Goal: Task Accomplishment & Management: Manage account settings

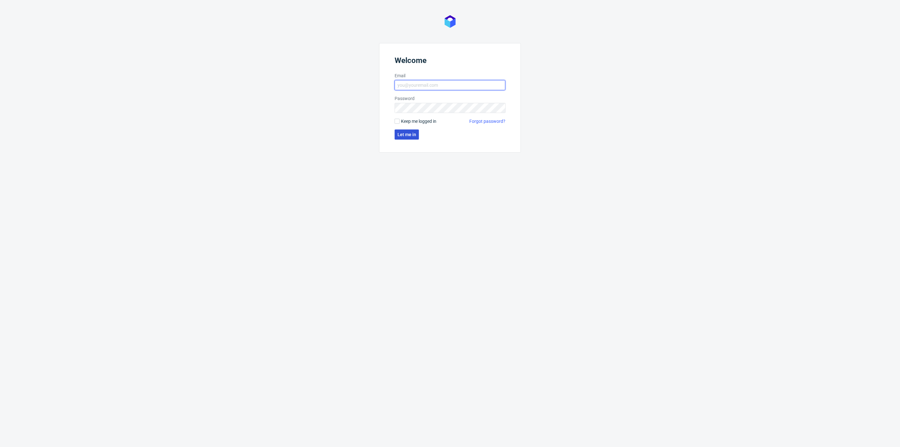
type input "[PERSON_NAME][EMAIL_ADDRESS][DOMAIN_NAME]"
click at [404, 137] on button "Let me in" at bounding box center [406, 134] width 24 height 10
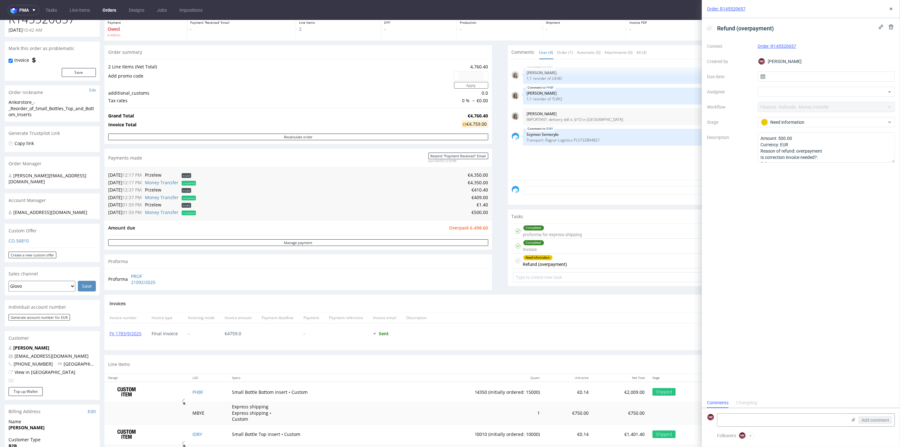
scroll to position [35, 0]
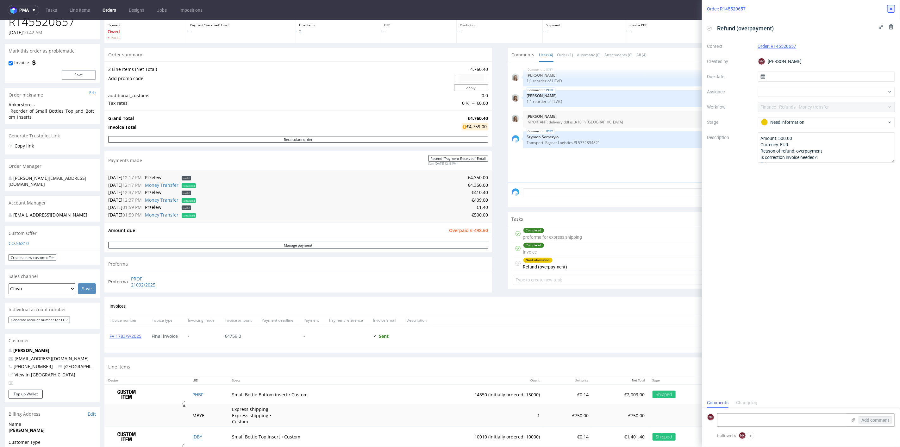
click at [891, 8] on icon at bounding box center [890, 8] width 5 height 5
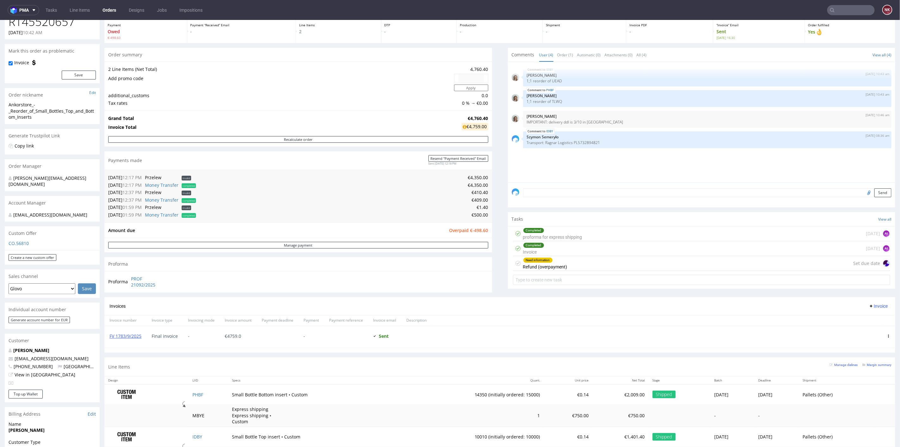
click at [494, 231] on div "Progress Payment Owed €-498.60 Payment “Received” Email - Line Items 2 DTP - Pr…" at bounding box center [499, 239] width 790 height 468
click at [581, 263] on div "Need information Refund (overpayment) Set due date" at bounding box center [701, 263] width 377 height 15
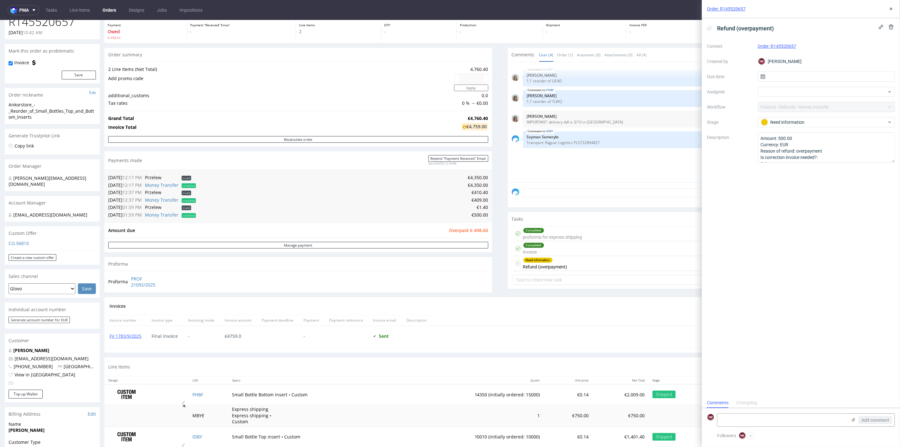
scroll to position [5, 0]
click at [786, 125] on div "Need information" at bounding box center [824, 122] width 126 height 7
click at [790, 140] on div "To Do" at bounding box center [826, 137] width 132 height 13
click at [604, 288] on div "Comments User (4) Order (1) Automatic (0) Attachments (0) All (4) View all (4) …" at bounding box center [701, 171] width 387 height 249
click at [891, 9] on use at bounding box center [890, 9] width 3 height 3
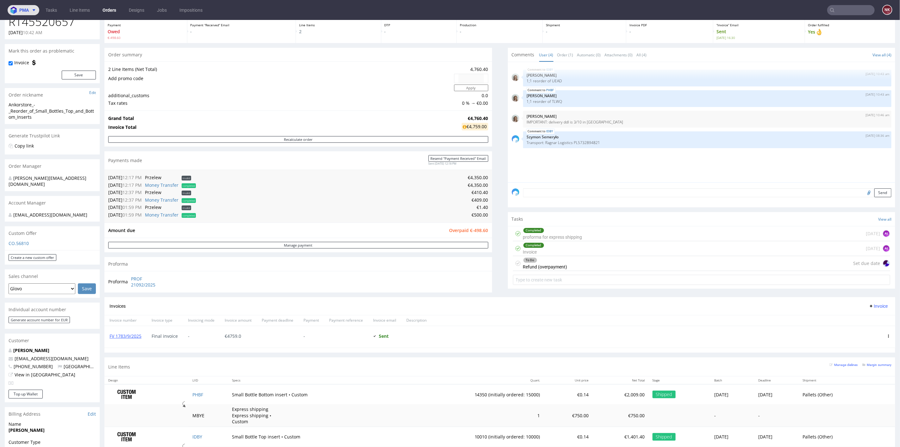
click at [25, 10] on span "pma" at bounding box center [23, 10] width 9 height 4
click at [33, 24] on span "AMA" at bounding box center [54, 24] width 64 height 5
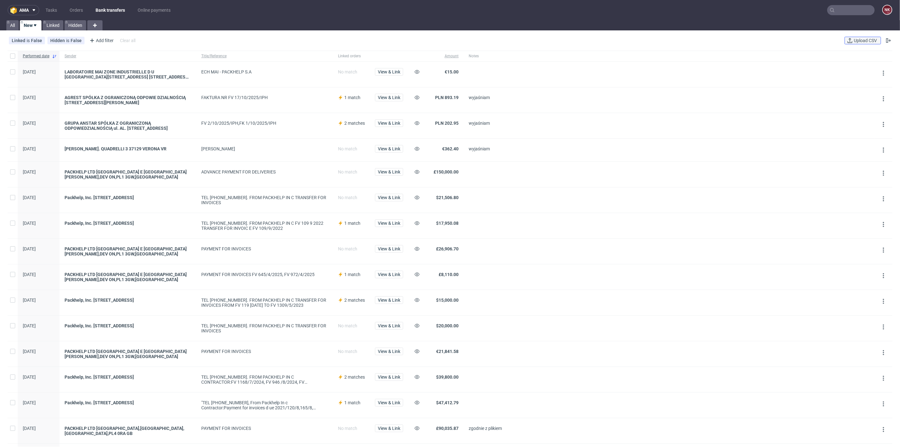
click at [856, 42] on span "Upload CSV" at bounding box center [865, 40] width 26 height 4
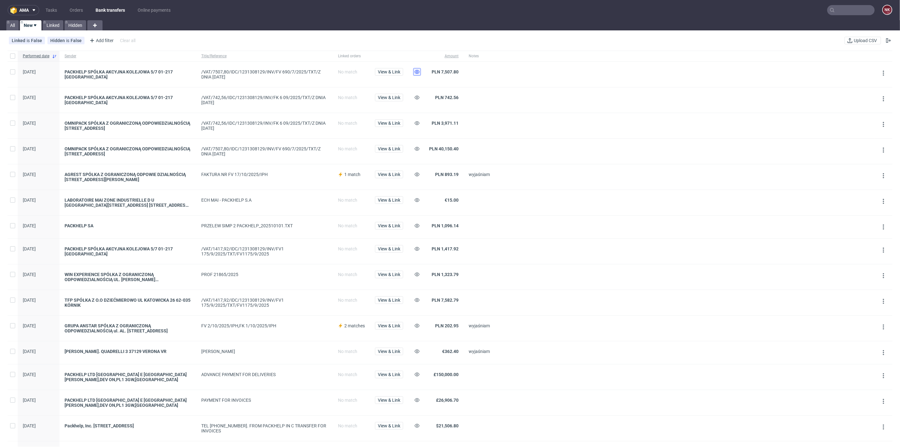
click at [415, 72] on use at bounding box center [416, 72] width 5 height 4
click at [415, 99] on icon at bounding box center [416, 97] width 5 height 5
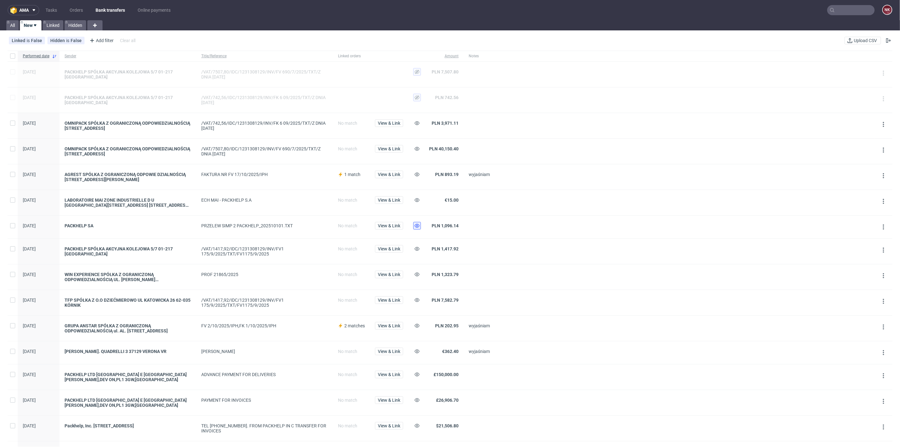
click at [418, 225] on icon at bounding box center [416, 225] width 5 height 5
click at [416, 247] on use at bounding box center [416, 249] width 5 height 4
click at [477, 195] on div at bounding box center [515, 202] width 105 height 25
click at [394, 200] on span "View & Link" at bounding box center [389, 200] width 22 height 4
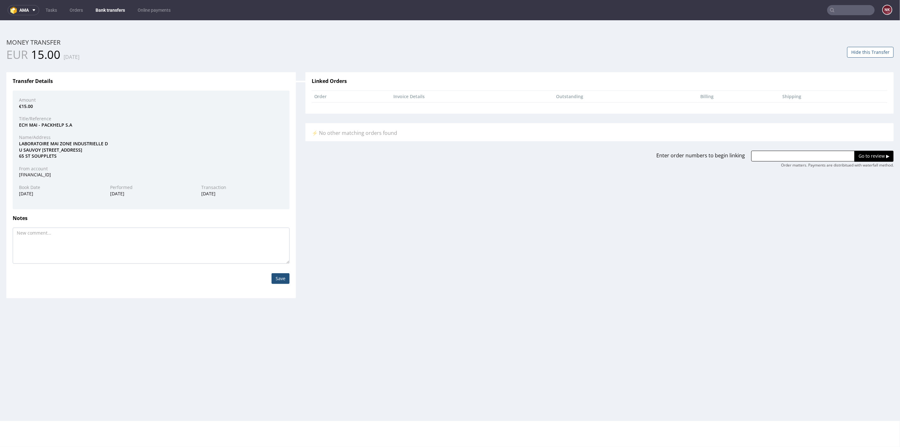
click at [37, 142] on div "LABORATOIRE MAI ZONE INDUSTRIELLE D U SAUVOY 2 AVENUE DU MONTBOULON 771 65 ST S…" at bounding box center [151, 149] width 274 height 19
click at [108, 129] on div "Amount €15.00 Title/Reference ECH MAI - PACKHELP S.A Name/Address LABORATOIRE M…" at bounding box center [151, 149] width 277 height 119
click at [111, 9] on link "Bank transfers" at bounding box center [110, 10] width 37 height 10
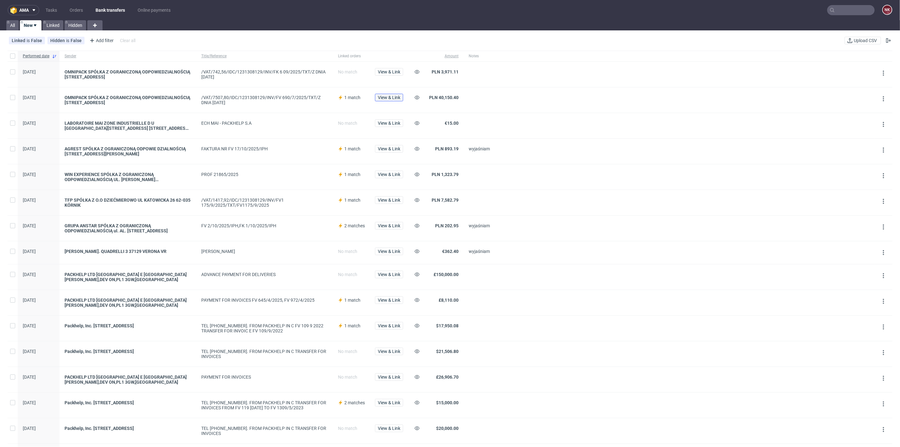
click at [394, 96] on span "View & Link" at bounding box center [389, 97] width 22 height 4
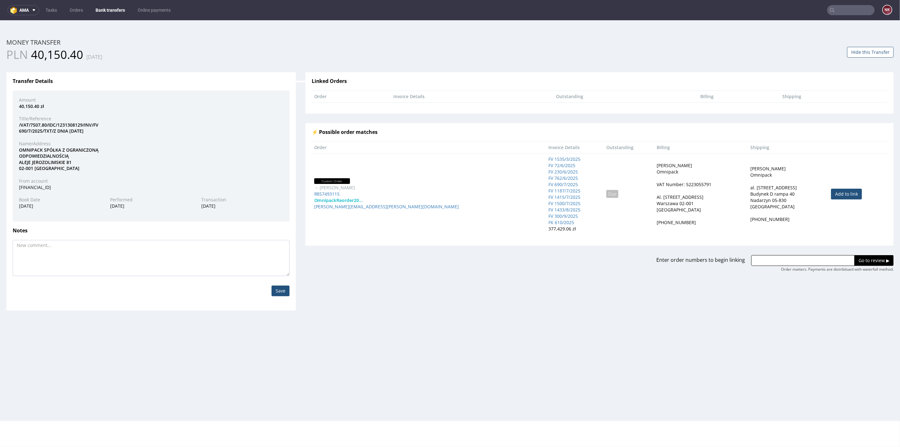
click at [831, 192] on link "Add to link" at bounding box center [846, 193] width 31 height 11
type input "R857493115"
click at [860, 256] on input "Go to review ▶" at bounding box center [873, 260] width 39 height 11
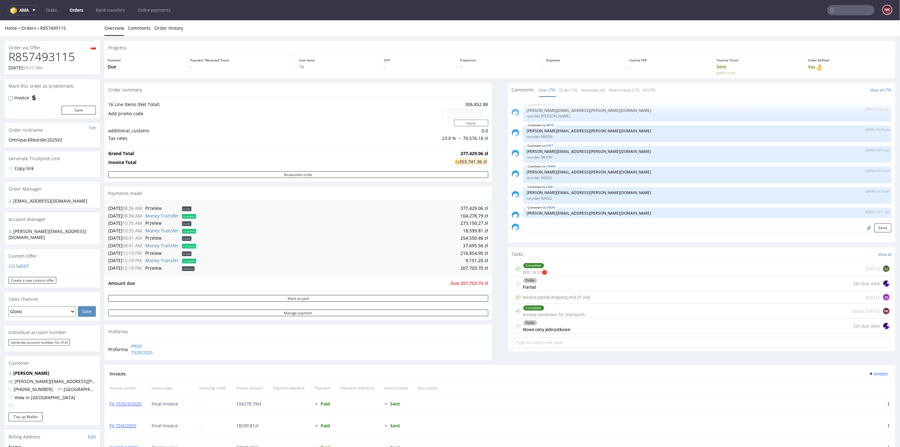
scroll to position [1922, 0]
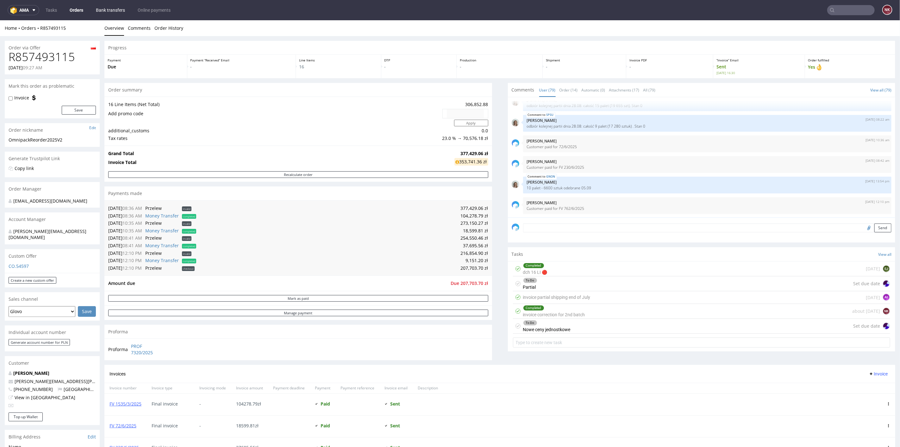
click at [105, 13] on link "Bank transfers" at bounding box center [110, 10] width 37 height 10
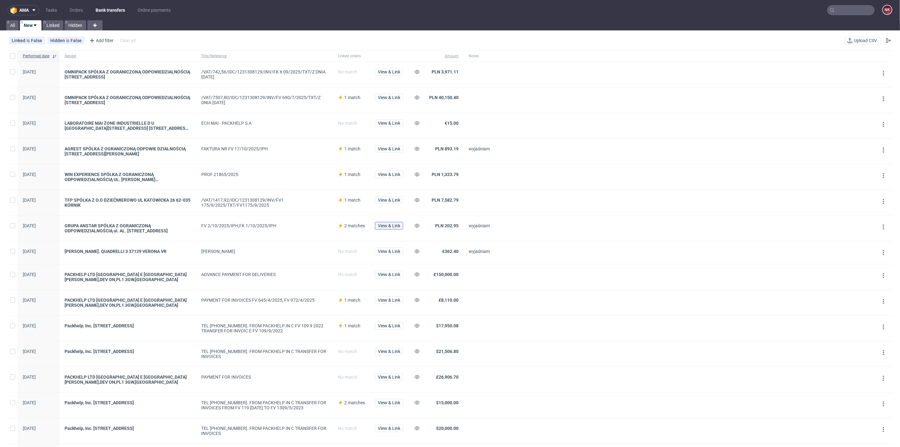
click at [390, 225] on span "View & Link" at bounding box center [389, 225] width 22 height 4
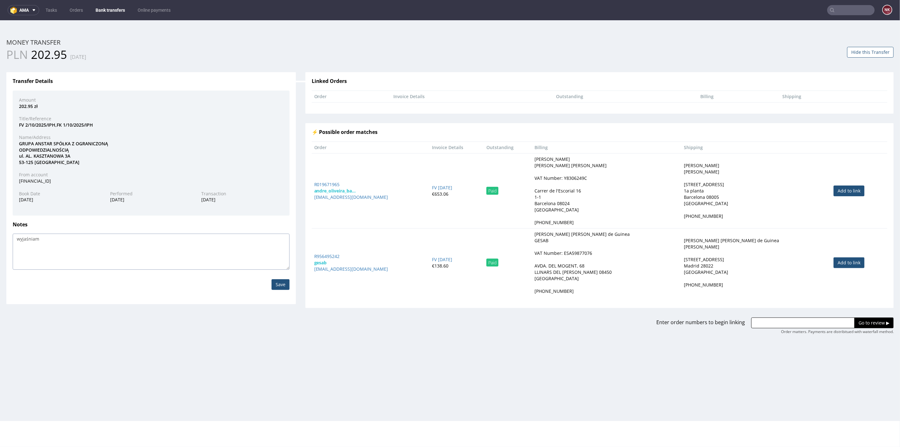
drag, startPoint x: 49, startPoint y: 237, endPoint x: 0, endPoint y: 237, distance: 48.7
click at [1, 237] on div "Home Money Transfers Money Transfer ID: 202528397208428933 Money transfer PLN 2…" at bounding box center [450, 220] width 900 height 400
click at [288, 285] on div "Save" at bounding box center [151, 284] width 286 height 30
click at [279, 281] on input "Save" at bounding box center [280, 284] width 18 height 11
click at [859, 54] on button "Hide this Transfer" at bounding box center [870, 51] width 46 height 11
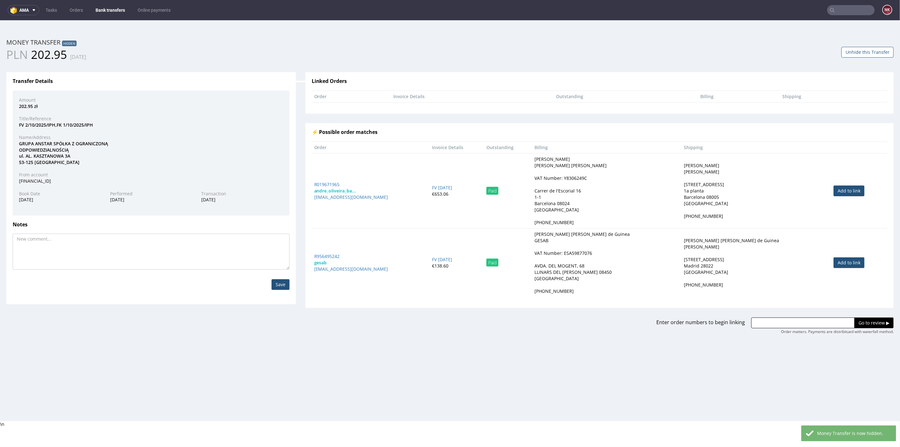
click at [117, 7] on link "Bank transfers" at bounding box center [110, 10] width 37 height 10
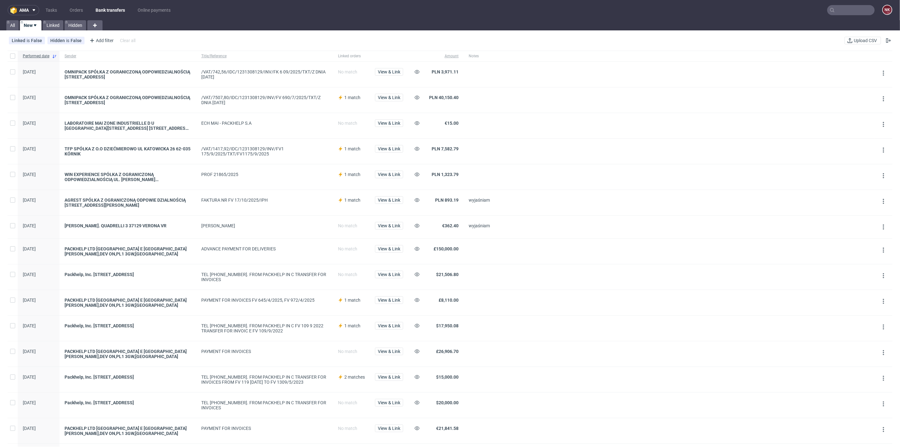
click at [387, 178] on span "View & Link" at bounding box center [389, 175] width 28 height 11
click at [390, 174] on span "View & Link" at bounding box center [389, 174] width 22 height 4
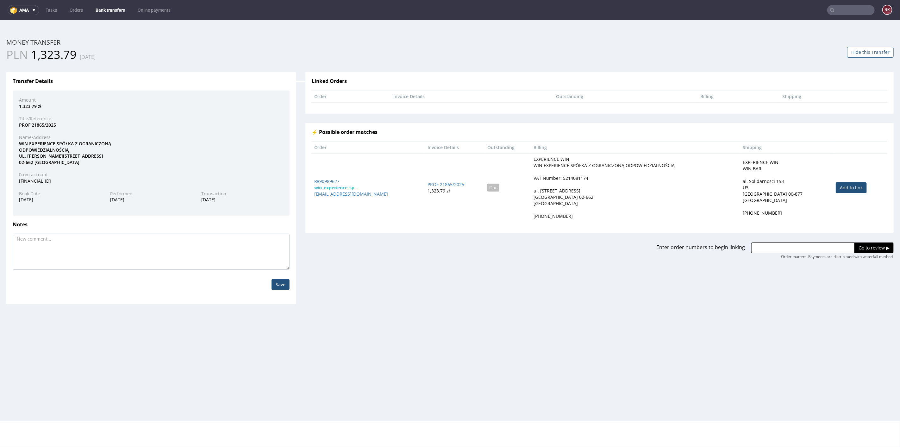
click at [835, 184] on link "Add to link" at bounding box center [850, 187] width 31 height 11
type input "R890989627"
click at [860, 243] on input "Go to review ▶" at bounding box center [873, 247] width 39 height 11
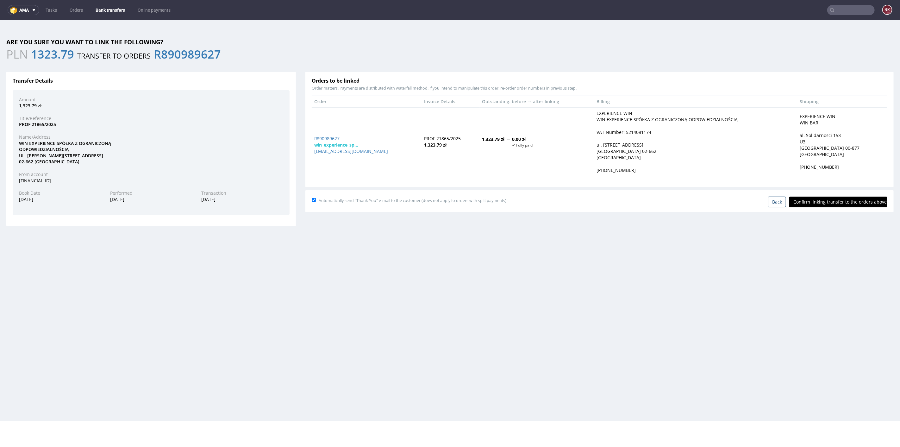
click at [843, 205] on input "Confirm linking transfer to the orders above" at bounding box center [838, 201] width 98 height 11
type input "In progress..."
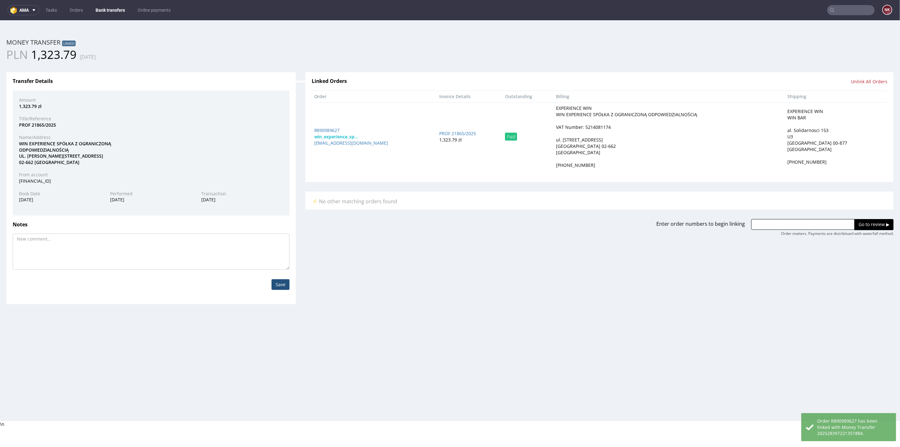
click at [105, 4] on nav "ama Tasks Orders Bank transfers Online payments NK" at bounding box center [450, 10] width 900 height 20
click at [108, 11] on link "Bank transfers" at bounding box center [110, 10] width 37 height 10
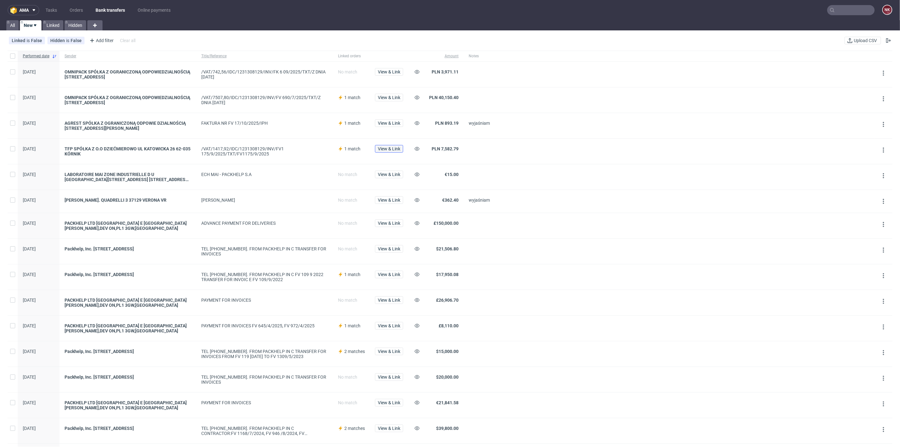
click at [381, 149] on span "View & Link" at bounding box center [389, 148] width 22 height 4
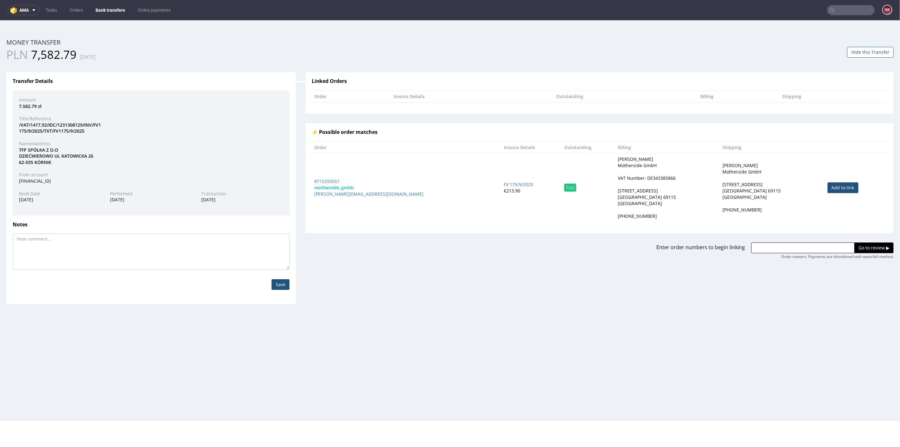
click at [309, 56] on div "PLN 7,582.79 10.10.2025" at bounding box center [225, 54] width 439 height 16
click at [298, 48] on div "PLN 7,582.79 10.10.2025" at bounding box center [225, 54] width 439 height 16
click at [22, 148] on div "TFP SPÓŁKA Z O.O DZIEĆMIEROWO UL KATOWICKA 26 62-035 KÓRNIK" at bounding box center [151, 155] width 274 height 19
copy div "TFP"
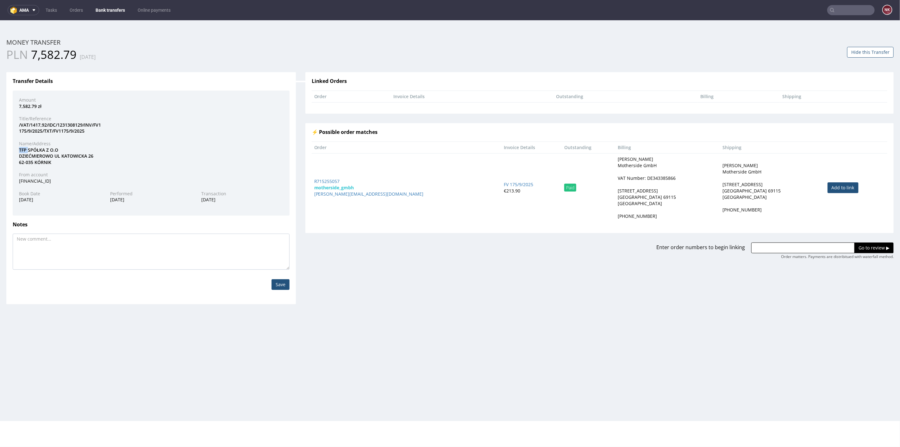
click at [858, 56] on button "Hide this Transfer" at bounding box center [870, 51] width 46 height 11
click at [107, 5] on link "Bank transfers" at bounding box center [110, 10] width 37 height 10
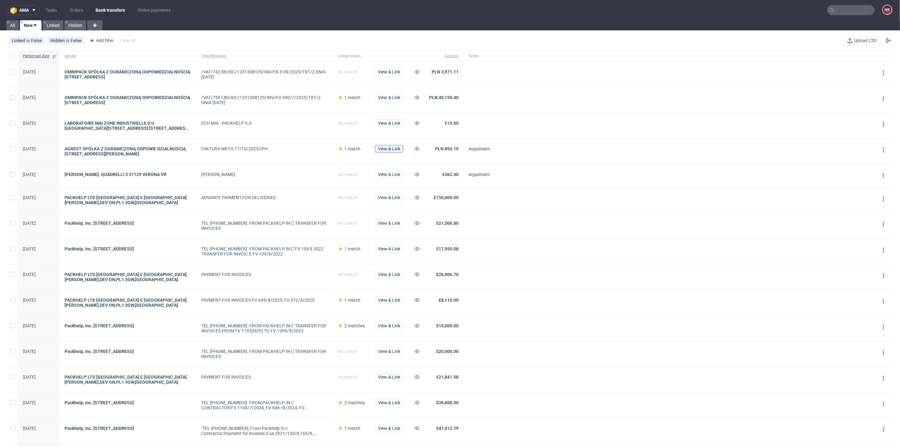
click at [391, 147] on span "View & Link" at bounding box center [389, 148] width 22 height 4
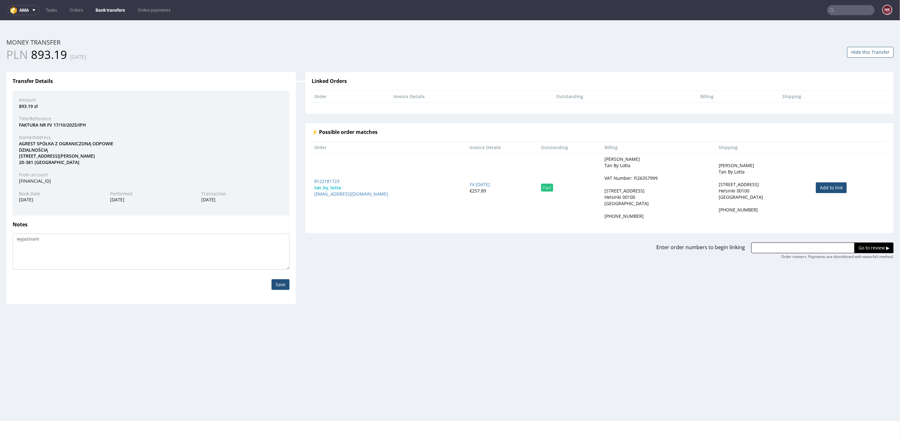
click at [859, 50] on button "Hide this Transfer" at bounding box center [870, 51] width 46 height 11
click at [107, 12] on link "Bank transfers" at bounding box center [110, 10] width 37 height 10
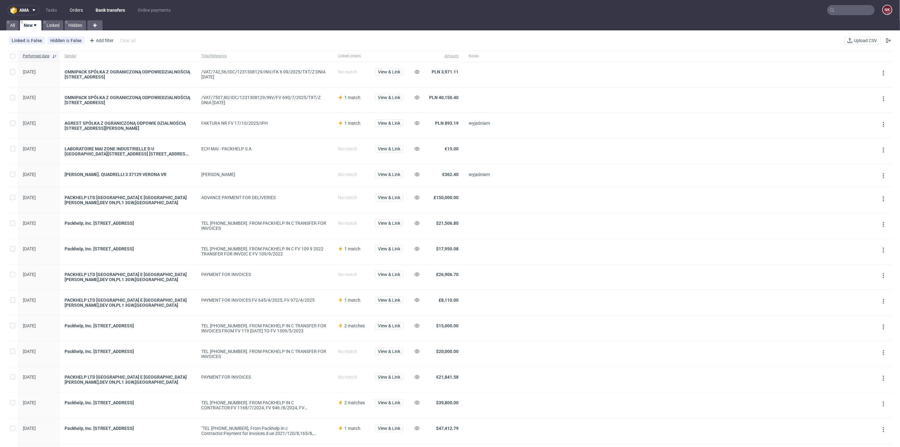
click at [77, 12] on link "Orders" at bounding box center [76, 10] width 21 height 10
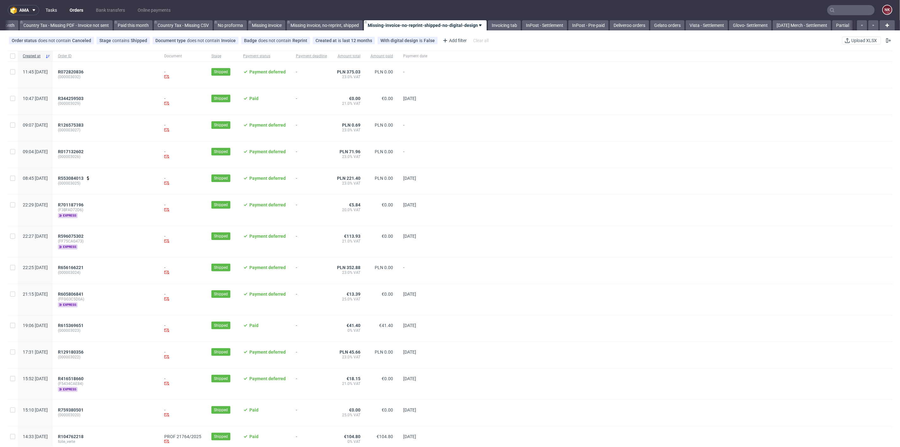
scroll to position [0, 715]
click at [58, 9] on link "Tasks" at bounding box center [51, 10] width 19 height 10
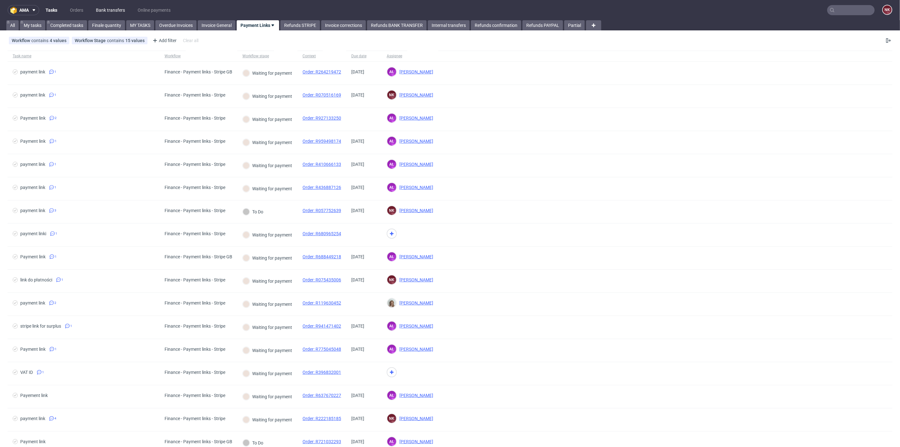
click at [121, 15] on link "Bank transfers" at bounding box center [110, 10] width 37 height 10
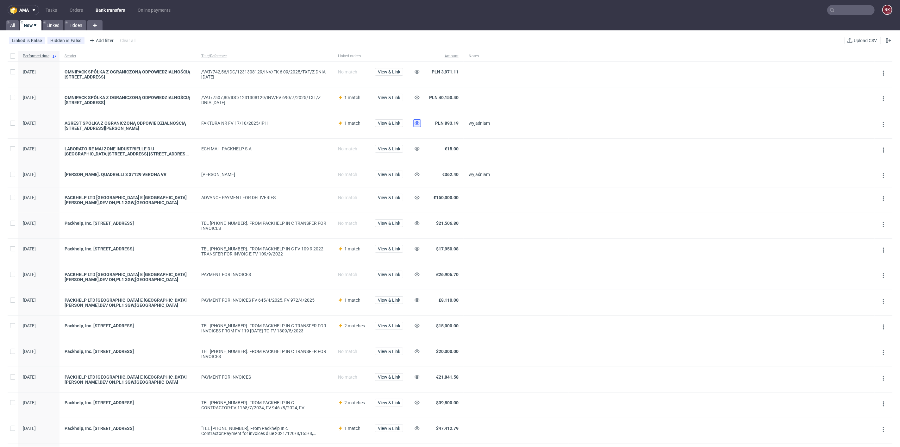
click at [418, 123] on icon at bounding box center [416, 123] width 5 height 5
drag, startPoint x: 305, startPoint y: 95, endPoint x: 281, endPoint y: 95, distance: 23.7
click at [281, 95] on div "/VAT/7507,80/IDC/1231308129/INV/FV 690/7/2025/TXT/Z DNIA 15.07.2025" at bounding box center [264, 100] width 127 height 10
copy div "690/7/2025"
click at [395, 97] on span "View & Link" at bounding box center [389, 97] width 22 height 4
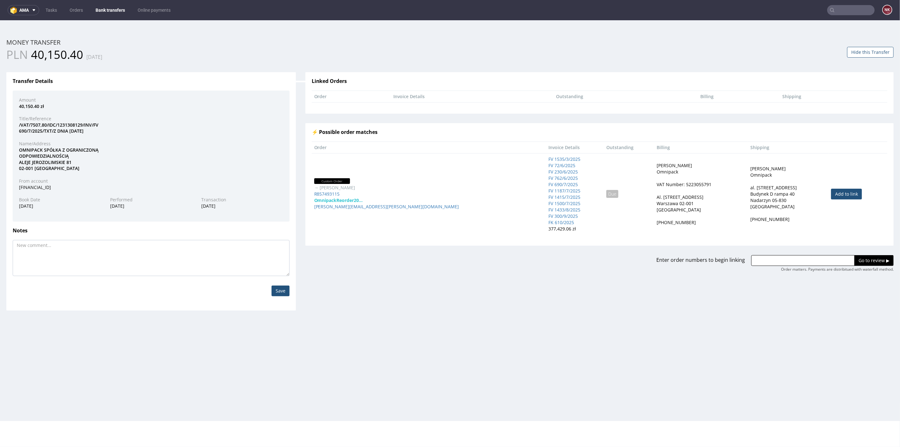
click at [831, 196] on link "Add to link" at bounding box center [846, 193] width 31 height 11
type input "R857493115"
click at [863, 256] on input "Go to review ▶" at bounding box center [873, 260] width 39 height 11
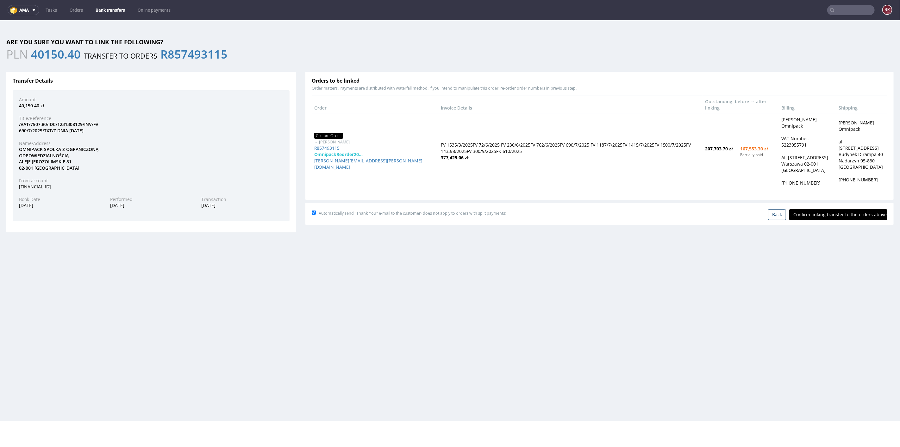
click at [837, 213] on input "Confirm linking transfer to the orders above" at bounding box center [838, 214] width 98 height 11
type input "In progress..."
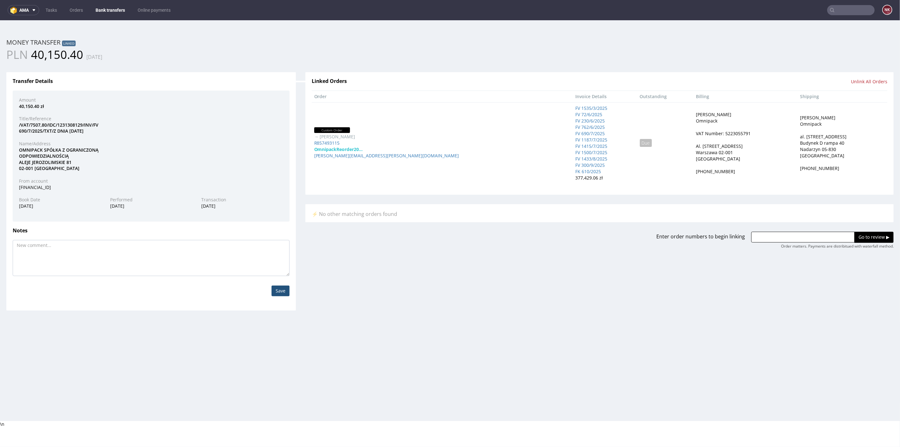
click at [405, 284] on div "Transfer Details Amount 40,150.40 zł Title/Reference /VAT/7507,80/IDC/123130812…" at bounding box center [450, 186] width 896 height 248
click at [108, 9] on link "Bank transfers" at bounding box center [110, 10] width 37 height 10
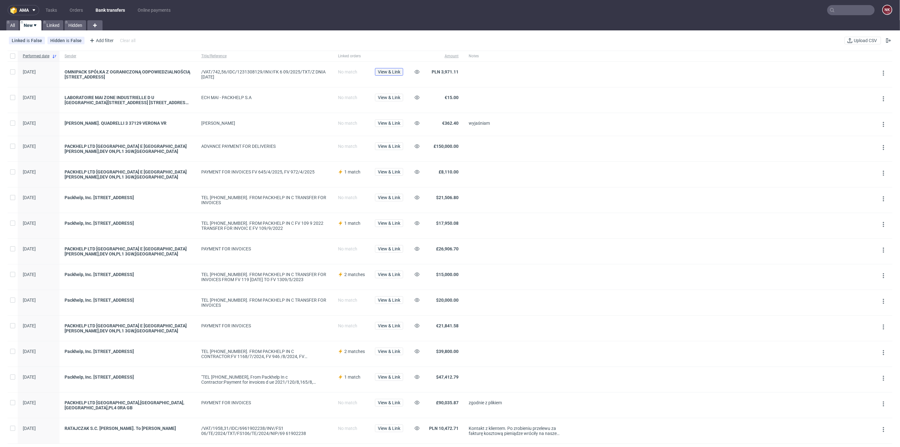
click at [385, 73] on span "View & Link" at bounding box center [389, 72] width 22 height 4
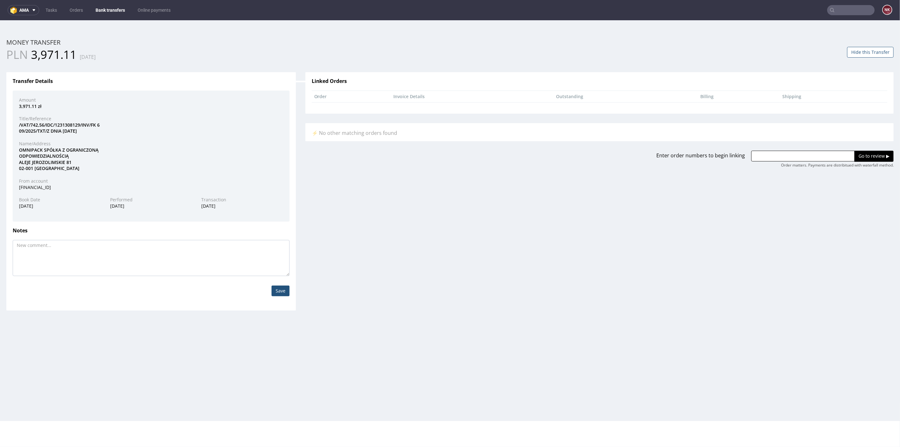
drag, startPoint x: 768, startPoint y: 155, endPoint x: 793, endPoint y: 158, distance: 25.1
click at [768, 155] on input "text" at bounding box center [802, 155] width 103 height 11
paste input "R857493115"
type input "R857493115"
click at [870, 155] on input "Go to review ▶" at bounding box center [873, 155] width 39 height 11
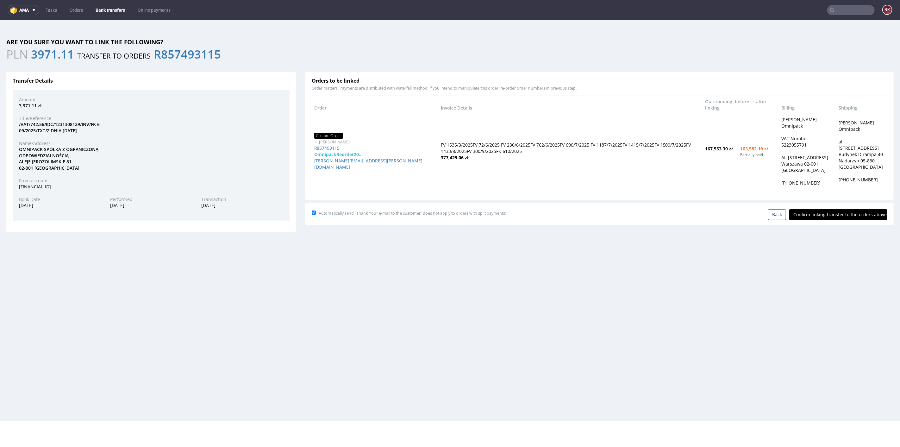
click at [841, 213] on input "Confirm linking transfer to the orders above" at bounding box center [838, 214] width 98 height 11
type input "In progress..."
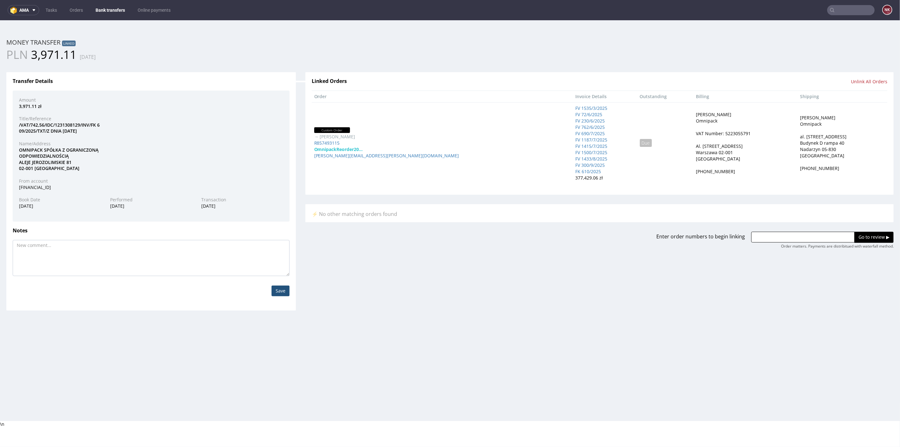
click at [116, 9] on link "Bank transfers" at bounding box center [110, 10] width 37 height 10
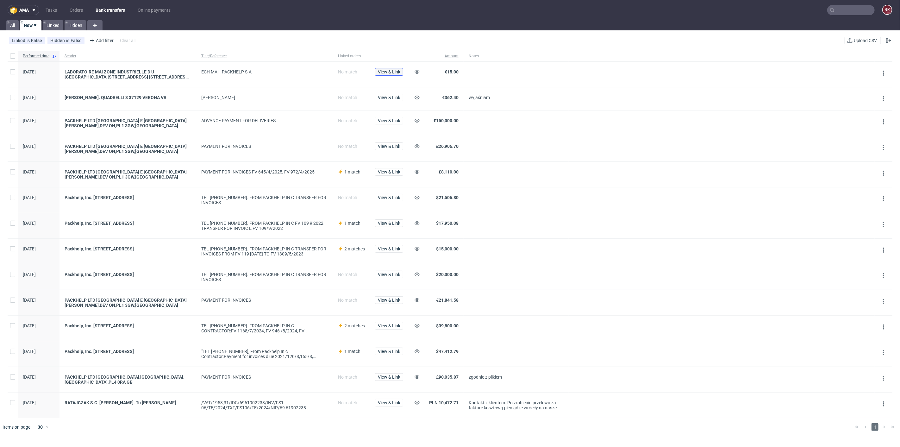
click at [379, 73] on span "View & Link" at bounding box center [389, 72] width 22 height 4
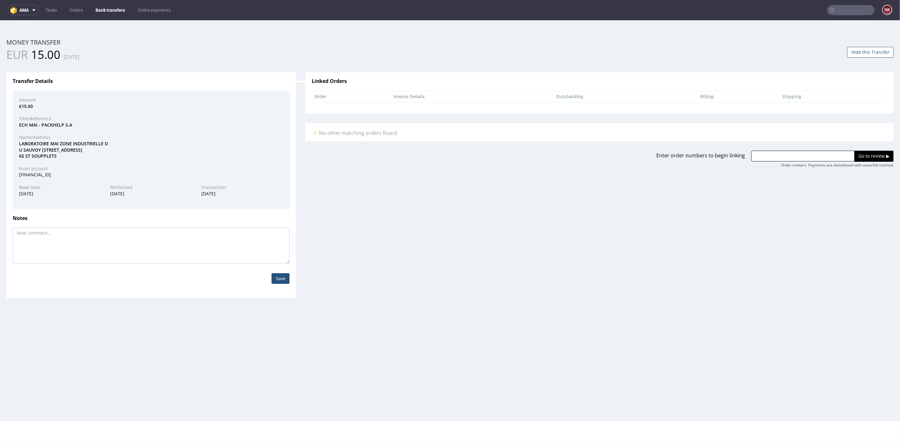
click at [34, 144] on div "LABORATOIRE MAI ZONE INDUSTRIELLE D U SAUVOY 2 AVENUE DU MONTBOULON 771 65 ST S…" at bounding box center [151, 149] width 274 height 19
copy div "LABORATOIRE"
drag, startPoint x: 71, startPoint y: 143, endPoint x: 52, endPoint y: 144, distance: 19.0
click at [52, 144] on div "LABORATOIRE MAI ZONE INDUSTRIELLE D U SAUVOY 2 AVENUE DU MONTBOULON 771 65 ST S…" at bounding box center [151, 149] width 274 height 19
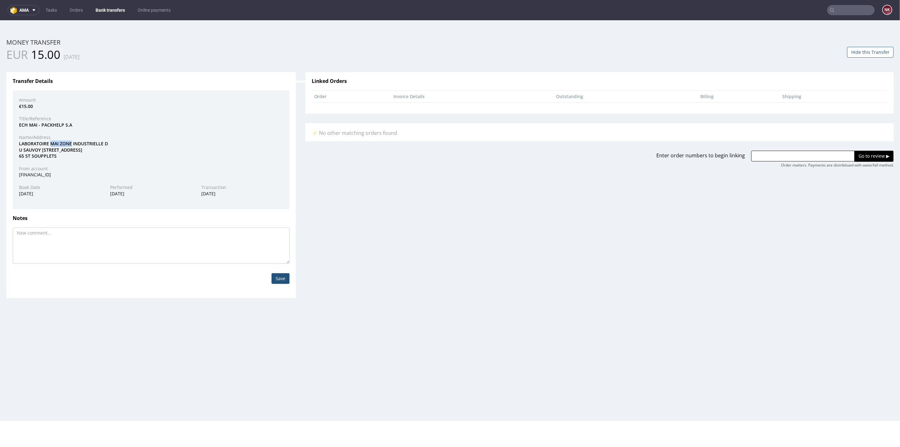
copy div "MAI ZONE"
click at [848, 10] on input "text" at bounding box center [850, 10] width 47 height 10
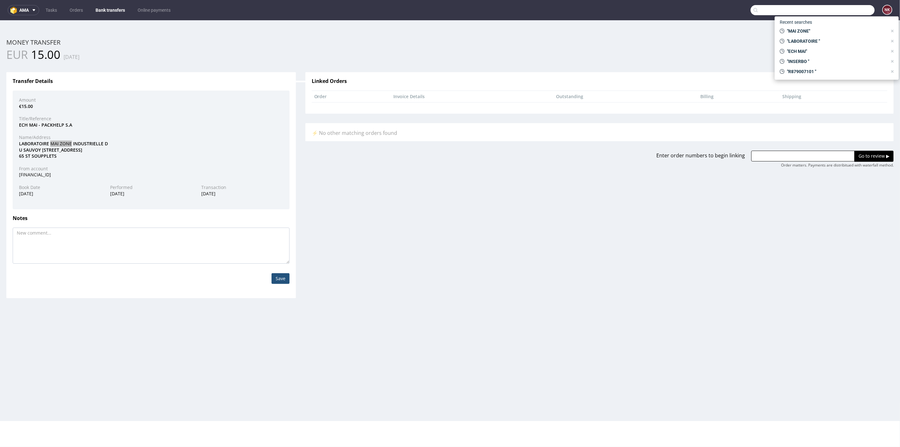
paste input "MAI ZONE"
type input "MAI ZONE"
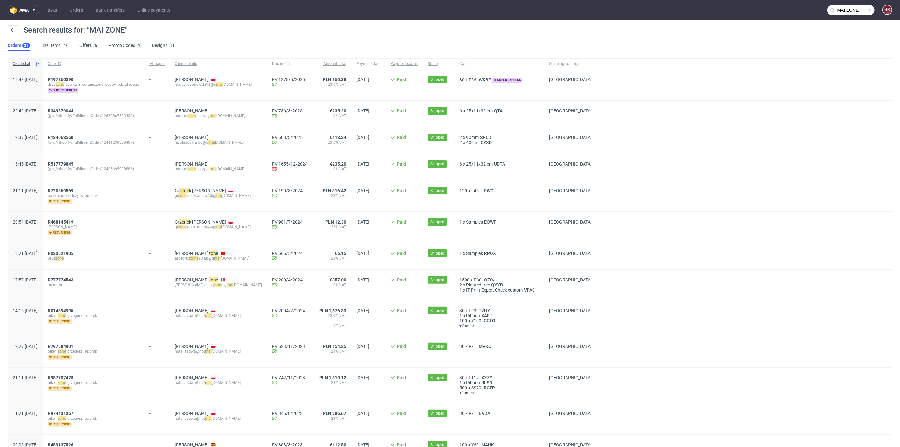
click at [135, 1] on nav "ama Tasks Orders Bank transfers Online payments MAI ZONE NK" at bounding box center [450, 10] width 900 height 20
click at [92, 10] on ul "Tasks Orders Bank transfers Online payments" at bounding box center [107, 10] width 137 height 10
click at [99, 9] on link "Bank transfers" at bounding box center [110, 10] width 37 height 10
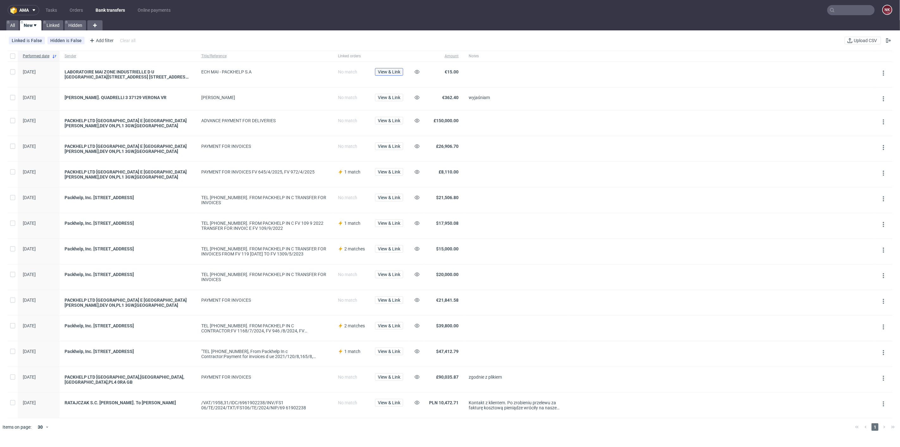
click at [387, 70] on span "View & Link" at bounding box center [389, 72] width 22 height 4
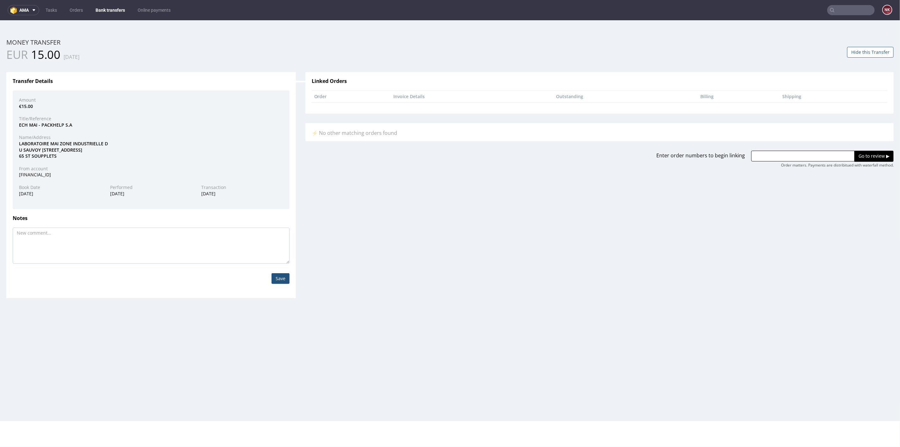
click at [203, 145] on div "LABORATOIRE MAI ZONE INDUSTRIELLE D U SAUVOY 2 AVENUE DU MONTBOULON 771 65 ST S…" at bounding box center [151, 149] width 274 height 19
click at [91, 141] on div "LABORATOIRE MAI ZONE INDUSTRIELLE D U SAUVOY 2 AVENUE DU MONTBOULON 771 65 ST S…" at bounding box center [151, 149] width 274 height 19
copy div "INDUSTRIELLE"
click at [214, 130] on div "Amount €15.00 Title/Reference ECH MAI - PACKHELP S.A Name/Address LABORATOIRE M…" at bounding box center [151, 149] width 277 height 119
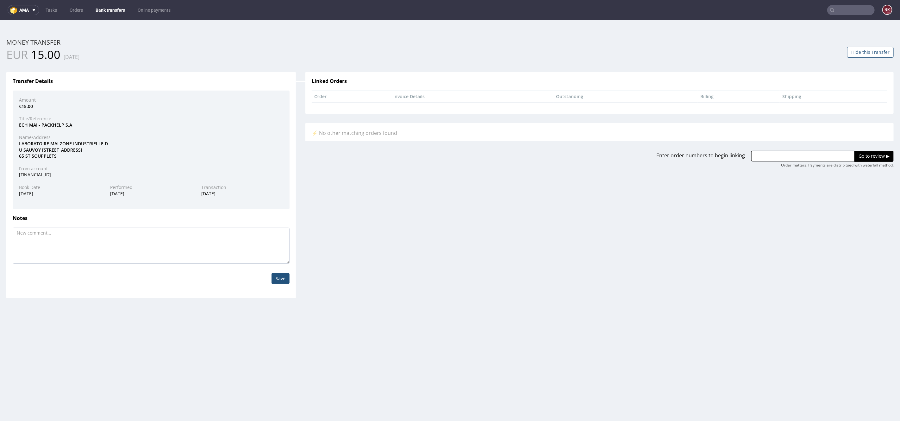
click at [29, 150] on div "LABORATOIRE MAI ZONE INDUSTRIELLE D U SAUVOY 2 AVENUE DU MONTBOULON 771 65 ST S…" at bounding box center [151, 149] width 274 height 19
copy div "SAUVOY"
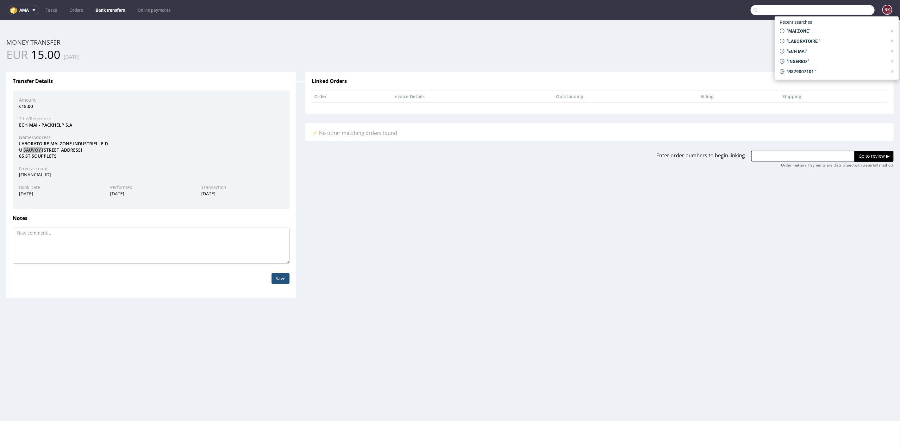
click at [837, 11] on input "text" at bounding box center [812, 10] width 124 height 10
paste input "SAUVOY"
type input "SAUVOY"
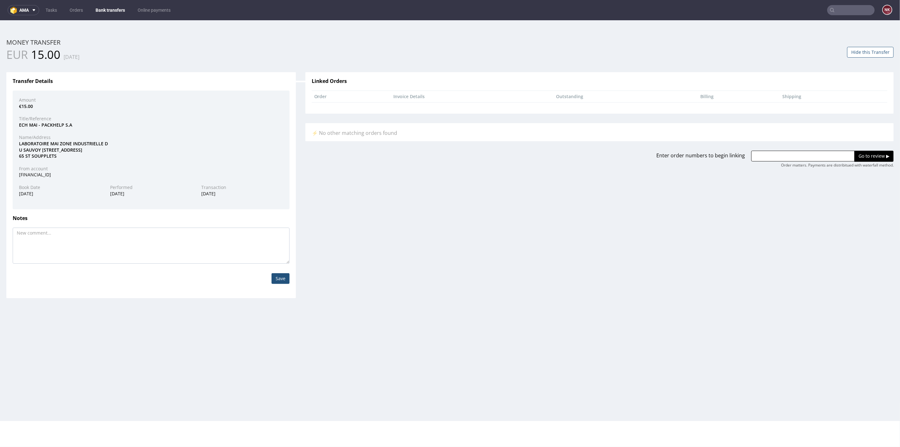
click at [217, 132] on div "Amount €15.00 Title/Reference ECH MAI - PACKHELP S.A Name/Address LABORATOIRE M…" at bounding box center [151, 149] width 277 height 119
click at [34, 125] on div "ECH MAI - PACKHELP S.A" at bounding box center [151, 124] width 274 height 6
copy div "MAI"
click at [22, 125] on div "ECH MAI - PACKHELP S.A" at bounding box center [151, 124] width 274 height 6
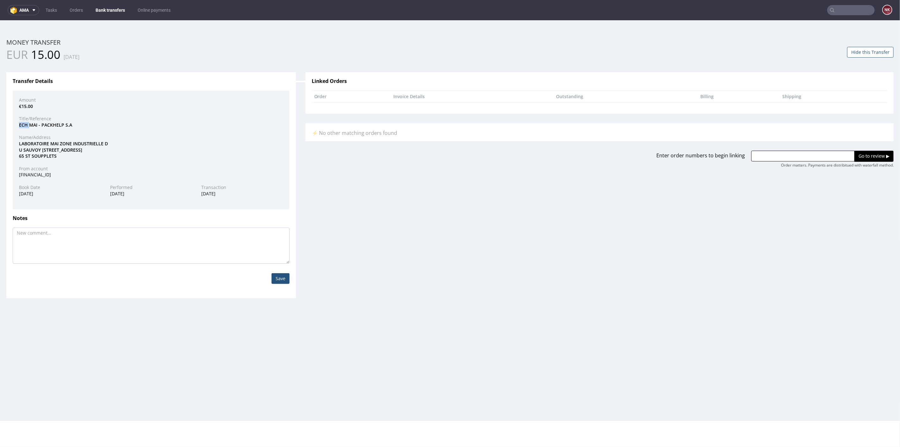
click at [22, 125] on div "ECH MAI - PACKHELP S.A" at bounding box center [151, 124] width 274 height 6
copy div "ECH"
click at [200, 122] on div "ECH MAI - PACKHELP S.A" at bounding box center [151, 124] width 274 height 6
click at [36, 143] on div "LABORATOIRE MAI ZONE INDUSTRIELLE D U SAUVOY 2 AVENUE DU MONTBOULON 771 65 ST S…" at bounding box center [151, 149] width 274 height 19
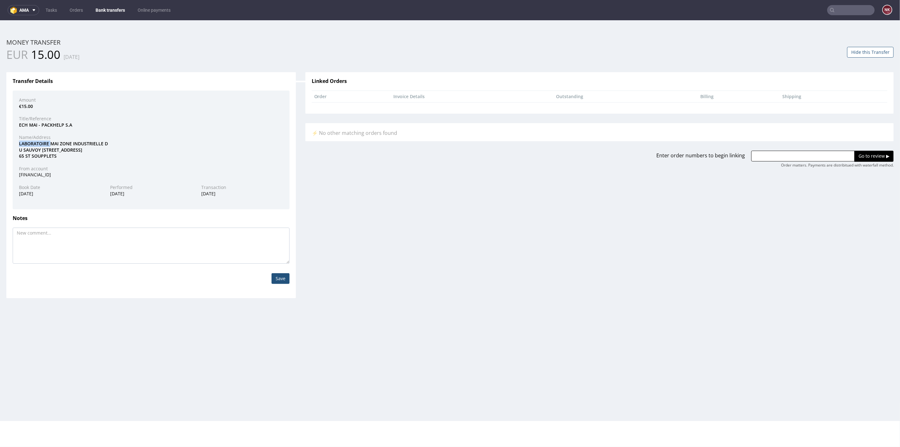
copy div "LABORATOIRE"
click at [841, 8] on input "text" at bounding box center [850, 10] width 47 height 10
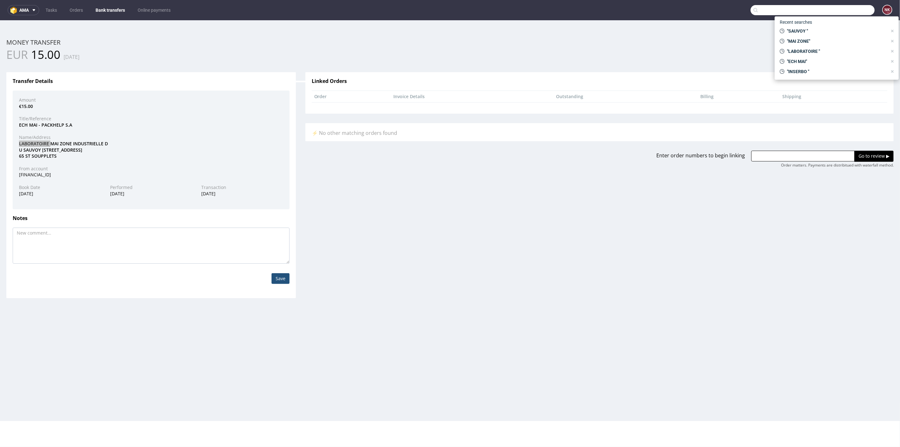
paste input "R945610518"
type input "R945610518"
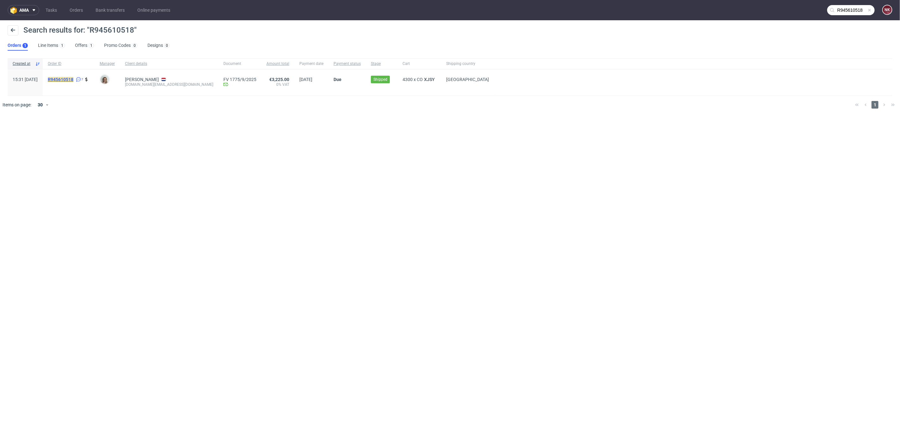
click at [73, 77] on mark "R945610518" at bounding box center [61, 79] width 26 height 5
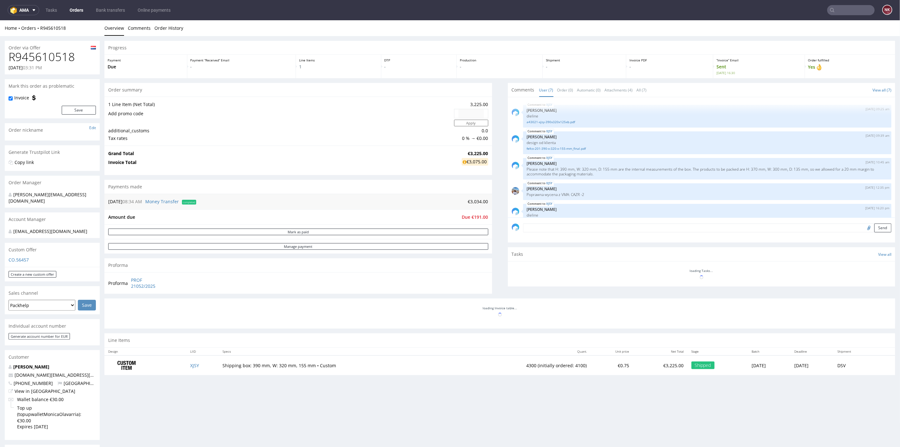
scroll to position [60, 0]
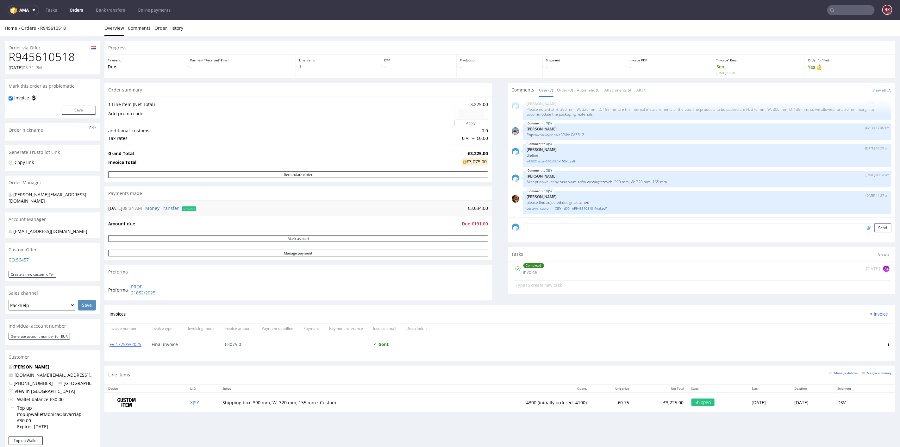
click at [490, 286] on div "Progress Payment Due Payment “Received” Email - Line Items 1 DTP - Production -…" at bounding box center [499, 228] width 790 height 376
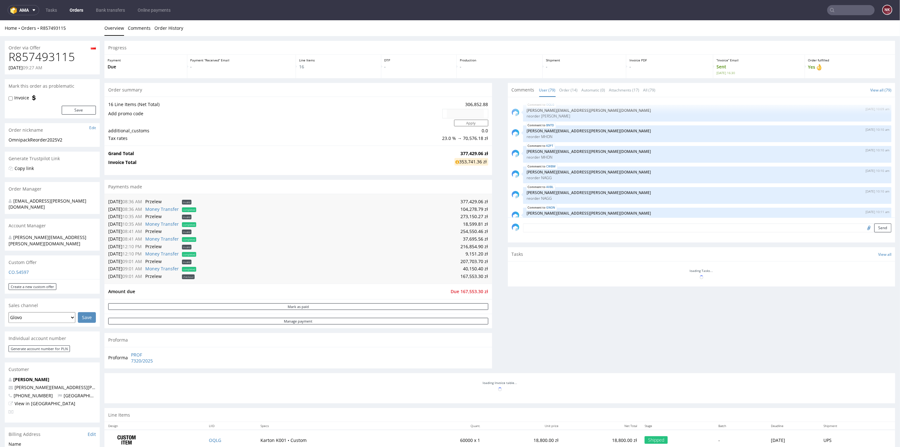
scroll to position [1922, 0]
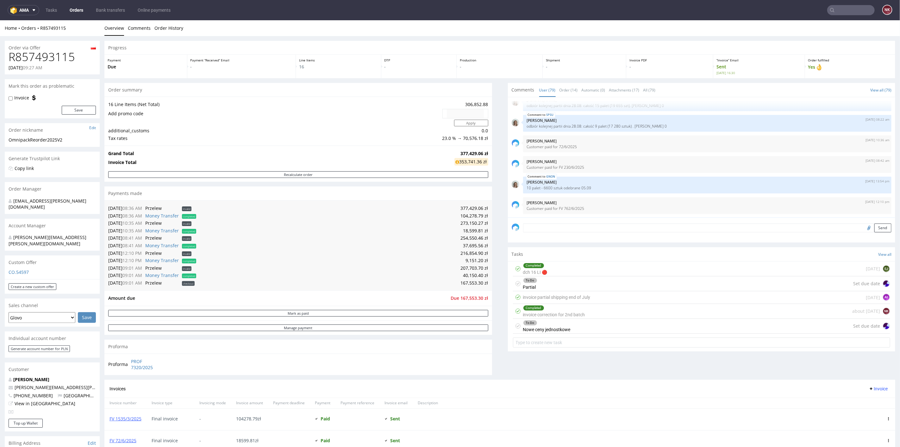
click at [484, 294] on div "Amount due Due 167,553.30 zł" at bounding box center [297, 297] width 387 height 15
click at [560, 222] on div "Send" at bounding box center [701, 229] width 387 height 25
click at [557, 227] on textarea at bounding box center [707, 227] width 368 height 9
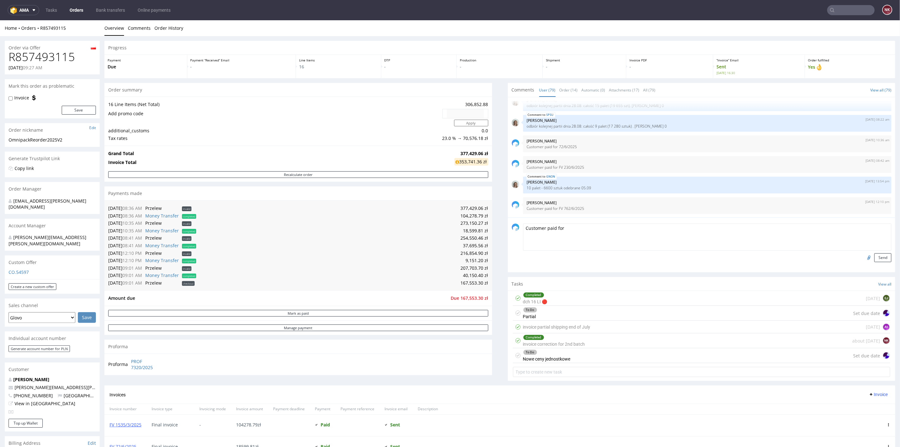
paste textarea "690/7/2025"
click at [558, 227] on textarea "Customer paid for 690/7/2025" at bounding box center [707, 236] width 368 height 27
type textarea "Customer paid for FV 690/7/2025"
click at [874, 258] on button "Send" at bounding box center [882, 257] width 17 height 9
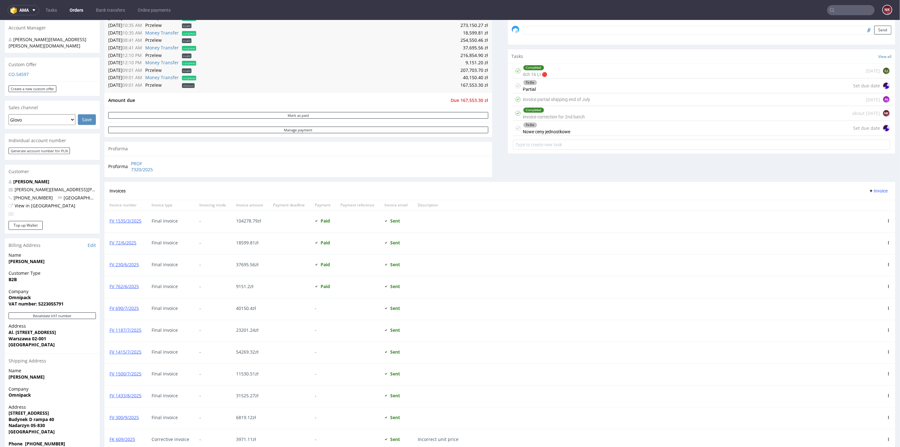
scroll to position [281, 0]
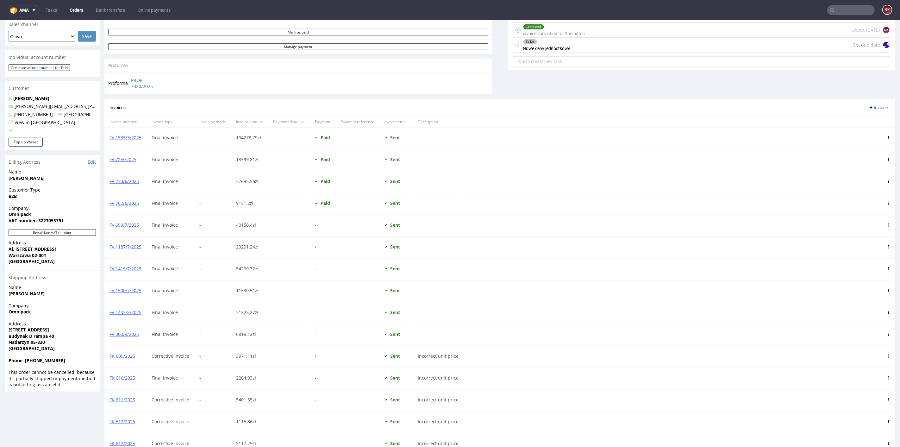
click at [887, 223] on icon at bounding box center [888, 224] width 3 height 3
click at [860, 255] on span "Mark as paid" at bounding box center [862, 257] width 38 height 6
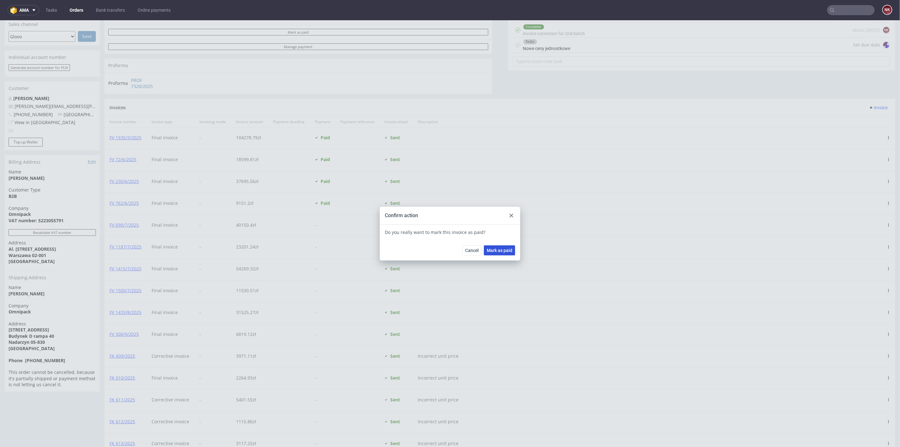
click at [489, 245] on button "Mark as paid" at bounding box center [499, 250] width 31 height 10
click at [511, 213] on div at bounding box center [511, 215] width 8 height 8
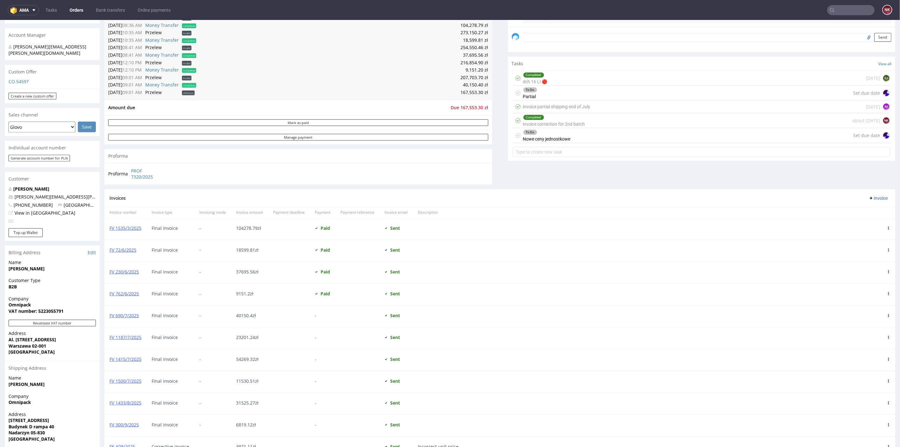
scroll to position [176, 0]
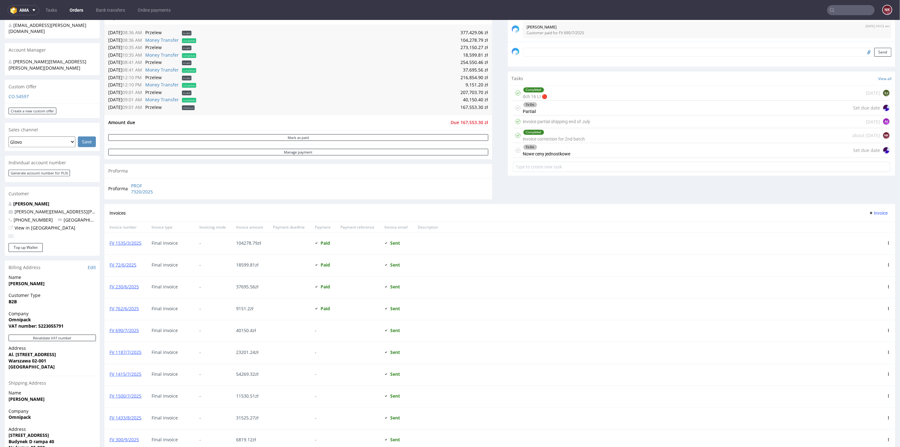
click at [469, 98] on td "40,150.40 zł" at bounding box center [343, 100] width 290 height 8
copy td "40,150.40"
click at [517, 184] on div "Comments User (80) Order (15) Automatic (0) Attachments (17) All (80) View all …" at bounding box center [701, 55] width 387 height 297
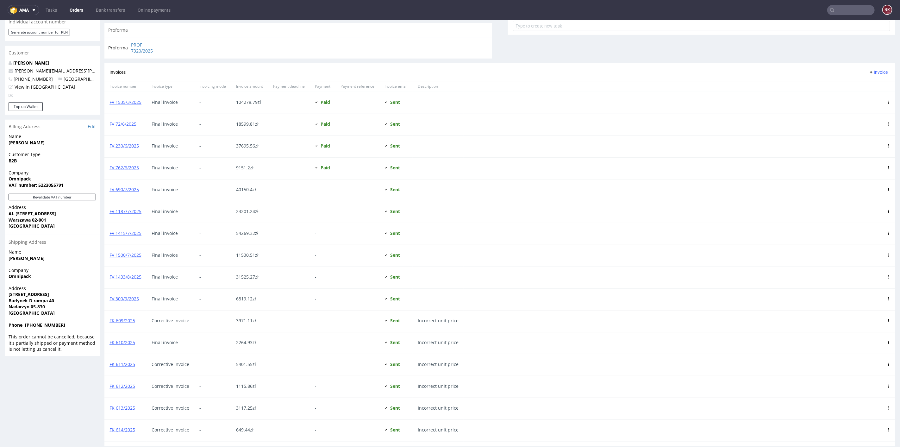
scroll to position [387, 0]
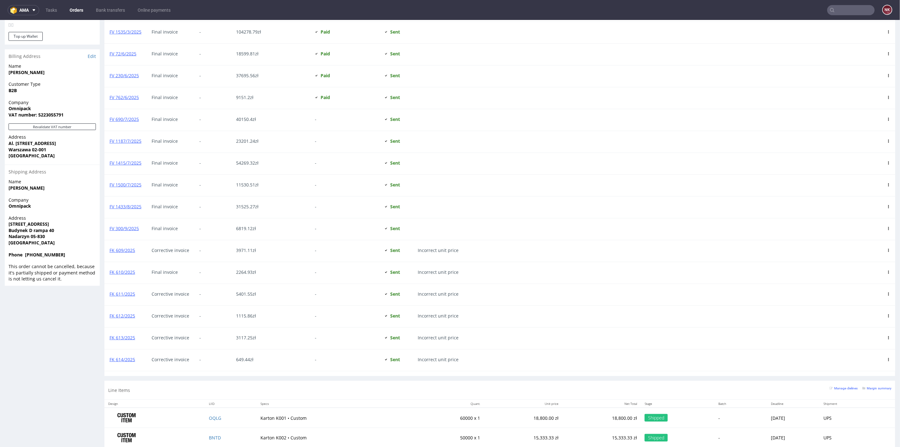
click at [887, 336] on icon at bounding box center [888, 337] width 3 height 3
click at [843, 368] on span "Mark as paid" at bounding box center [862, 369] width 38 height 6
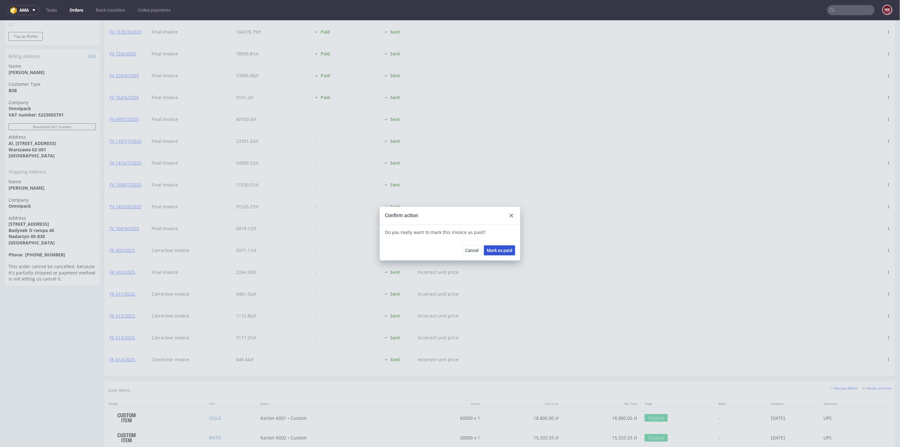
click at [509, 251] on span "Mark as paid" at bounding box center [499, 250] width 26 height 4
click at [509, 215] on icon at bounding box center [511, 215] width 4 height 4
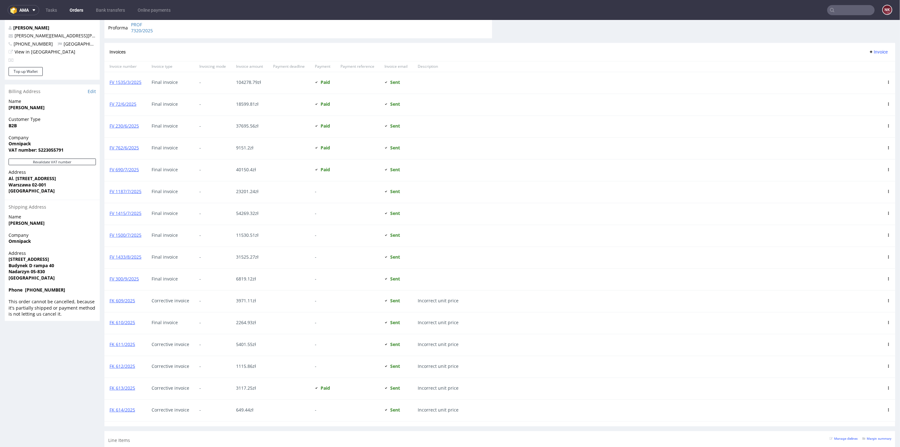
scroll to position [492, 0]
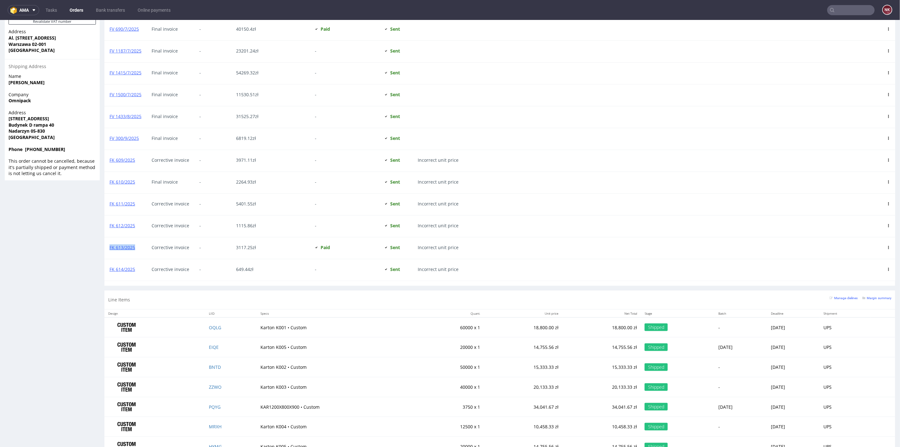
drag, startPoint x: 139, startPoint y: 248, endPoint x: 109, endPoint y: 245, distance: 30.5
click at [109, 245] on div "FK 613/2025" at bounding box center [125, 248] width 42 height 22
copy link "FK 613/2025"
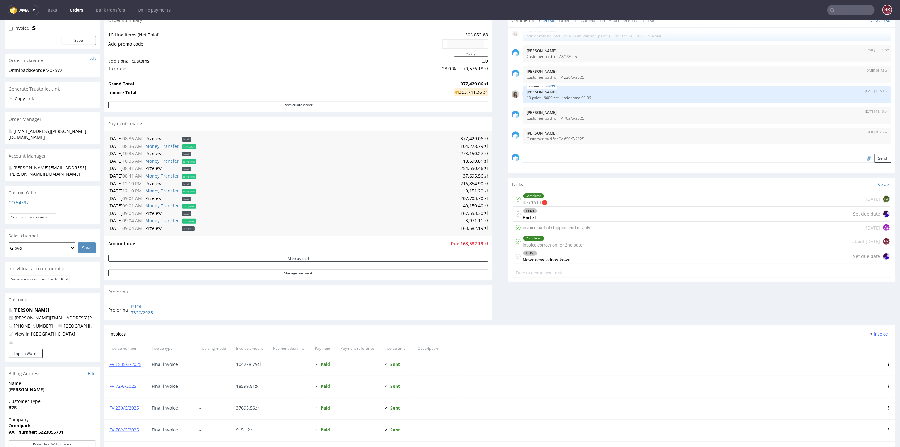
scroll to position [35, 0]
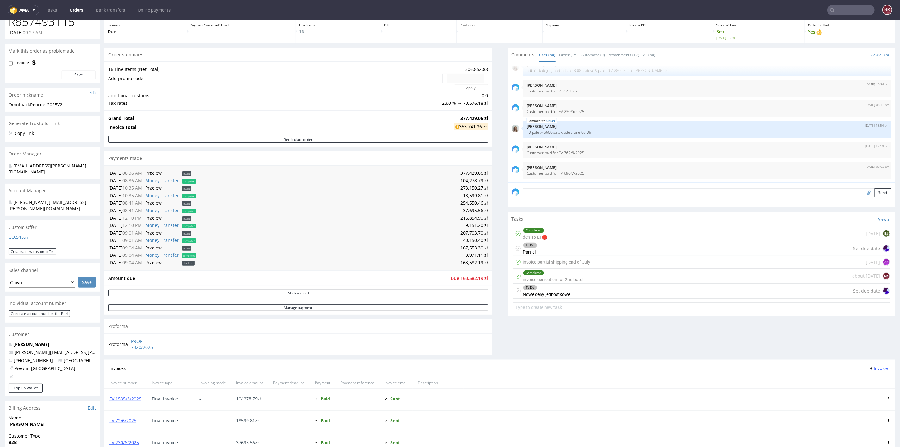
drag, startPoint x: 567, startPoint y: 187, endPoint x: 567, endPoint y: 190, distance: 3.2
click at [567, 189] on div "Send" at bounding box center [701, 194] width 387 height 25
click at [566, 192] on textarea at bounding box center [707, 192] width 368 height 9
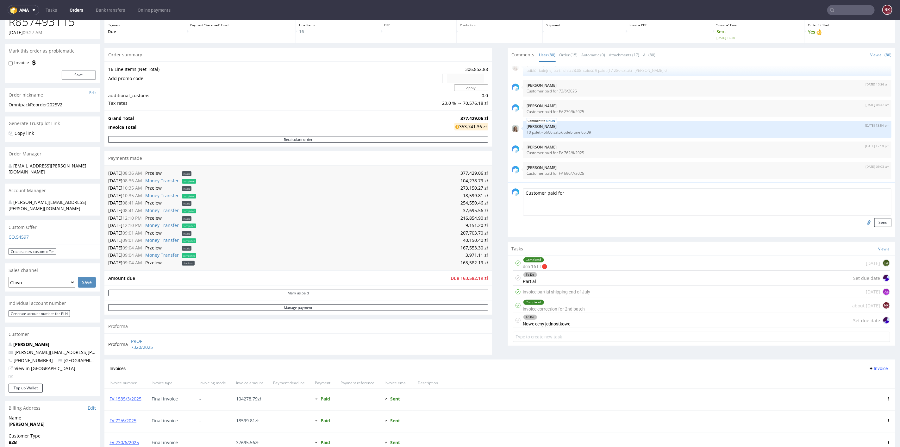
paste textarea "FK 613/2025"
type textarea "Customer paid for FK 613/2025"
click at [874, 224] on button "Send" at bounding box center [882, 222] width 17 height 9
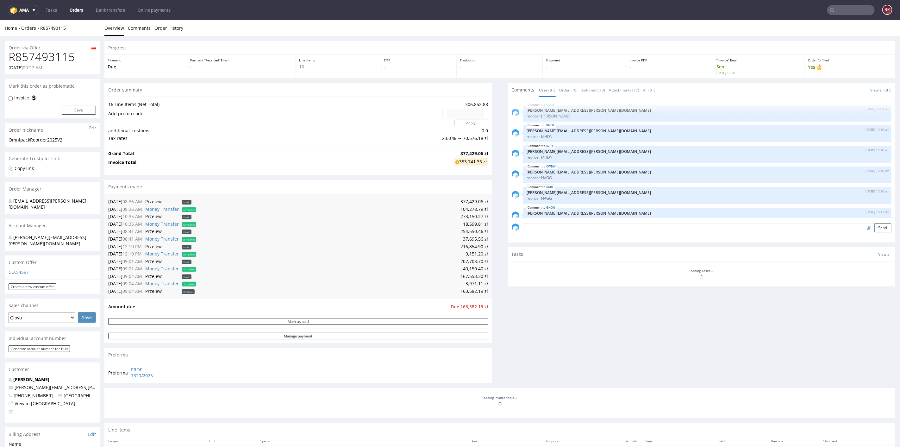
scroll to position [1963, 0]
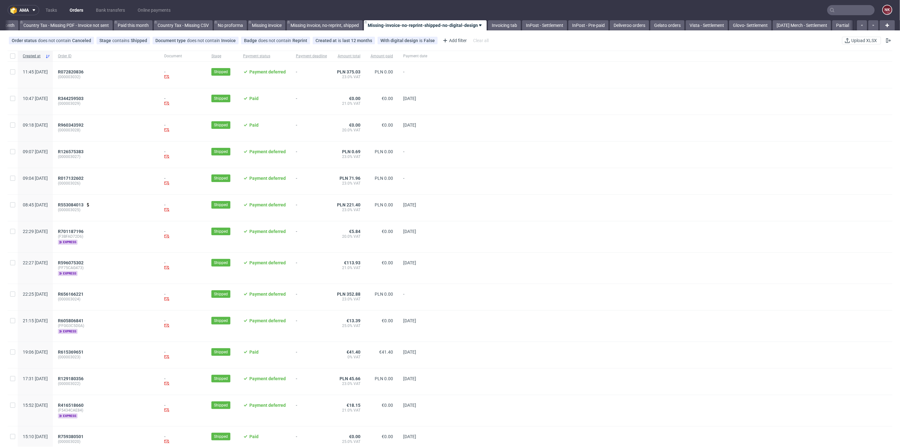
scroll to position [0, 715]
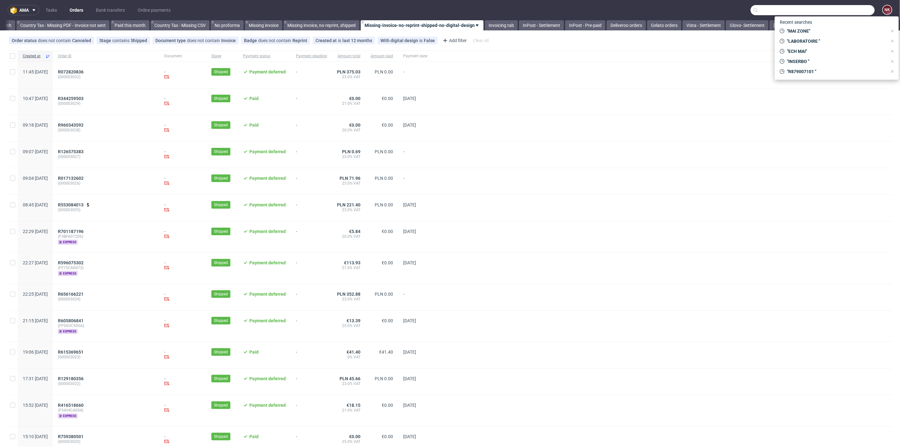
click at [859, 7] on input "text" at bounding box center [812, 10] width 124 height 10
paste input "INDUSTRIELLE"
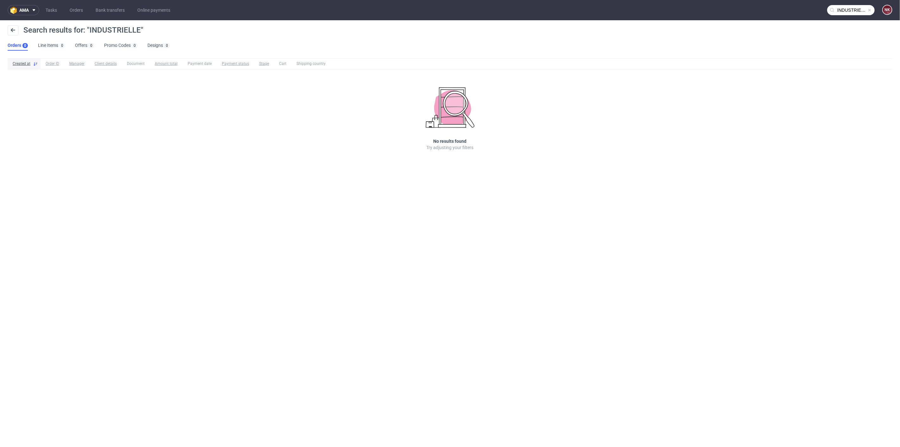
click at [842, 3] on nav "ama Tasks Orders Bank transfers Online payments INDUSTRIELLE NK" at bounding box center [450, 10] width 900 height 20
click at [845, 11] on input "INDUSTRIELLE" at bounding box center [850, 10] width 47 height 10
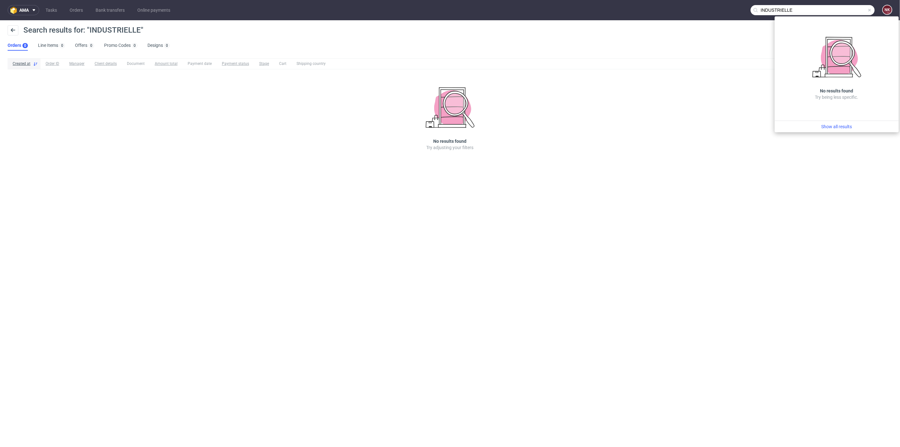
drag, startPoint x: 829, startPoint y: 9, endPoint x: 698, endPoint y: 12, distance: 130.7
click at [698, 12] on nav "ama Tasks Orders Bank transfers Online payments INDUSTRIELLE NK" at bounding box center [450, 10] width 900 height 20
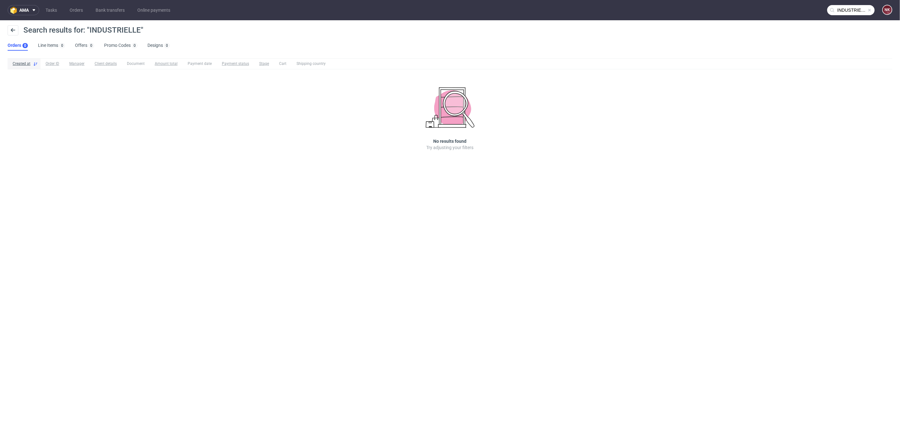
paste input "MAI"
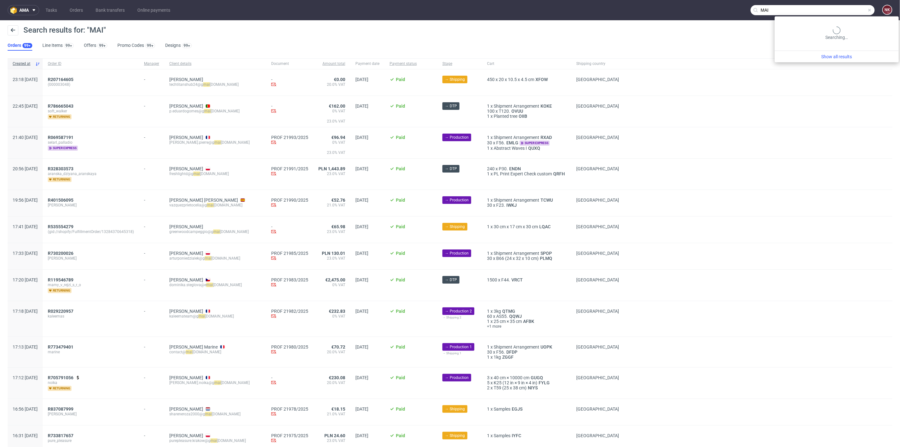
drag, startPoint x: 848, startPoint y: 7, endPoint x: 692, endPoint y: 18, distance: 156.3
click at [692, 18] on nav "ama Tasks Orders Bank transfers Online payments MAI NK" at bounding box center [450, 10] width 900 height 20
paste input "ECH"
type input "ECH"
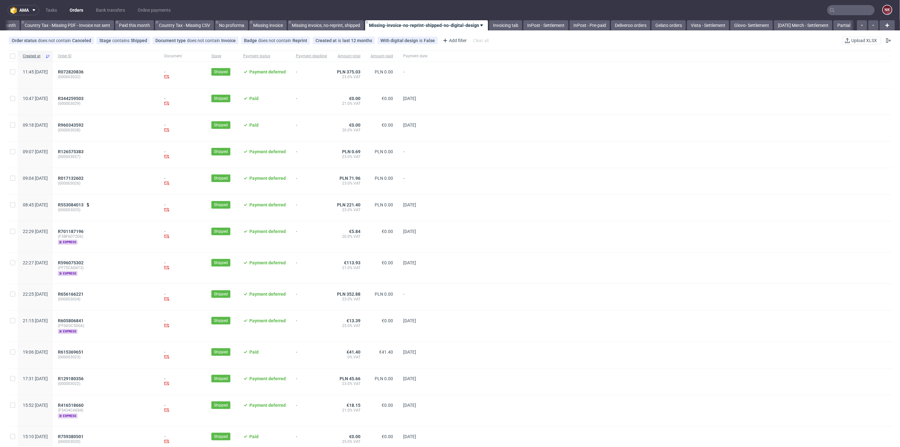
scroll to position [0, 715]
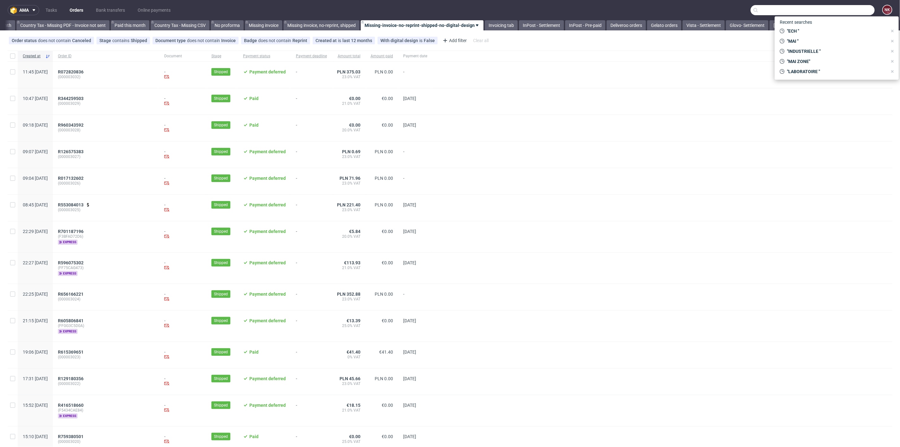
click at [850, 11] on input "text" at bounding box center [812, 10] width 124 height 10
paste input "LABORATOIRE"
type input "LABORATOIRE"
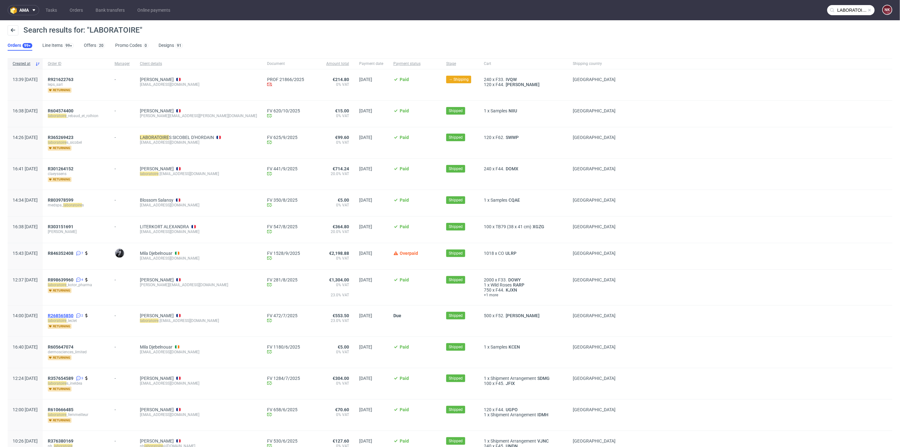
click at [73, 316] on span "R268565850" at bounding box center [61, 315] width 26 height 5
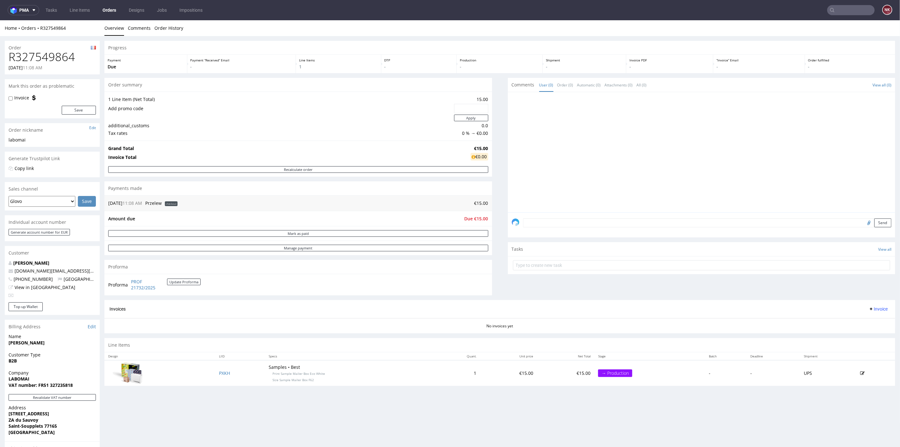
click at [57, 60] on h1 "R327549864" at bounding box center [52, 56] width 87 height 13
copy h1 "R327549864"
click at [53, 53] on h1 "R327549864" at bounding box center [52, 56] width 87 height 13
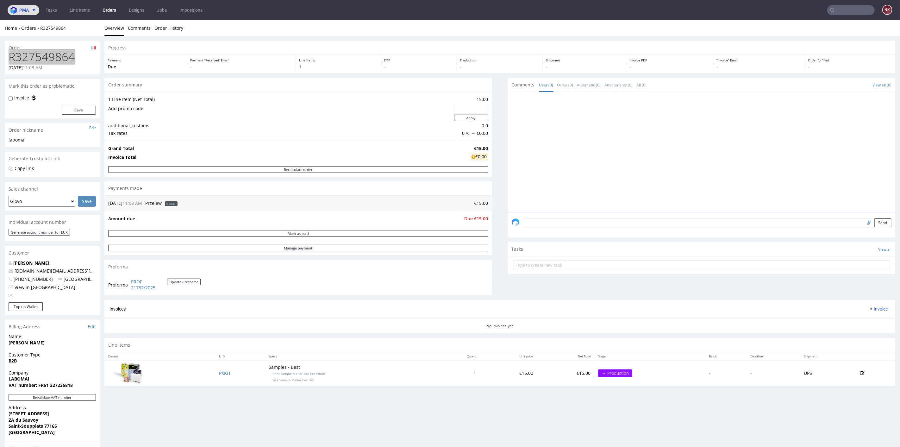
click at [35, 11] on icon at bounding box center [33, 10] width 5 height 5
click at [37, 28] on span "Accounting Management App" at bounding box center [47, 29] width 51 height 4
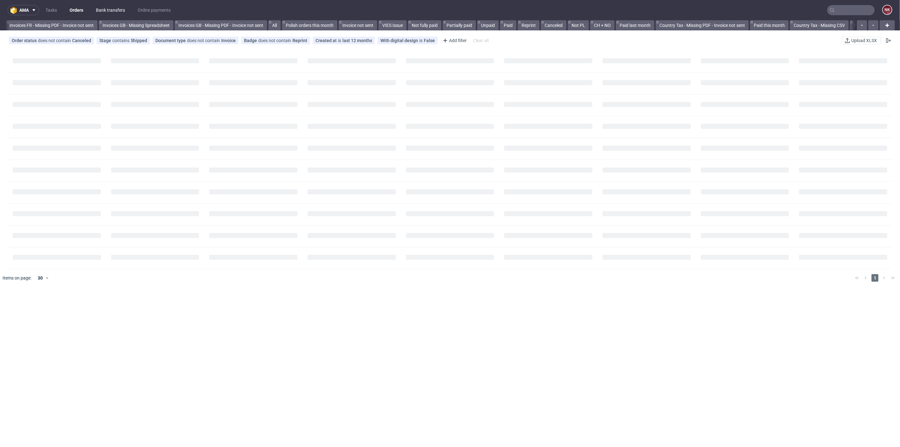
scroll to position [0, 390]
click at [110, 9] on link "Bank transfers" at bounding box center [110, 10] width 37 height 10
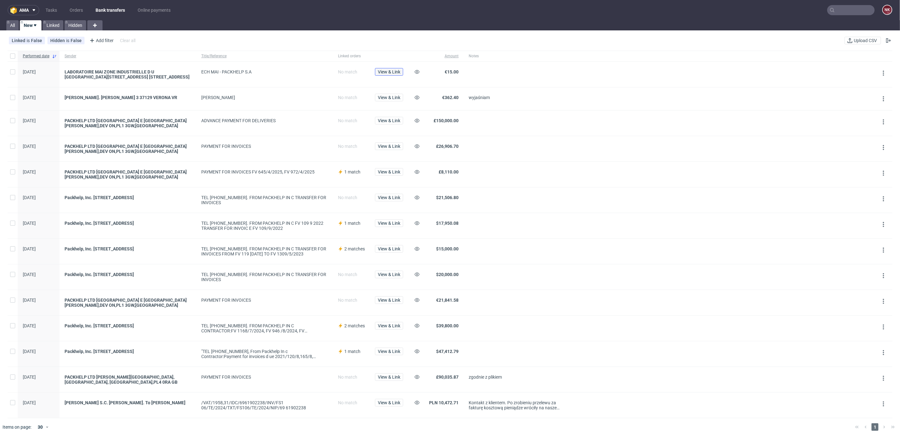
click at [395, 70] on span "View & Link" at bounding box center [389, 72] width 22 height 4
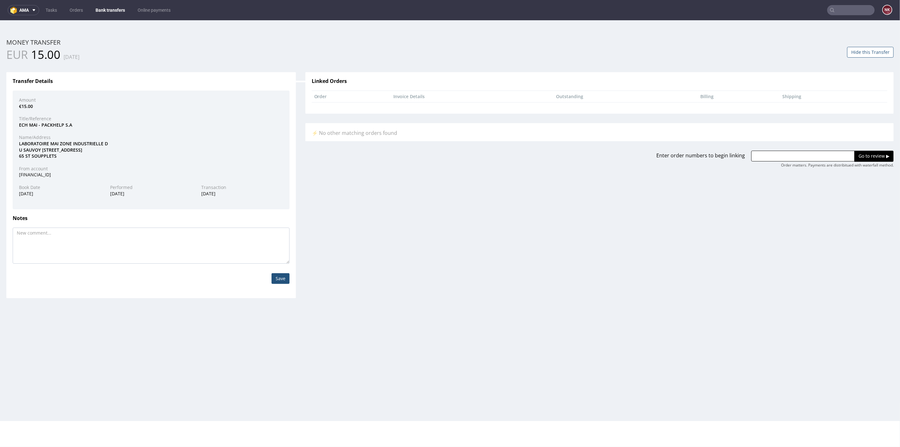
click at [757, 162] on div "Go to review ▶ Order matters. Payments are distribitued with waterfall method." at bounding box center [819, 158] width 149 height 17
click at [763, 158] on input "text" at bounding box center [802, 155] width 103 height 11
paste input "R327549864"
type input "R327549864"
click at [873, 159] on input "Go to review ▶" at bounding box center [873, 155] width 39 height 11
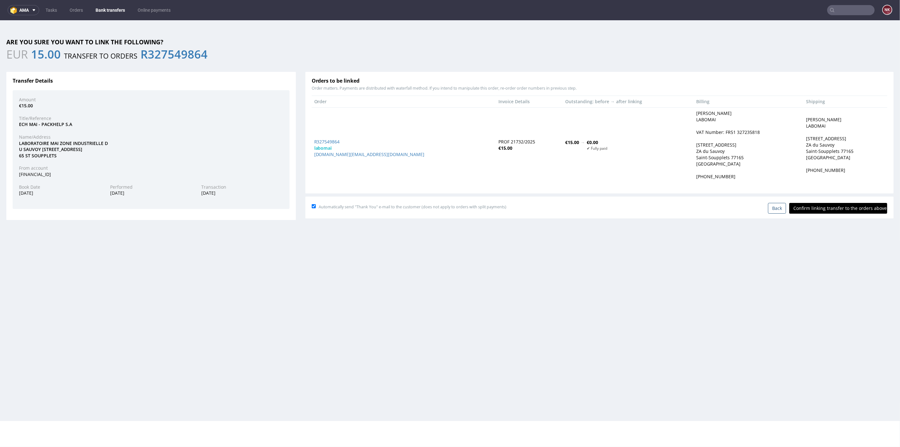
click at [837, 203] on input "Confirm linking transfer to the orders above" at bounding box center [838, 207] width 98 height 11
type input "In progress..."
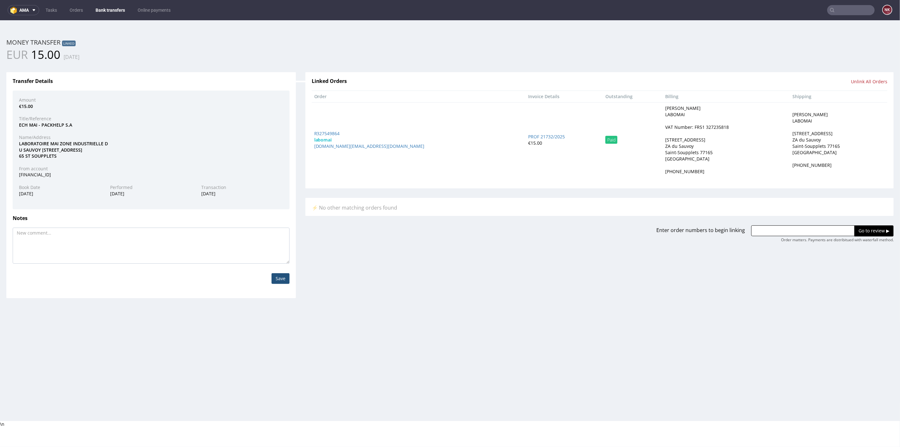
click at [113, 9] on link "Bank transfers" at bounding box center [110, 10] width 37 height 10
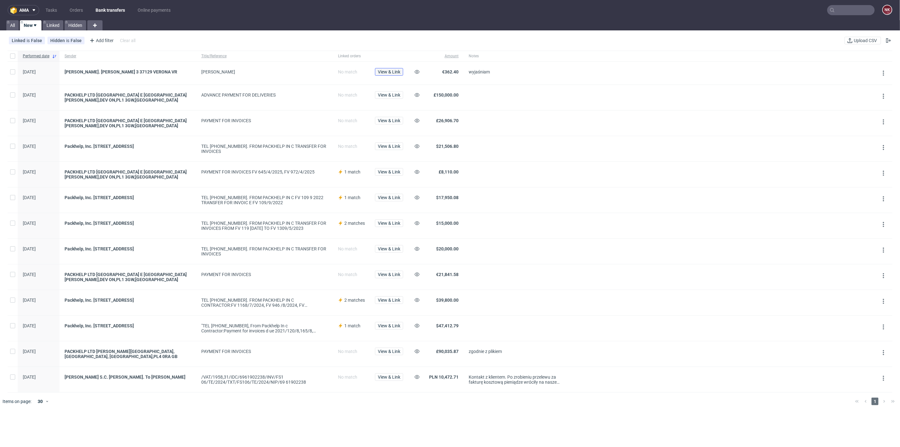
click at [395, 74] on span "View & Link" at bounding box center [389, 72] width 22 height 4
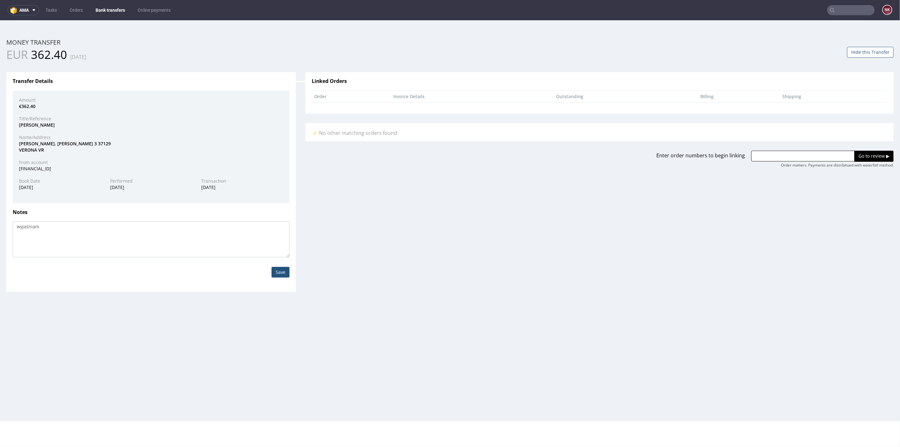
click at [309, 200] on div "Transfer Details Amount €362.40 Title/Reference [PERSON_NAME] Name/Address [PER…" at bounding box center [450, 176] width 896 height 229
click at [117, 12] on link "Bank transfers" at bounding box center [110, 10] width 37 height 10
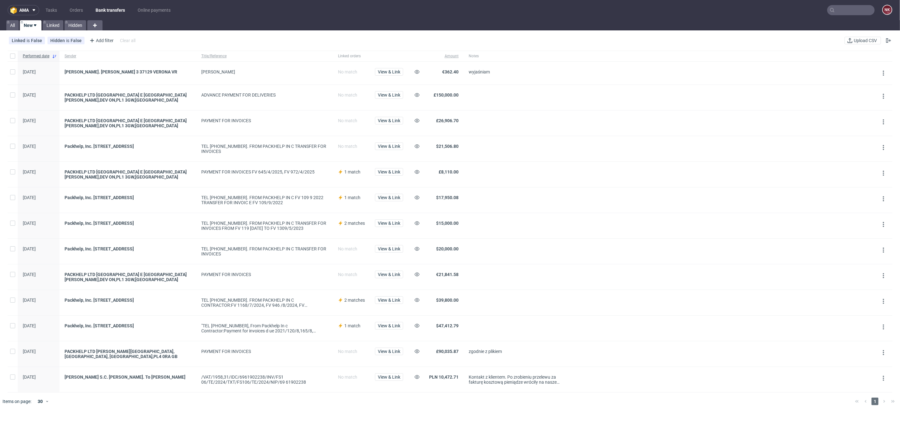
click at [847, 12] on input "text" at bounding box center [850, 10] width 47 height 10
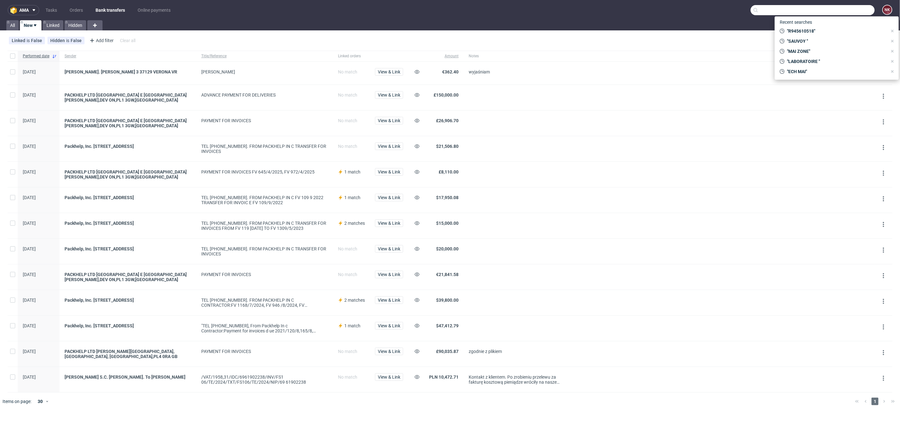
paste input "R147833346"
type input "R147833346"
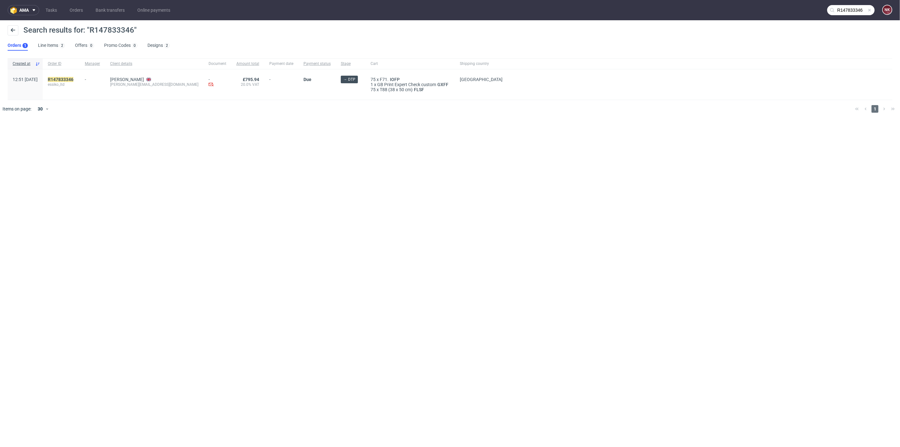
click at [75, 82] on span "essiko_ltd" at bounding box center [61, 84] width 27 height 5
click at [73, 81] on mark "R147833346" at bounding box center [61, 79] width 26 height 5
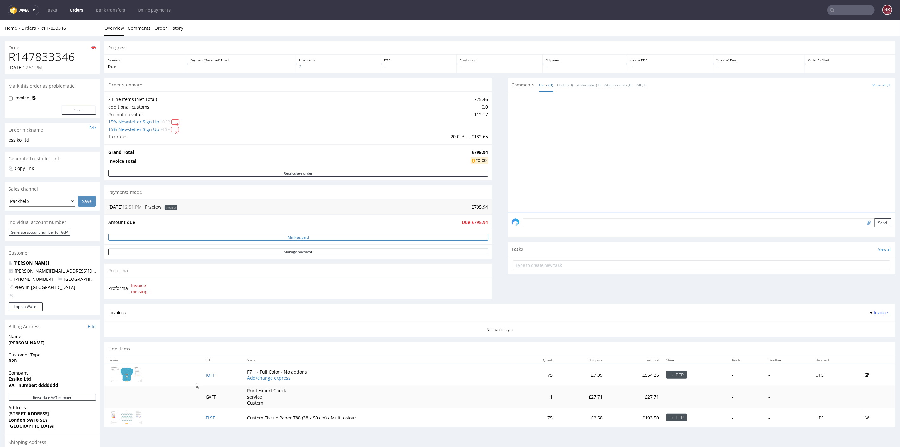
click at [435, 235] on button "Mark as paid" at bounding box center [298, 236] width 380 height 7
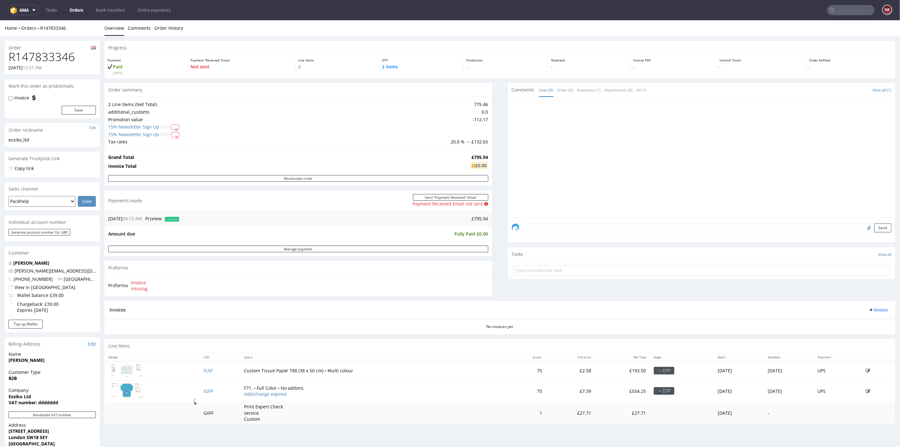
click at [863, 227] on input "file" at bounding box center [867, 227] width 9 height 8
type input "C:\fakepath\R147833346_Revolut.pdf"
click at [672, 225] on textarea at bounding box center [707, 227] width 368 height 9
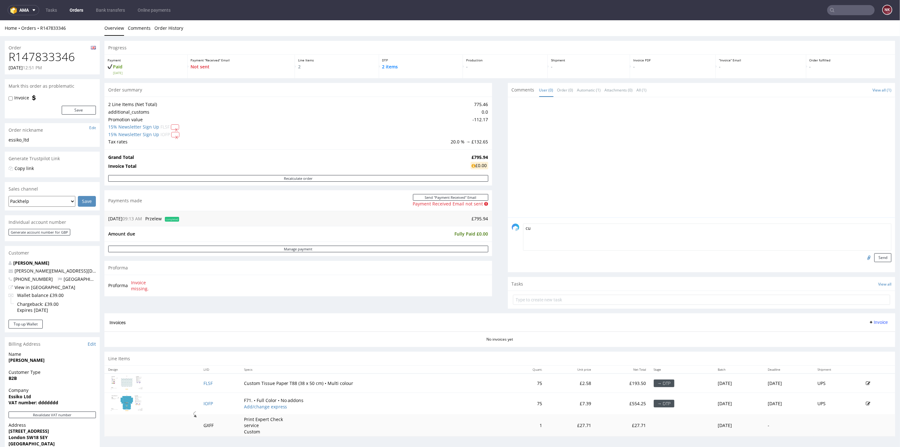
type textarea "c"
type textarea "paid via Revolut"
click at [874, 254] on button "Send" at bounding box center [882, 257] width 17 height 9
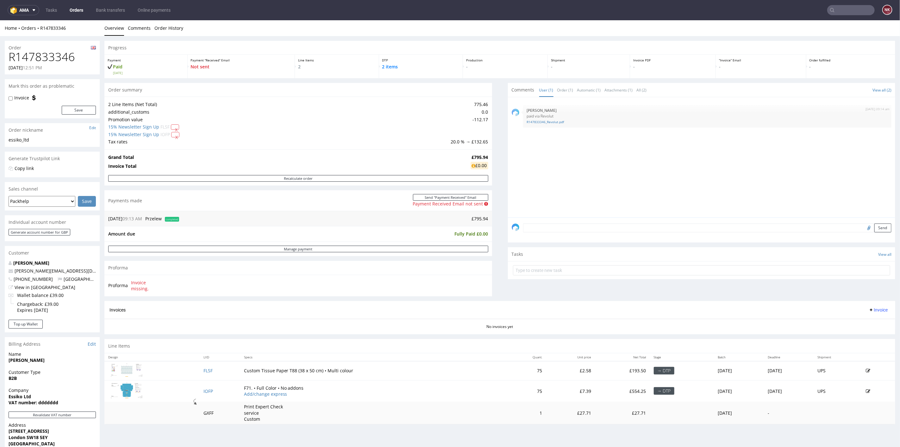
click at [495, 217] on div "Progress Payment Paid [DATE] Payment “Received” Email Not sent Line Items 2 DTP…" at bounding box center [499, 234] width 790 height 388
click at [496, 245] on div "Progress Payment Paid [DATE] Payment “Received” Email Not sent Line Items 2 DTP…" at bounding box center [499, 234] width 790 height 388
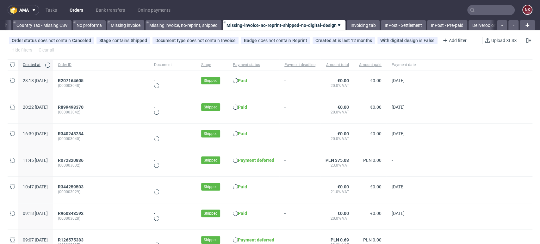
scroll to position [0, 895]
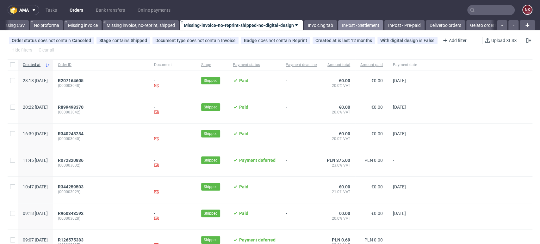
click at [363, 25] on link "InPost - Settlement" at bounding box center [360, 25] width 45 height 10
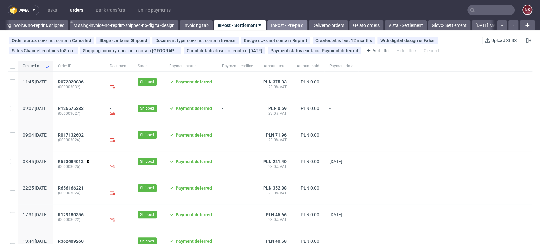
click at [292, 26] on link "InPost - Pre-paid" at bounding box center [287, 25] width 40 height 10
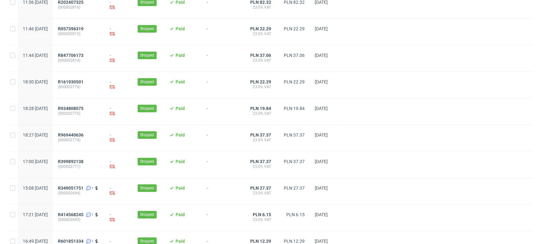
scroll to position [328, 0]
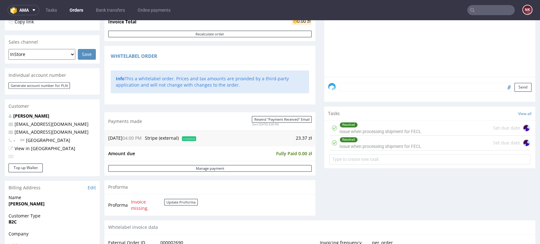
scroll to position [246, 0]
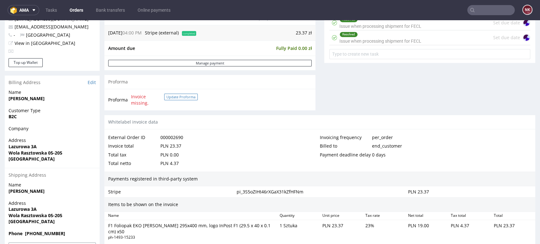
click at [183, 97] on button "Update Proforma" at bounding box center [181, 97] width 34 height 7
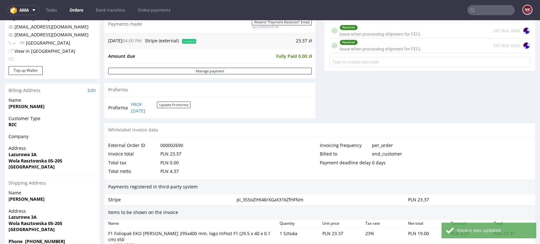
scroll to position [281, 0]
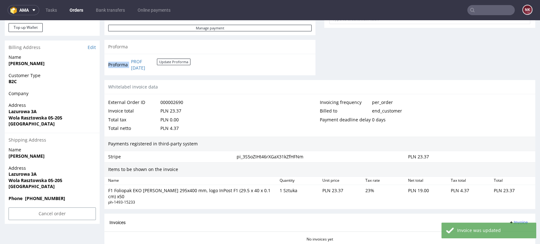
drag, startPoint x: 169, startPoint y: 68, endPoint x: 130, endPoint y: 63, distance: 39.2
click at [130, 63] on td "PROF [DATE] Update Proforma" at bounding box center [159, 65] width 61 height 14
copy tbody "Proforma"
click at [141, 65] on link "PROF [DATE]" at bounding box center [144, 65] width 26 height 12
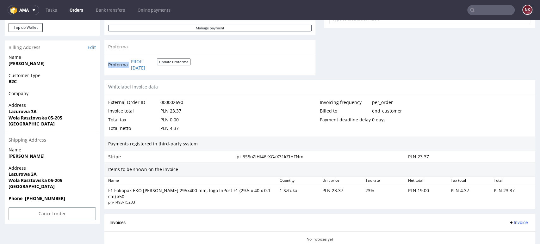
click at [181, 58] on td "PROF 2025/10/1 Update Proforma" at bounding box center [159, 65] width 61 height 14
click at [182, 62] on button "Update Proforma" at bounding box center [174, 62] width 34 height 7
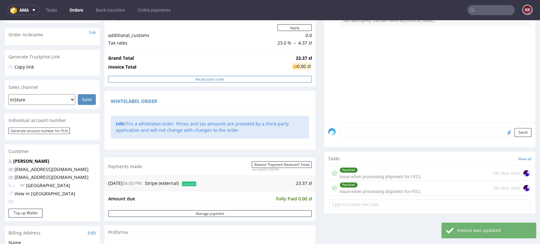
scroll to position [140, 0]
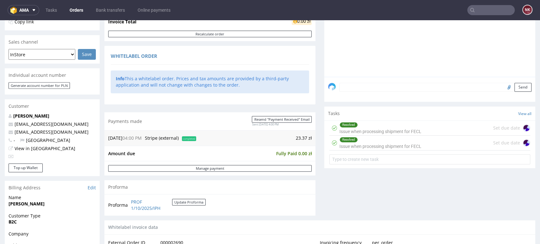
click at [318, 194] on div "Progress Payment Paid Wed 10 Sep Payment “Received” Email Sent Wed 10 Sep 16:00…" at bounding box center [319, 165] width 431 height 530
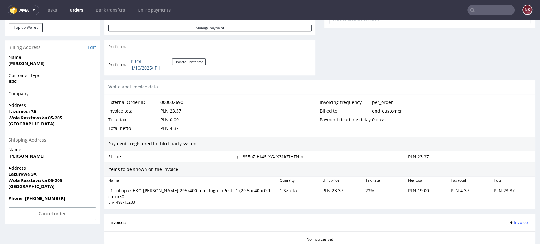
click at [146, 65] on link "PROF 1/10/2025/IPH" at bounding box center [151, 65] width 41 height 12
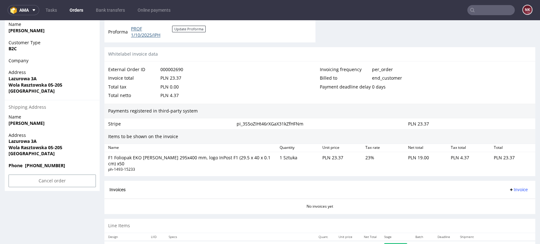
scroll to position [339, 0]
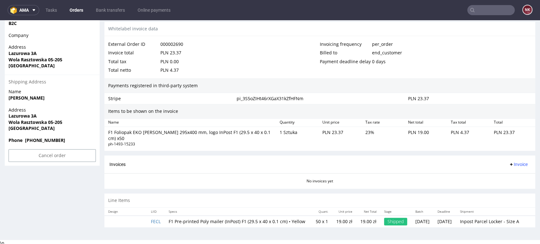
click at [509, 162] on span "Invoice" at bounding box center [518, 164] width 19 height 5
click at [504, 183] on span "Upload" at bounding box center [507, 183] width 31 height 6
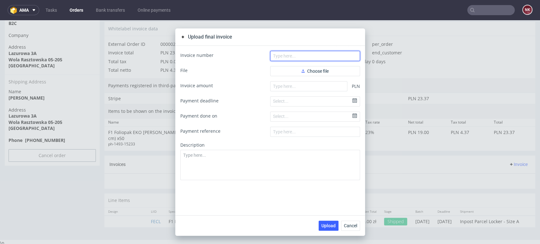
drag, startPoint x: 314, startPoint y: 56, endPoint x: 313, endPoint y: 61, distance: 4.7
click at [314, 56] on input "text" at bounding box center [315, 56] width 90 height 10
paste input "PROF 1/10/2025/IPH"
type input "PROF 1/10/2025/IPH"
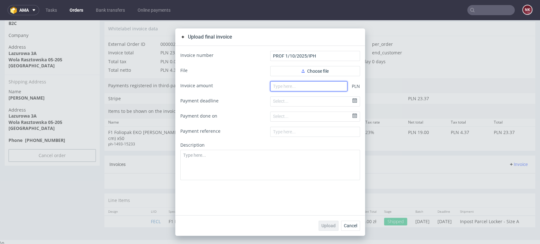
click at [291, 86] on input "number" at bounding box center [308, 86] width 77 height 10
type input "0"
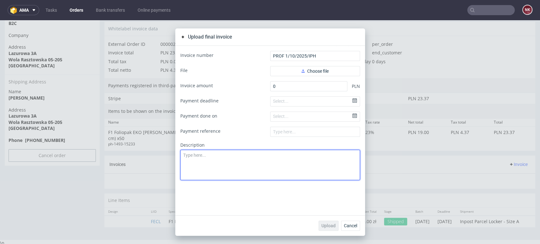
click at [269, 164] on textarea at bounding box center [270, 165] width 180 height 30
type textarea "TEST"
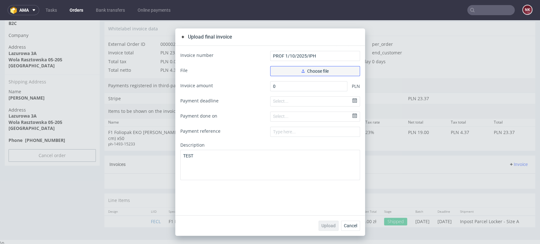
click at [322, 69] on span "Choose file" at bounding box center [314, 71] width 27 height 4
click at [317, 70] on span "Choose file" at bounding box center [314, 71] width 27 height 4
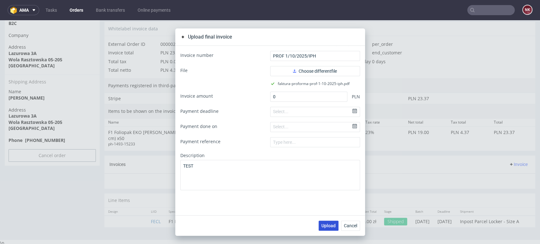
click at [326, 225] on span "Upload" at bounding box center [328, 226] width 14 height 4
click at [353, 226] on span "Cancel" at bounding box center [350, 226] width 13 height 4
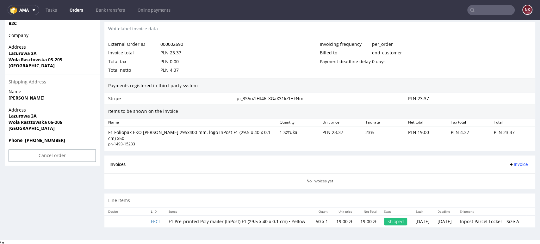
click at [435, 161] on div "Invoices Invoice" at bounding box center [319, 165] width 421 height 8
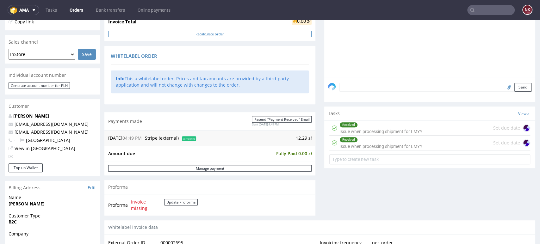
scroll to position [281, 0]
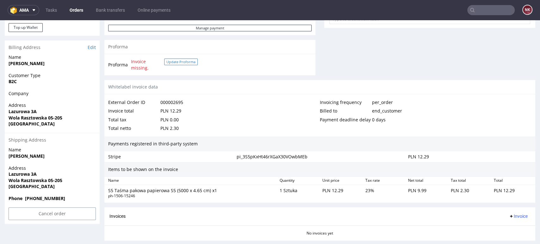
click at [182, 62] on button "Update Proforma" at bounding box center [181, 62] width 34 height 7
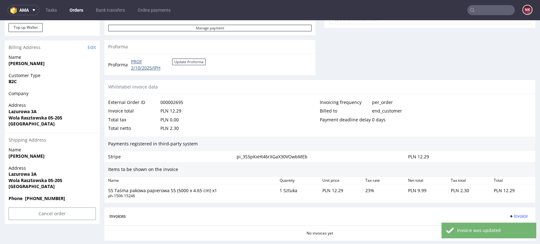
click at [154, 68] on link "PROF 2/10/2025/IPH" at bounding box center [151, 65] width 41 height 12
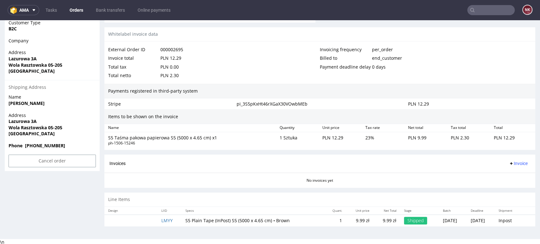
scroll to position [334, 0]
click at [506, 158] on div "Invoices Invoice" at bounding box center [319, 163] width 431 height 18
click at [509, 163] on span "Invoice" at bounding box center [518, 163] width 19 height 5
click at [507, 185] on span "Upload" at bounding box center [507, 188] width 31 height 6
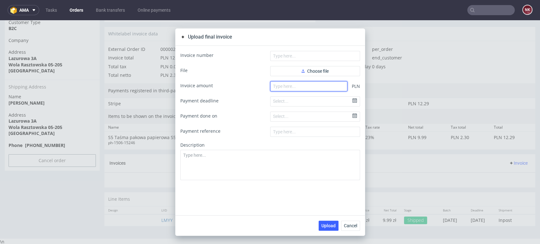
click at [291, 91] on input "number" at bounding box center [308, 86] width 77 height 10
type input "0"
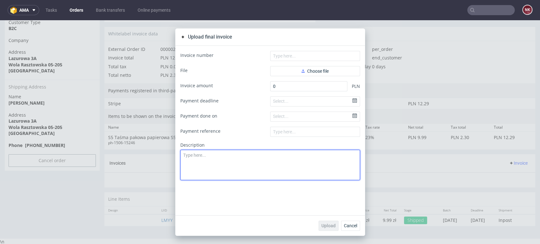
click at [269, 156] on textarea at bounding box center [270, 165] width 180 height 30
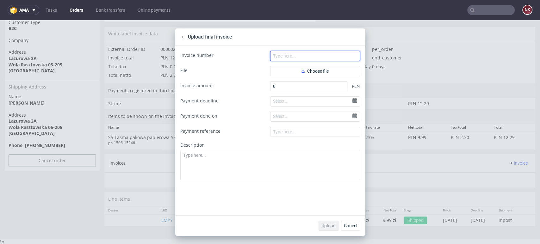
click at [298, 53] on input "text" at bounding box center [315, 56] width 90 height 10
paste input "PROF 2/10/2025/IPH"
type input "PROF 2/10/2025/IPH"
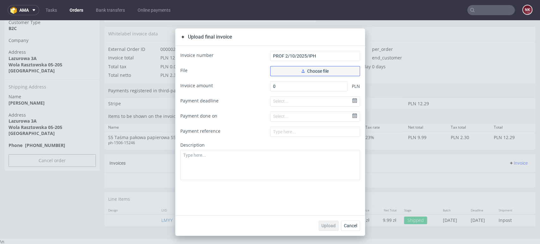
click at [285, 66] on button "Choose file" at bounding box center [315, 71] width 90 height 10
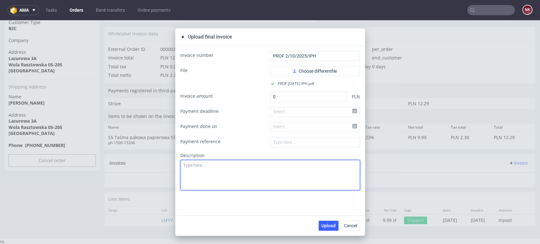
click at [215, 184] on textarea at bounding box center [270, 175] width 180 height 30
type textarea "TEST"
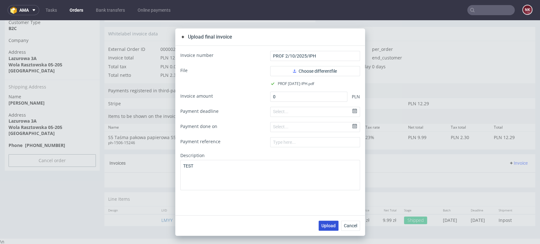
click at [330, 224] on span "Upload" at bounding box center [328, 226] width 14 height 4
click at [356, 225] on button "Cancel" at bounding box center [350, 226] width 19 height 10
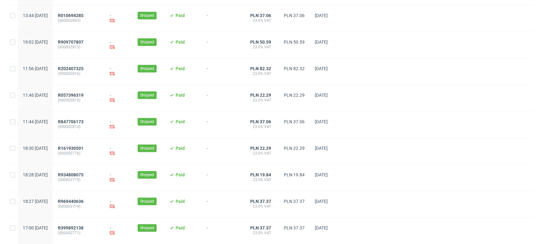
scroll to position [0, 1050]
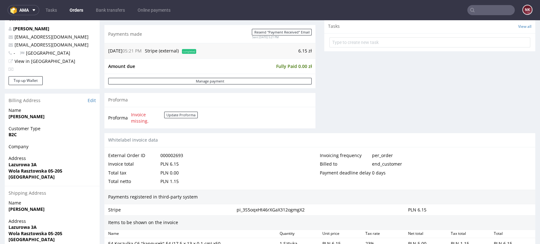
scroll to position [223, 0]
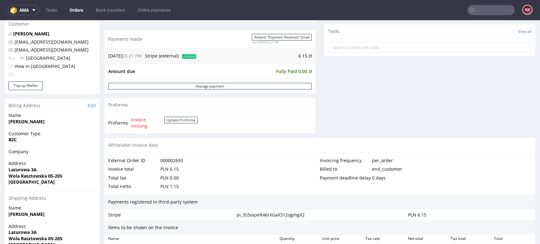
click at [187, 116] on td "Invoice missing. Update Proforma" at bounding box center [163, 123] width 68 height 14
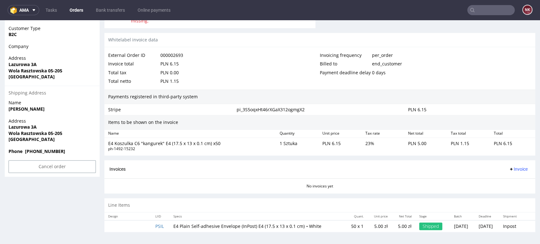
scroll to position [293, 0]
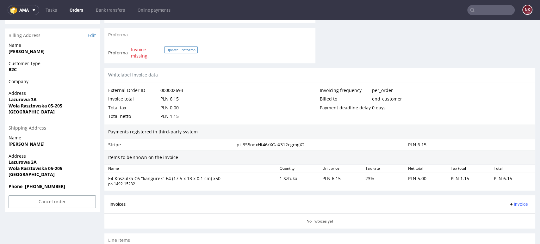
click at [177, 47] on button "Update Proforma" at bounding box center [181, 49] width 34 height 7
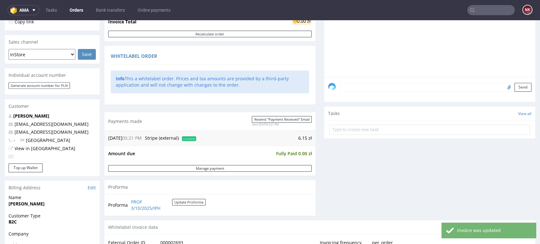
scroll to position [246, 0]
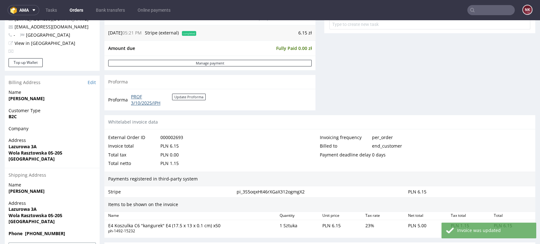
click at [158, 98] on link "PROF 3/10/2025/IPH" at bounding box center [151, 100] width 41 height 12
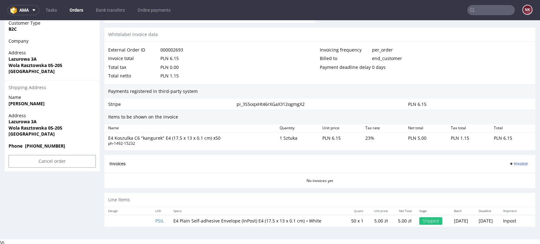
scroll to position [334, 0]
click at [510, 165] on span "Invoice" at bounding box center [518, 163] width 19 height 5
click at [515, 186] on span "Upload" at bounding box center [507, 188] width 31 height 6
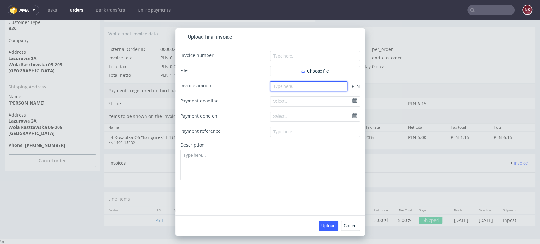
click at [314, 86] on input "number" at bounding box center [308, 86] width 77 height 10
type input "0"
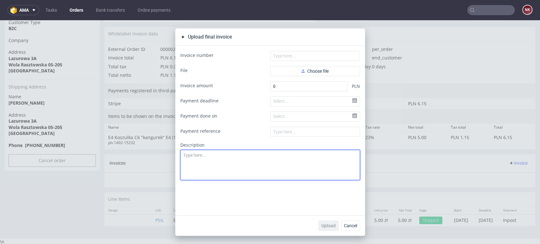
click at [294, 163] on textarea at bounding box center [270, 165] width 180 height 30
type textarea "TEST"
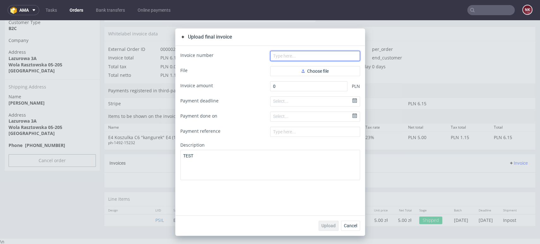
click at [298, 52] on input "text" at bounding box center [315, 56] width 90 height 10
paste input "PROF 3/10/2025/IPH"
type input "PROF 3/10/2025/IPH"
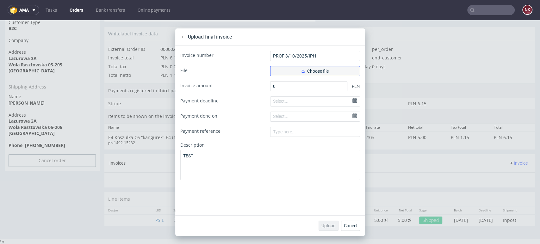
click at [307, 67] on button "Choose file" at bounding box center [315, 71] width 90 height 10
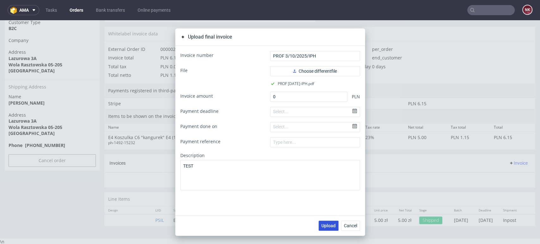
click at [329, 225] on span "Upload" at bounding box center [328, 226] width 14 height 4
click at [345, 226] on span "Cancel" at bounding box center [350, 226] width 13 height 4
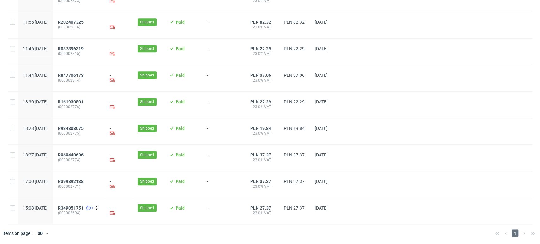
scroll to position [248, 0]
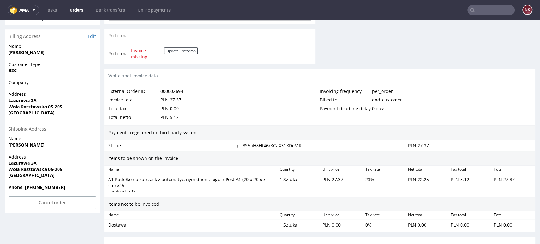
scroll to position [281, 0]
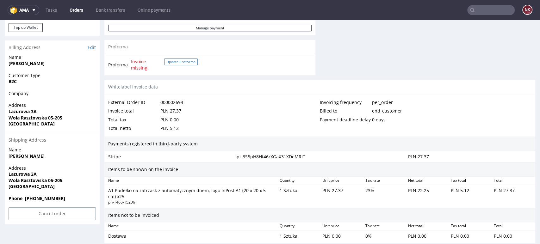
click at [182, 61] on button "Update Proforma" at bounding box center [181, 62] width 34 height 7
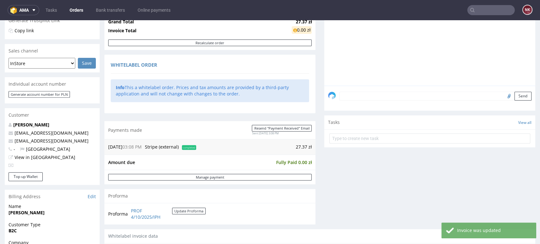
scroll to position [176, 0]
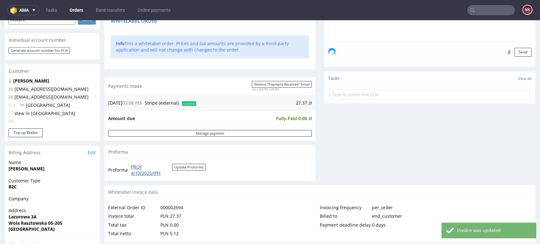
click at [143, 174] on link "PROF 4/10/2025/IPH" at bounding box center [151, 170] width 41 height 12
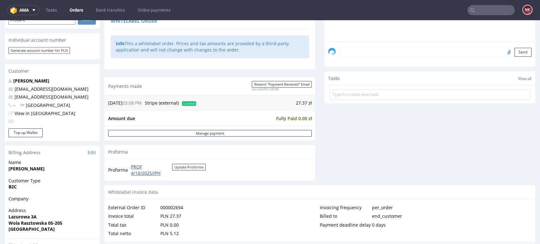
scroll to position [351, 0]
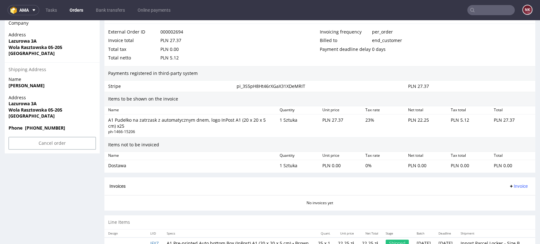
click at [511, 184] on span "Invoice" at bounding box center [518, 186] width 19 height 5
click at [510, 211] on span "Upload" at bounding box center [507, 210] width 31 height 6
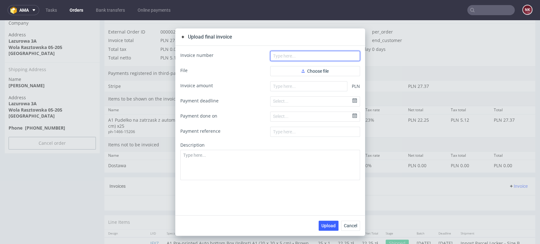
click at [304, 59] on input "text" at bounding box center [315, 56] width 90 height 10
paste input "PROF 4/10/2025/IPH"
type input "PROF 4/10/2025/IPH"
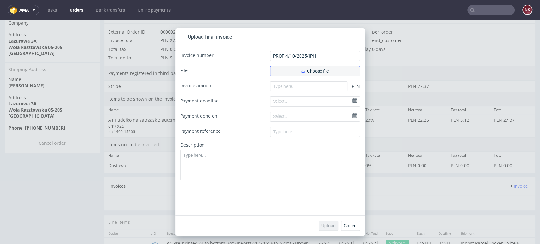
click at [290, 66] on button "Choose file" at bounding box center [315, 71] width 90 height 10
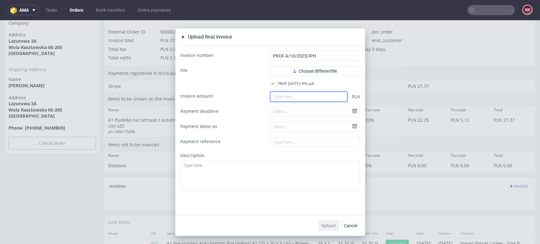
click at [282, 97] on input "number" at bounding box center [308, 97] width 77 height 10
type input "0"
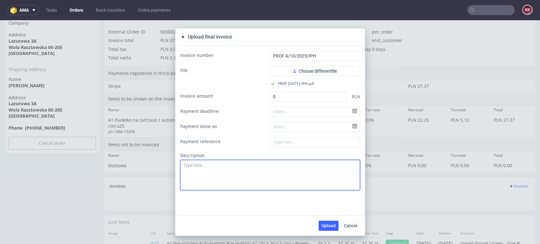
click at [281, 176] on textarea at bounding box center [270, 175] width 180 height 30
type textarea "TEST"
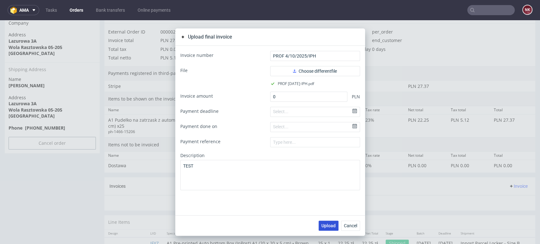
click at [325, 228] on span "Upload" at bounding box center [328, 226] width 14 height 4
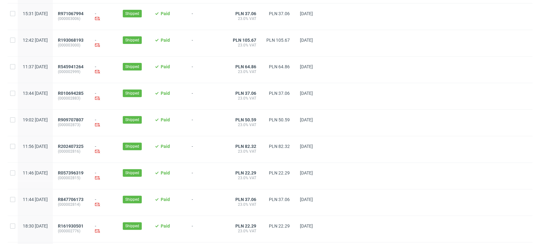
scroll to position [0, 1050]
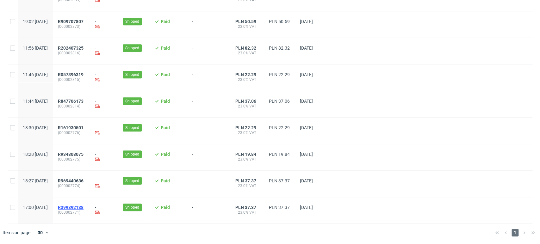
click at [84, 207] on span "R399892138" at bounding box center [71, 207] width 26 height 5
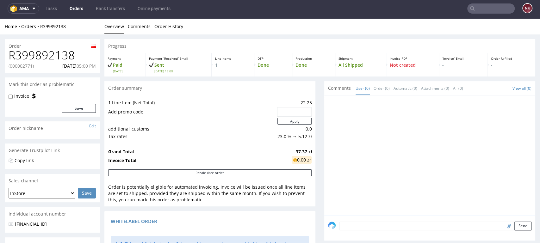
click at [328, 152] on div at bounding box center [431, 157] width 207 height 116
click at [21, 68] on p "(000002771)" at bounding box center [21, 66] width 25 height 6
copy p "000002771"
click at [55, 59] on h1 "R399892138" at bounding box center [52, 55] width 87 height 13
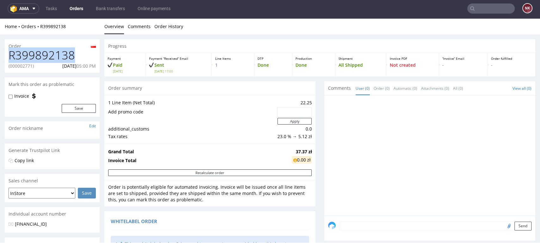
click at [55, 59] on h1 "R399892138" at bounding box center [52, 55] width 87 height 13
copy h1 "R399892138"
click at [324, 167] on div at bounding box center [429, 156] width 211 height 120
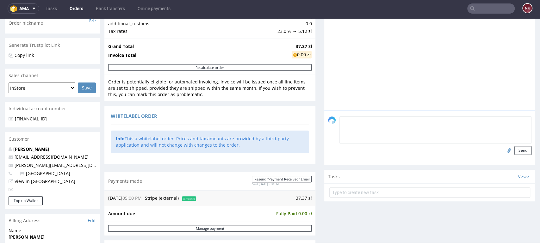
click at [364, 123] on textarea at bounding box center [435, 129] width 192 height 27
type textarea "TEST"
click at [514, 153] on button "Send" at bounding box center [522, 150] width 17 height 9
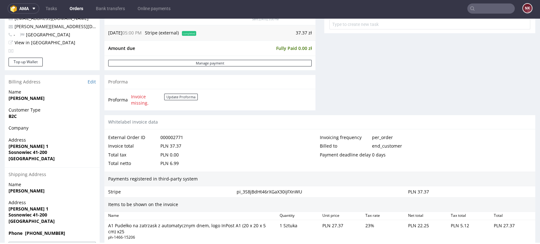
scroll to position [246, 0]
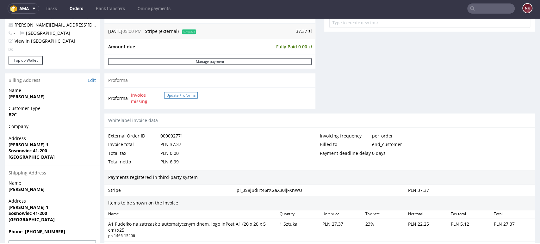
click at [175, 94] on button "Update Proforma" at bounding box center [181, 95] width 34 height 7
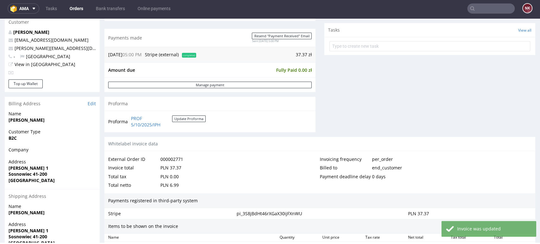
scroll to position [281, 0]
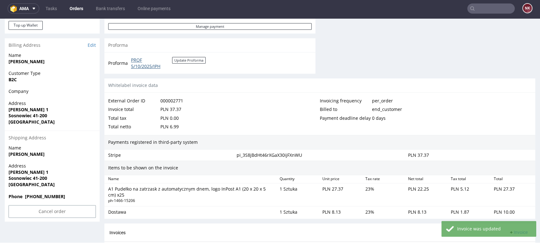
click at [144, 65] on link "PROF 5/10/2025/IPH" at bounding box center [151, 63] width 41 height 12
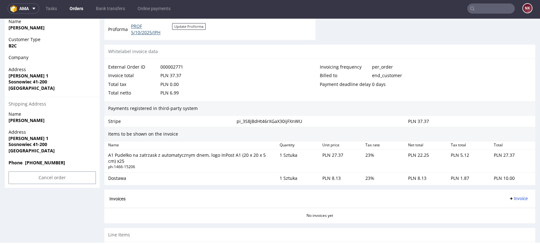
scroll to position [352, 0]
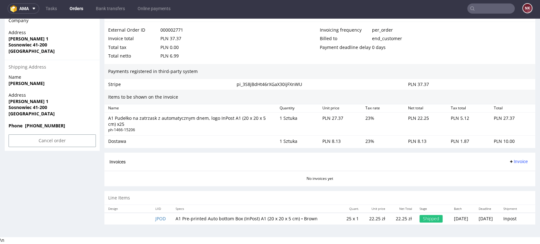
click at [506, 157] on div "Invoices Invoice" at bounding box center [319, 162] width 431 height 18
click at [509, 160] on span "Invoice" at bounding box center [518, 161] width 19 height 5
click at [501, 183] on span "Upload" at bounding box center [507, 186] width 31 height 6
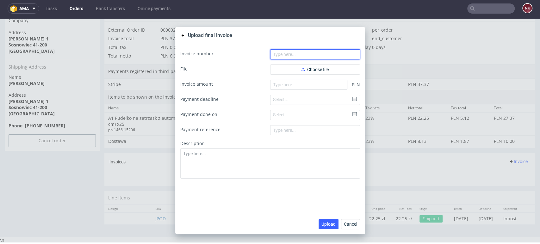
click at [299, 56] on input "text" at bounding box center [315, 54] width 90 height 10
paste input "PROF 5/10/2025/IPH"
type input "PROF 5/10/2025/IPH"
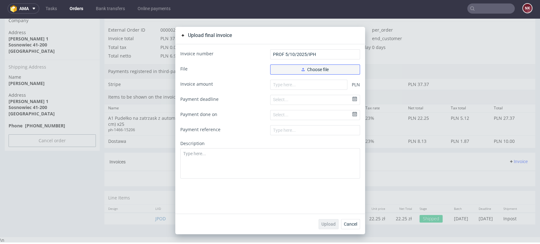
click at [293, 69] on button "Choose file" at bounding box center [315, 70] width 90 height 10
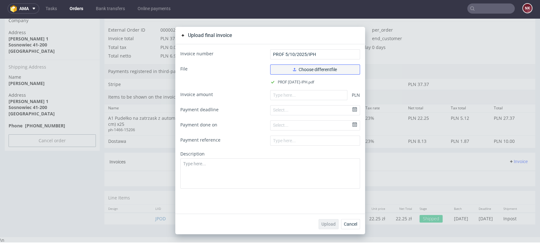
click at [313, 72] on span "Choose different file" at bounding box center [315, 69] width 44 height 4
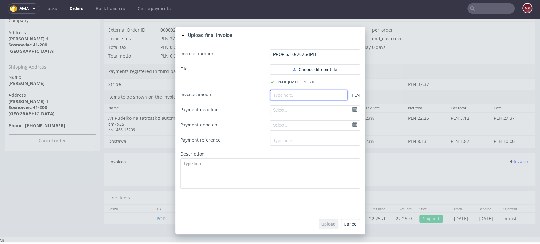
click at [286, 98] on input "number" at bounding box center [308, 95] width 77 height 10
type input "0"
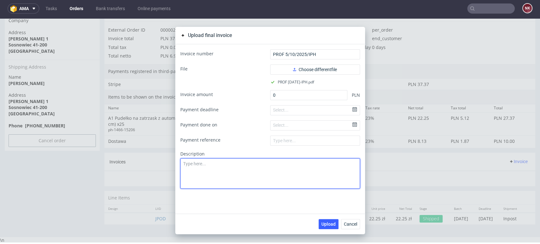
click at [275, 184] on textarea at bounding box center [270, 173] width 180 height 30
type textarea "TEST"
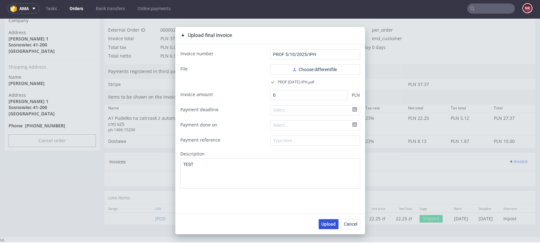
click at [325, 225] on span "Upload" at bounding box center [328, 224] width 14 height 4
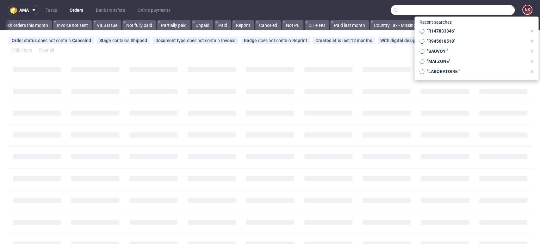
click at [504, 9] on input "text" at bounding box center [453, 10] width 124 height 10
paste input "000002694"
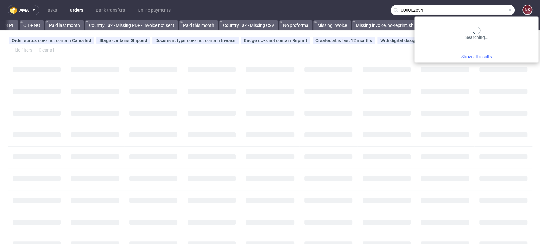
scroll to position [0, 756]
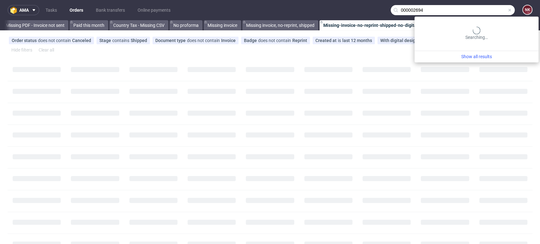
type input "000002694"
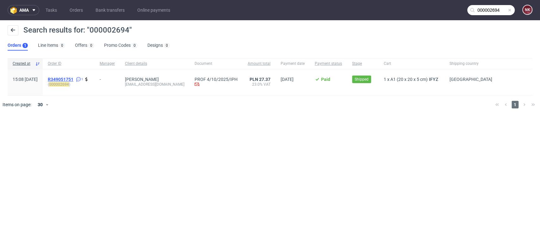
click at [73, 79] on span "R349051751" at bounding box center [61, 79] width 26 height 5
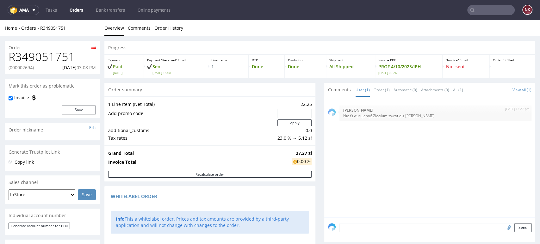
scroll to position [176, 0]
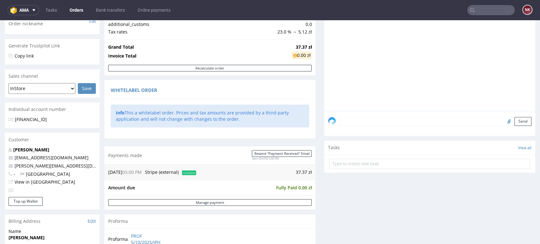
scroll to position [35, 0]
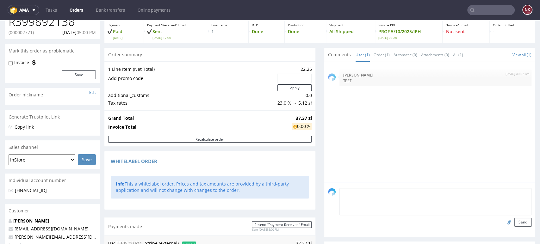
click at [349, 194] on textarea at bounding box center [435, 201] width 192 height 27
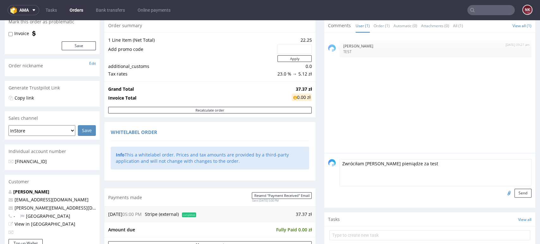
scroll to position [105, 0]
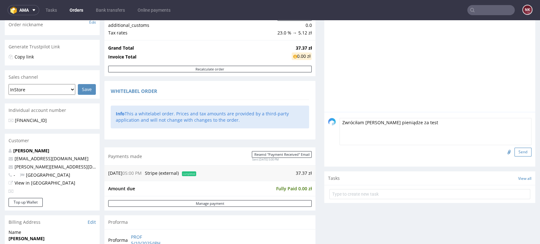
type textarea "Zwróciłam [PERSON_NAME] pieniądze za test"
click at [514, 151] on button "Send" at bounding box center [522, 152] width 17 height 9
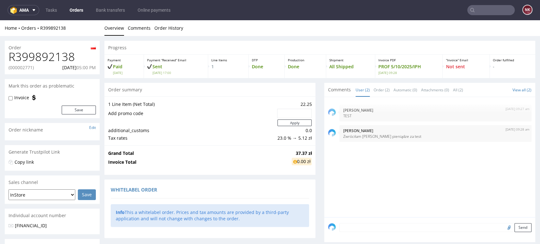
scroll to position [0, 0]
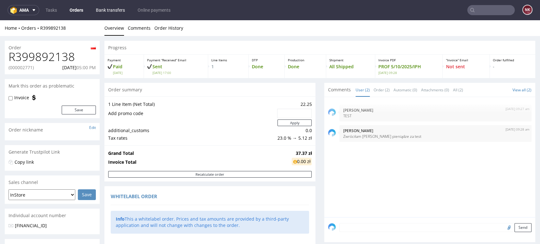
click at [112, 10] on link "Bank transfers" at bounding box center [110, 10] width 37 height 10
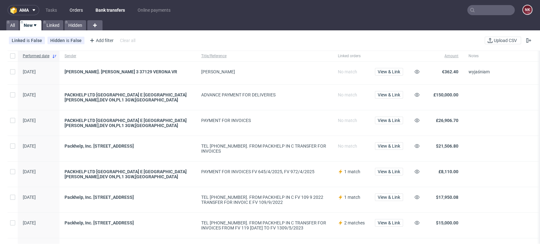
click at [84, 11] on link "Orders" at bounding box center [76, 10] width 21 height 10
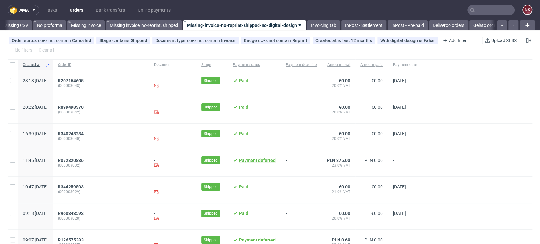
scroll to position [0, 895]
click at [424, 21] on link "InPost - Pre-paid" at bounding box center [404, 25] width 40 height 10
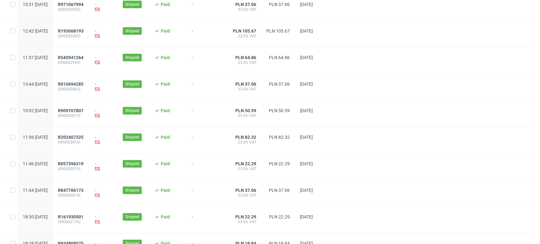
scroll to position [195, 0]
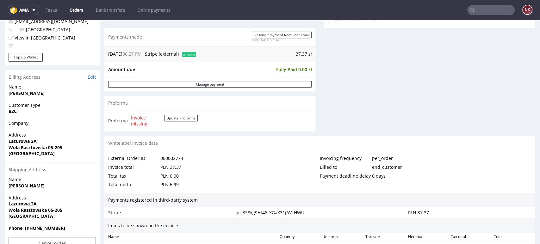
scroll to position [237, 0]
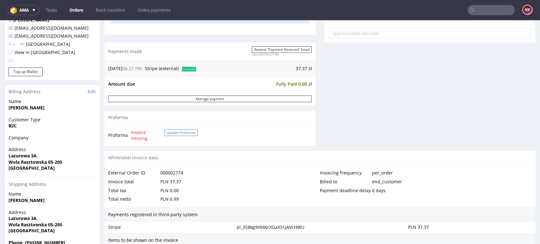
click at [186, 133] on button "Update Proforma" at bounding box center [181, 132] width 34 height 7
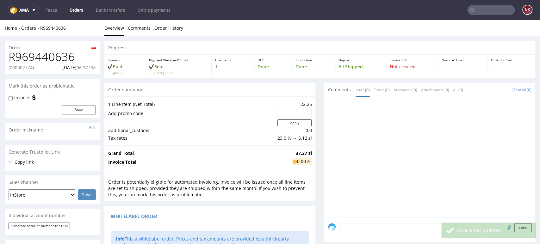
scroll to position [0, 0]
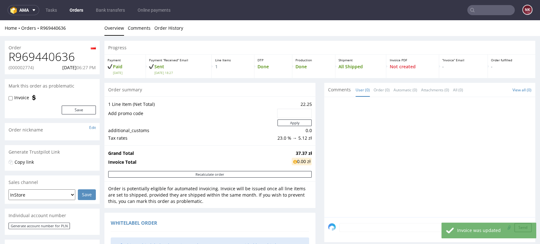
click at [23, 70] on p "(000002774)" at bounding box center [21, 68] width 25 height 6
copy p "000002774"
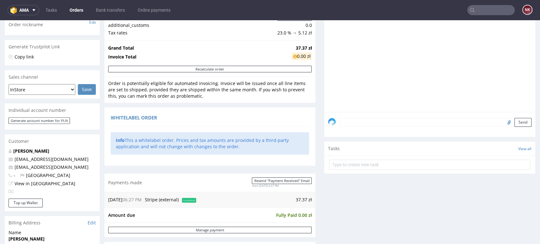
scroll to position [211, 0]
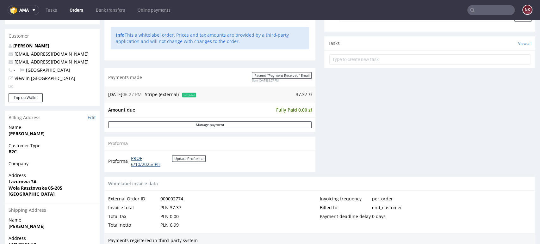
click at [145, 163] on link "PROF 6/10/2025/IPH" at bounding box center [151, 161] width 41 height 12
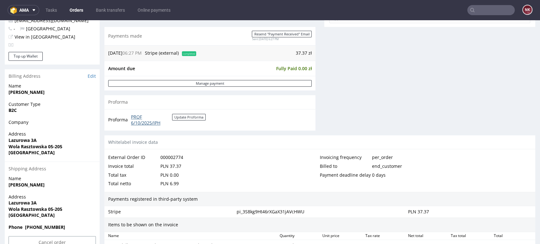
scroll to position [351, 0]
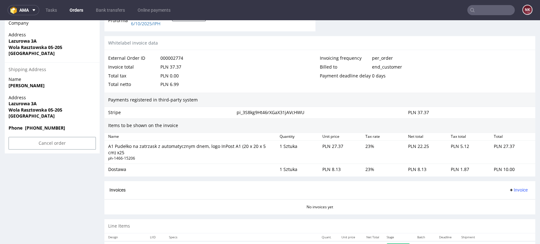
click at [509, 188] on span "Invoice" at bounding box center [518, 190] width 19 height 5
click at [506, 213] on span "Upload" at bounding box center [507, 214] width 31 height 6
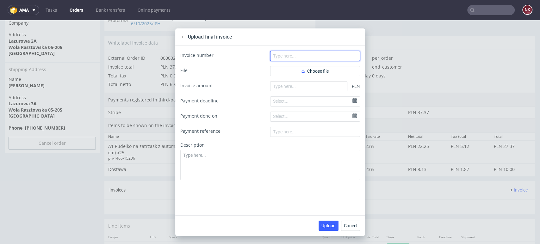
click at [288, 59] on input "text" at bounding box center [315, 56] width 90 height 10
paste input "PROF 6/10/2025/IPH"
type input "PROF 6/10/2025/IPH"
click at [286, 65] on form "Invoice number PROF 6/10/2025/IPH File Choose file Invoice amount PLN Payment d…" at bounding box center [270, 115] width 180 height 129
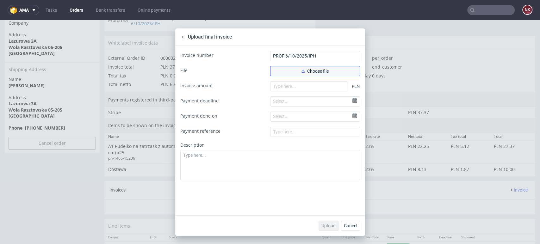
click at [286, 69] on button "Choose file" at bounding box center [315, 71] width 90 height 10
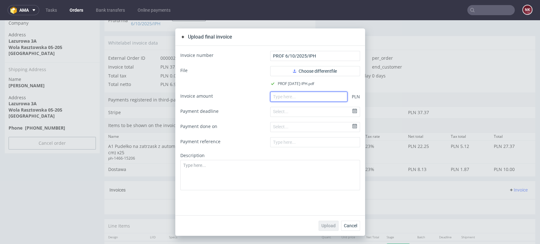
click at [306, 93] on input "number" at bounding box center [308, 97] width 77 height 10
type input "0"
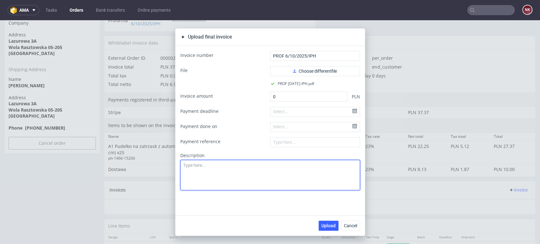
drag, startPoint x: 269, startPoint y: 170, endPoint x: 263, endPoint y: 168, distance: 5.7
click at [267, 170] on textarea at bounding box center [270, 175] width 180 height 30
type textarea "TEST"
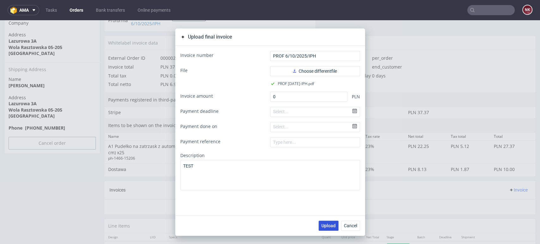
click at [326, 224] on span "Upload" at bounding box center [328, 226] width 14 height 4
click at [351, 225] on span "Cancel" at bounding box center [350, 226] width 13 height 4
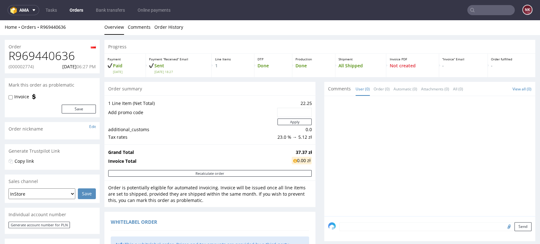
scroll to position [0, 0]
click at [25, 70] on p "(000002774)" at bounding box center [21, 68] width 25 height 6
copy p "000002774"
click at [42, 56] on h1 "R969440636" at bounding box center [52, 57] width 87 height 13
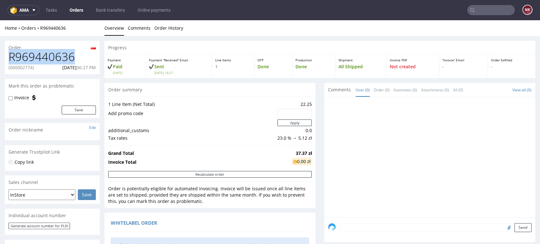
click at [42, 56] on h1 "R969440636" at bounding box center [52, 57] width 87 height 13
copy h1 "R969440636"
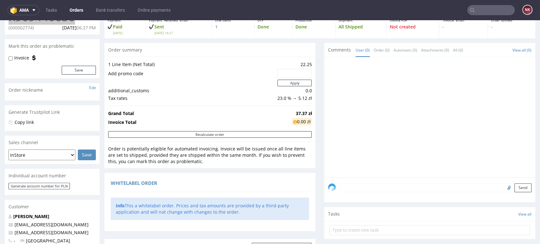
scroll to position [70, 0]
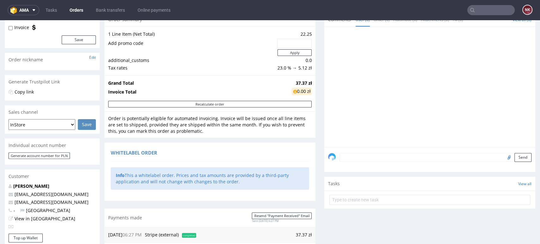
click at [361, 157] on textarea at bounding box center [435, 157] width 192 height 9
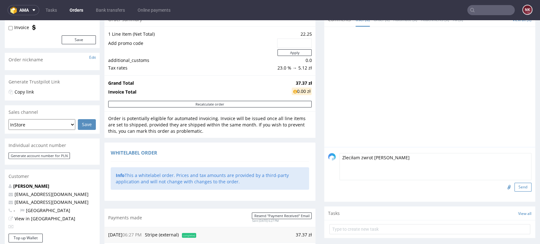
type textarea "Zleciłam zwrot [PERSON_NAME]"
click at [520, 185] on button "Send" at bounding box center [522, 187] width 17 height 9
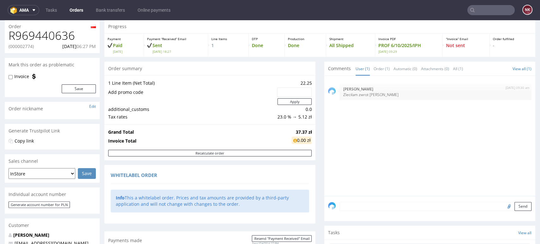
scroll to position [0, 0]
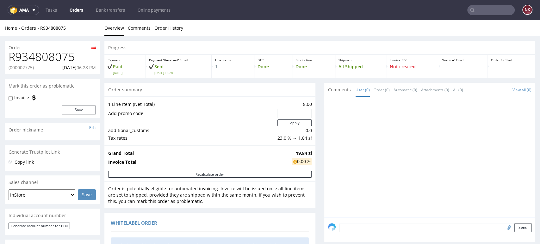
click at [30, 69] on p "(000002775)" at bounding box center [21, 68] width 25 height 6
copy p "000002775"
click at [65, 59] on h1 "R934808075" at bounding box center [52, 57] width 87 height 13
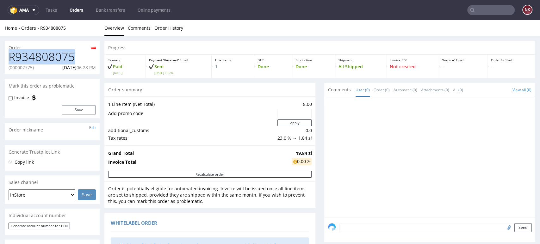
copy h1 "R934808075"
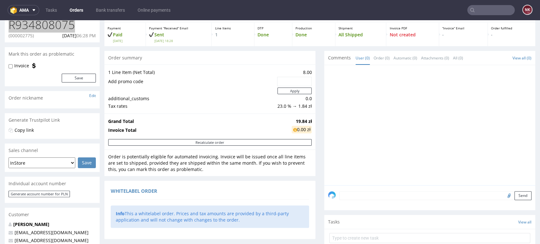
scroll to position [70, 0]
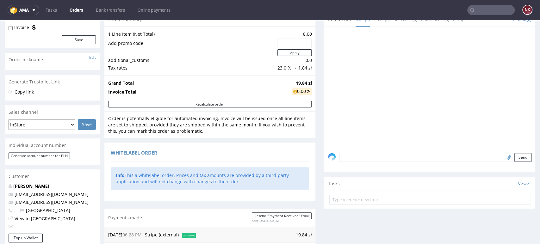
click at [345, 159] on textarea at bounding box center [435, 157] width 192 height 9
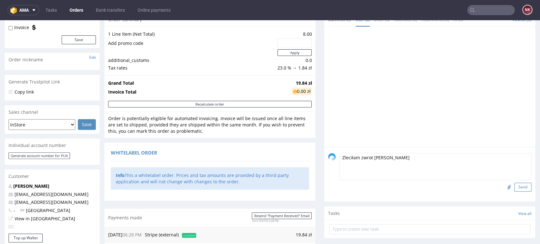
type textarea "Zleciłam zwrot [PERSON_NAME]"
click at [514, 185] on button "Send" at bounding box center [522, 187] width 17 height 9
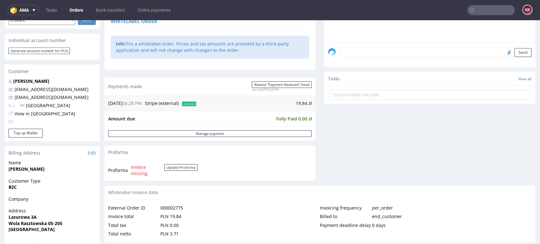
scroll to position [211, 0]
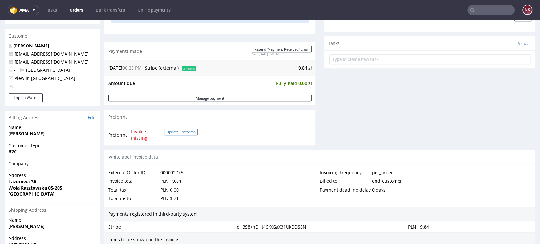
click at [183, 130] on button "Update Proforma" at bounding box center [181, 132] width 34 height 7
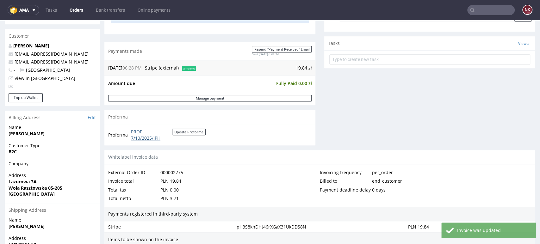
click at [150, 139] on link "PROF 7/10/2025/IPH" at bounding box center [151, 135] width 41 height 12
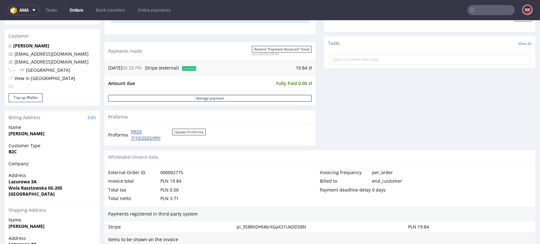
scroll to position [281, 0]
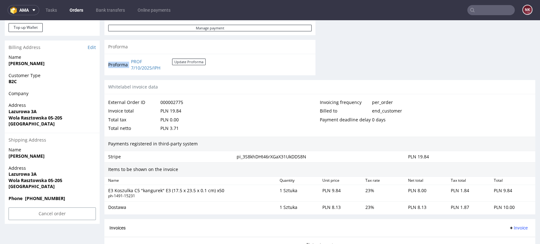
drag, startPoint x: 171, startPoint y: 70, endPoint x: 130, endPoint y: 60, distance: 42.3
click at [130, 60] on td "PROF 7/10/2025/IPH Update Proforma" at bounding box center [167, 65] width 76 height 14
copy tbody "Proforma"
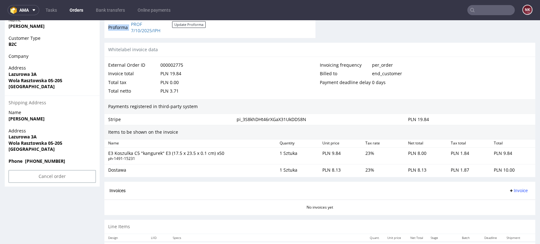
scroll to position [351, 0]
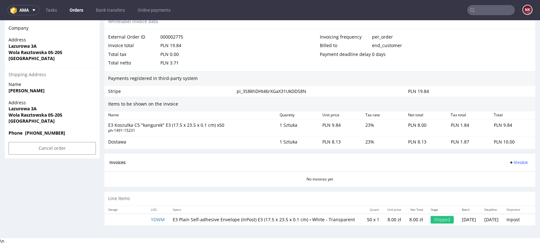
click at [511, 160] on span "Invoice" at bounding box center [518, 162] width 19 height 5
click at [504, 184] on span "Upload" at bounding box center [507, 187] width 31 height 6
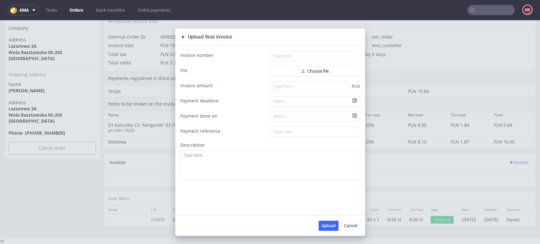
click at [283, 50] on div "Invoice number File Choose file Invoice amount PLN Payment deadline Select... P…" at bounding box center [270, 131] width 190 height 170
click at [283, 54] on input "text" at bounding box center [315, 56] width 90 height 10
paste input "PROF 7/10/2025/IPH"
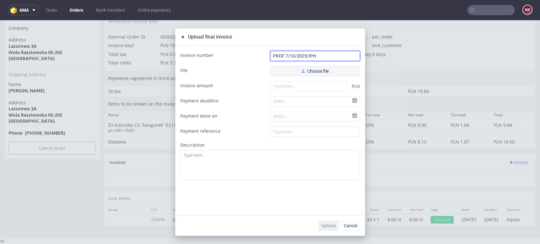
type input "PROF 7/10/2025/IPH"
click at [292, 75] on button "Choose file" at bounding box center [315, 71] width 90 height 10
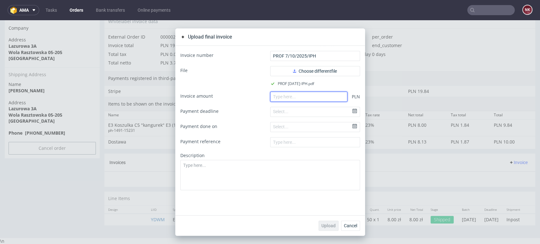
click at [290, 96] on input "number" at bounding box center [308, 97] width 77 height 10
type input "0"
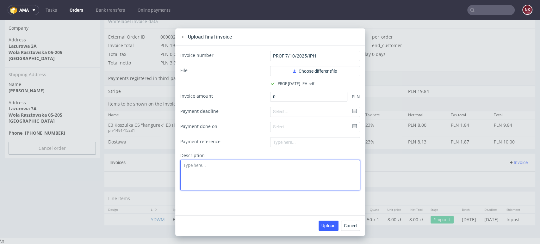
click at [271, 187] on textarea at bounding box center [270, 175] width 180 height 30
type textarea "TEST"
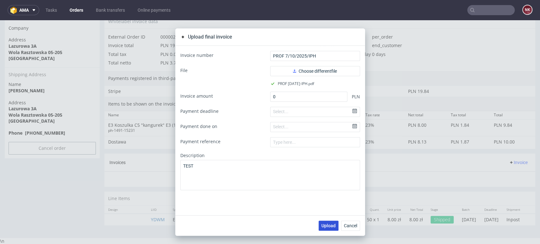
click at [322, 224] on span "Upload" at bounding box center [328, 226] width 14 height 4
click at [348, 228] on span "Cancel" at bounding box center [350, 226] width 13 height 4
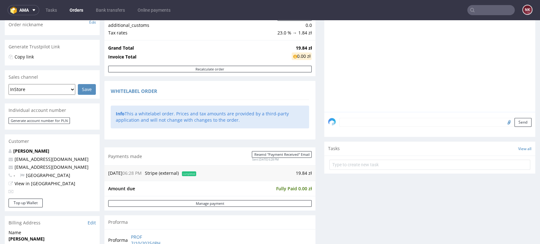
scroll to position [246, 0]
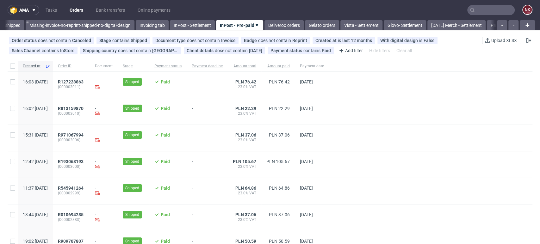
scroll to position [141, 0]
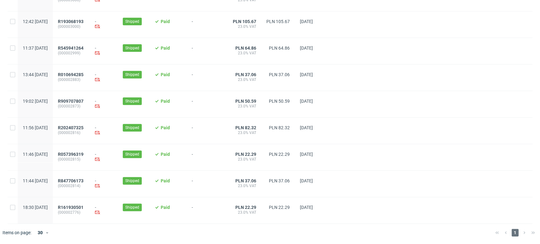
click at [511, 136] on div at bounding box center [430, 131] width 203 height 26
drag, startPoint x: 503, startPoint y: 172, endPoint x: 493, endPoint y: 171, distance: 9.2
click at [503, 172] on div at bounding box center [430, 184] width 203 height 26
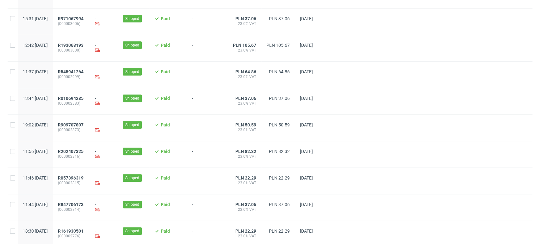
scroll to position [0, 1050]
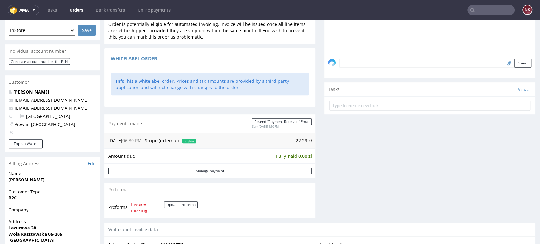
scroll to position [246, 0]
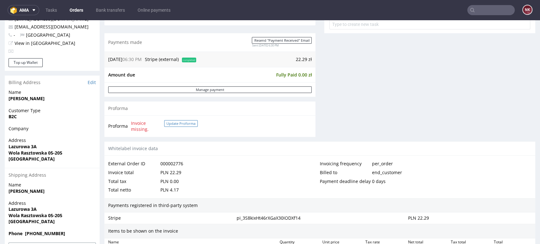
click at [192, 124] on button "Update Proforma" at bounding box center [181, 123] width 34 height 7
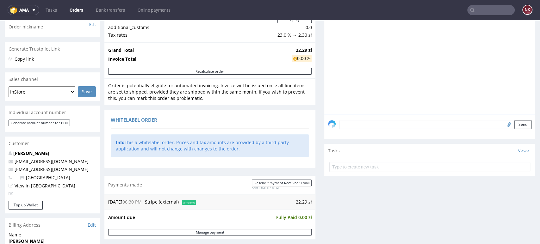
scroll to position [0, 0]
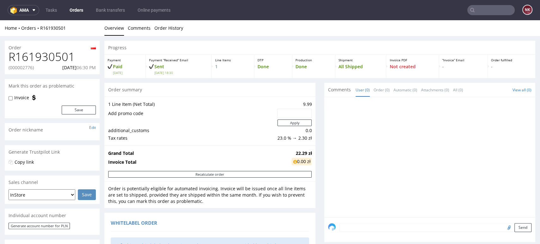
click at [23, 65] on p "(000002776)" at bounding box center [21, 68] width 25 height 6
copy p "000002776"
click at [55, 54] on h1 "R161930501" at bounding box center [52, 57] width 87 height 13
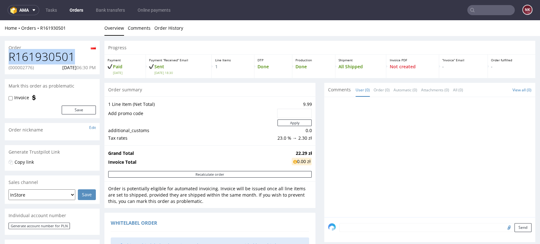
copy h1 "R161930501"
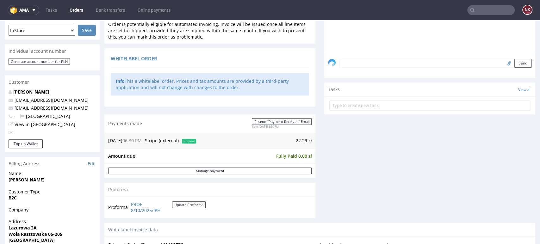
scroll to position [246, 0]
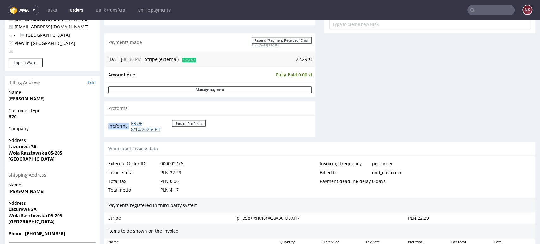
drag, startPoint x: 177, startPoint y: 130, endPoint x: 131, endPoint y: 123, distance: 47.3
click at [131, 123] on td "PROF 8/10/2025/IPH Update Proforma" at bounding box center [167, 127] width 76 height 14
copy tbody "Proforma"
click at [191, 123] on button "Update Proforma" at bounding box center [189, 123] width 34 height 7
click at [151, 126] on link "PROF 8/10/2025/IPH" at bounding box center [151, 126] width 41 height 12
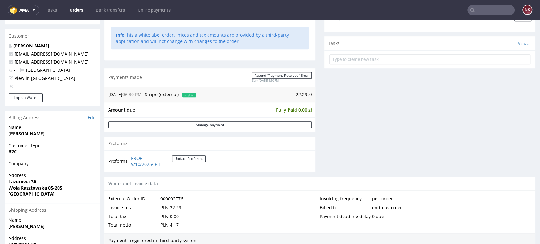
scroll to position [351, 0]
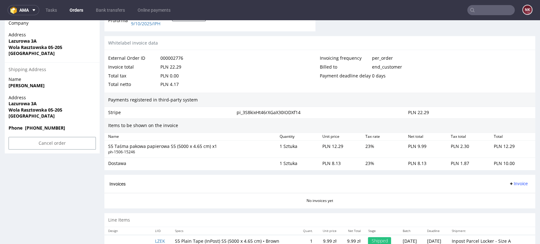
click at [512, 181] on span "Invoice" at bounding box center [518, 183] width 19 height 5
click at [511, 210] on span "Upload" at bounding box center [507, 208] width 31 height 6
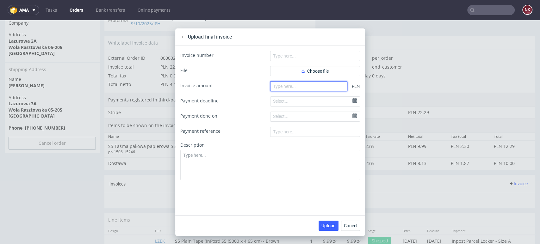
click at [295, 86] on input "number" at bounding box center [308, 86] width 77 height 10
type input "0"
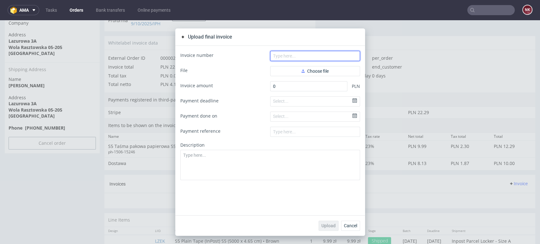
click at [303, 56] on input "text" at bounding box center [315, 56] width 90 height 10
paste input "PROF 8/10/2025/IPH"
type input "PROF 8/10/2025/IPH"
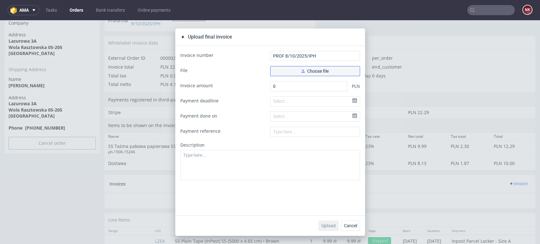
click at [292, 69] on button "Choose file" at bounding box center [315, 71] width 90 height 10
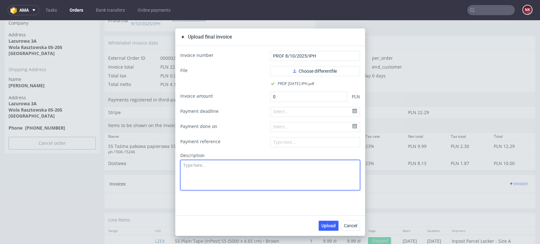
click at [217, 173] on textarea at bounding box center [270, 175] width 180 height 30
type textarea "TEST"
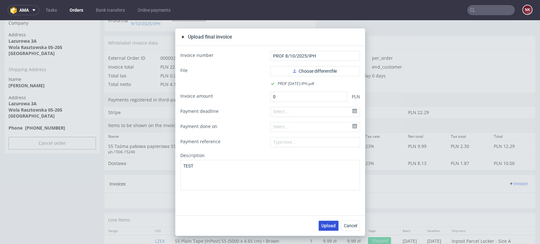
click at [328, 224] on span "Upload" at bounding box center [328, 226] width 14 height 4
click at [346, 225] on span "Cancel" at bounding box center [350, 226] width 13 height 4
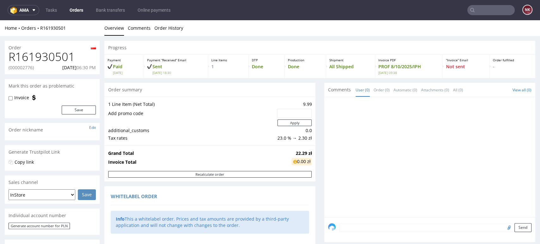
click at [350, 230] on textarea at bounding box center [435, 227] width 192 height 9
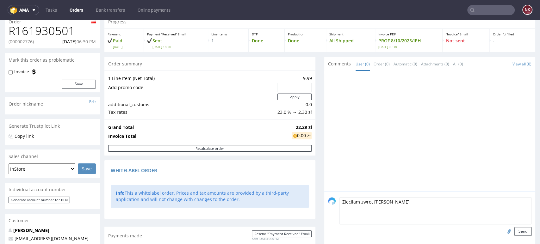
scroll to position [176, 0]
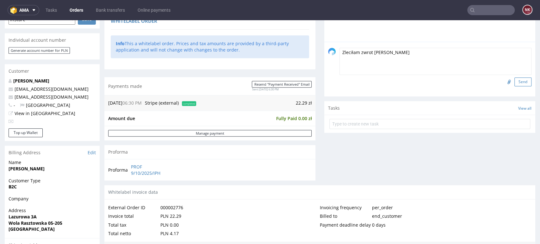
type textarea "Zleciłam zwrot Basi"
click at [514, 81] on button "Send" at bounding box center [522, 81] width 17 height 9
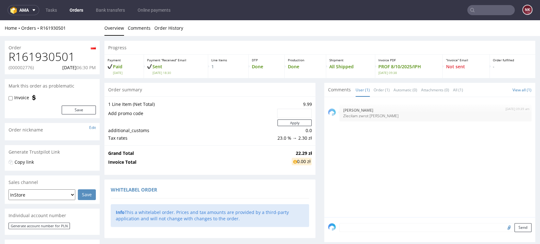
scroll to position [0, 0]
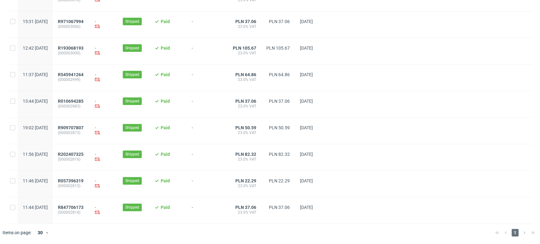
scroll to position [0, 1050]
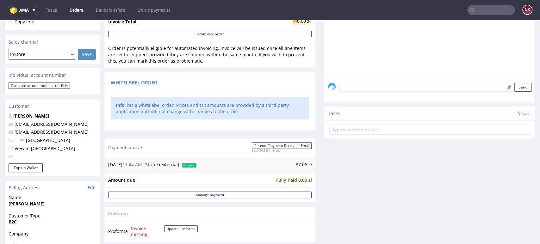
scroll to position [211, 0]
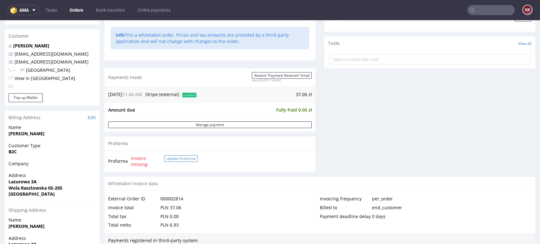
click at [185, 157] on button "Update Proforma" at bounding box center [181, 158] width 34 height 7
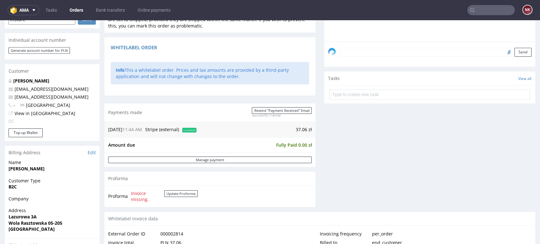
scroll to position [35, 0]
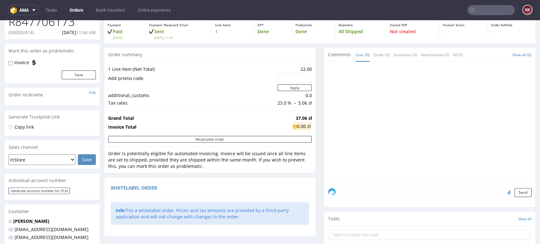
click at [26, 30] on p "(000002814)" at bounding box center [21, 32] width 25 height 6
copy p "000002814"
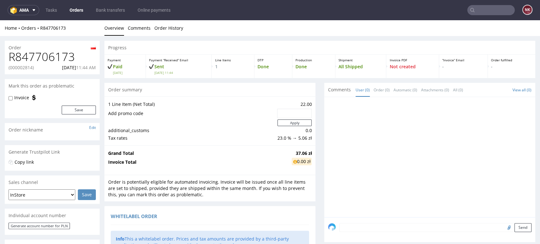
scroll to position [0, 0]
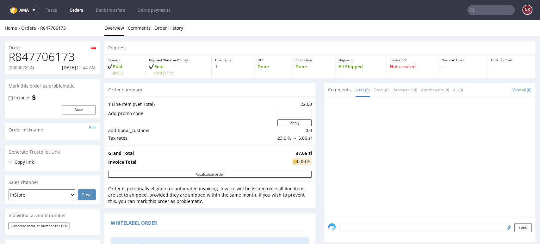
click at [46, 58] on h1 "R847706173" at bounding box center [52, 57] width 87 height 13
copy h1 "R847706173"
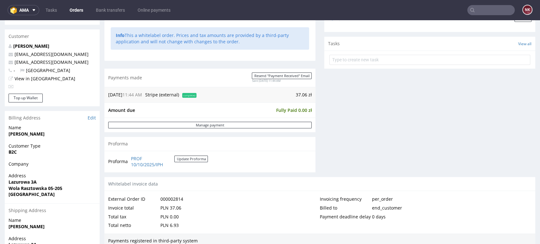
scroll to position [211, 0]
click at [135, 160] on link "PROF 10/10/2025/IPH" at bounding box center [152, 161] width 43 height 12
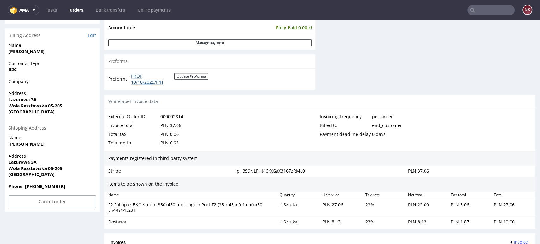
scroll to position [351, 0]
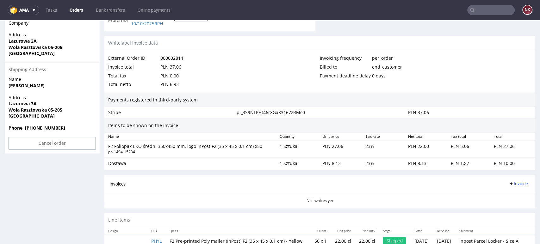
click at [509, 181] on span "Invoice" at bounding box center [518, 183] width 19 height 5
click at [506, 204] on li "Upload" at bounding box center [504, 208] width 41 height 11
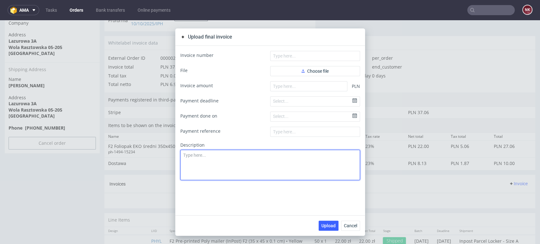
click at [301, 158] on textarea at bounding box center [270, 165] width 180 height 30
type textarea "TEST"
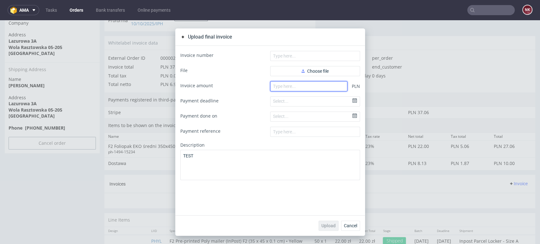
click at [309, 87] on input "number" at bounding box center [308, 86] width 77 height 10
type input "0"
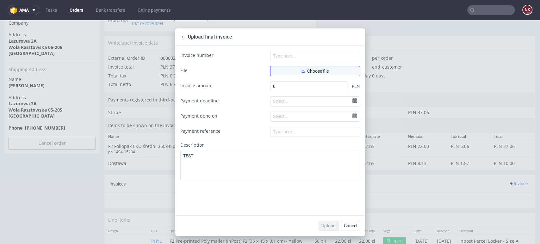
click at [309, 69] on span "Choose file" at bounding box center [314, 71] width 27 height 4
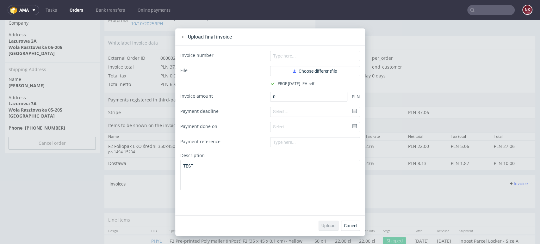
click at [288, 44] on div "Upload final invoice" at bounding box center [270, 36] width 190 height 17
click at [288, 47] on div "Invoice number File Choose different file PROF 10-10-2025-IPH.pdf Invoice amoun…" at bounding box center [270, 131] width 190 height 170
click at [288, 53] on input "text" at bounding box center [315, 56] width 90 height 10
paste input "PROF 10/10/2025/IPH"
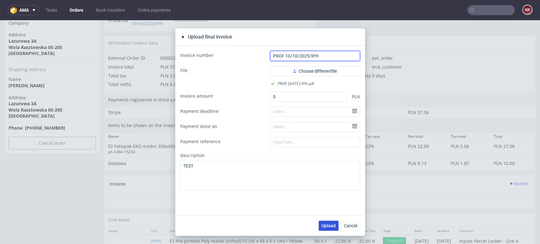
type input "PROF 10/10/2025/IPH"
click at [326, 228] on span "Upload" at bounding box center [328, 226] width 14 height 4
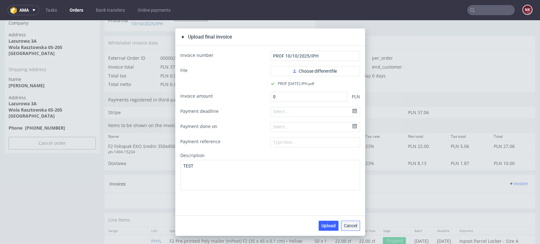
click at [344, 227] on span "Cancel" at bounding box center [350, 226] width 13 height 4
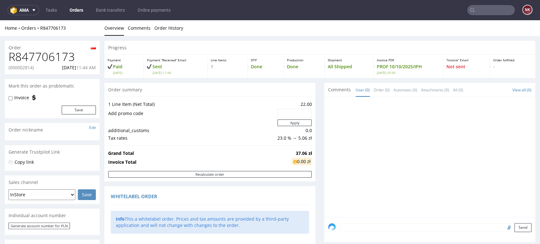
scroll to position [70, 0]
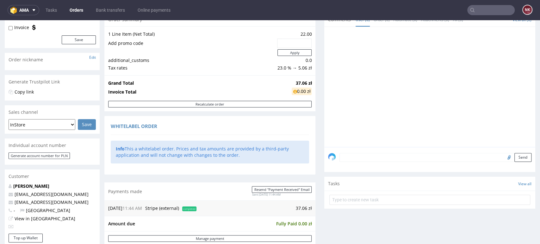
click at [355, 154] on textarea at bounding box center [435, 157] width 192 height 9
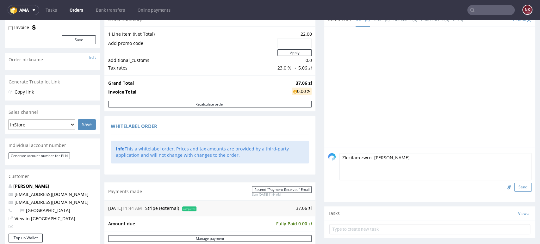
type textarea "Zleciłam zwrot Basi"
click at [515, 187] on button "Send" at bounding box center [522, 187] width 17 height 9
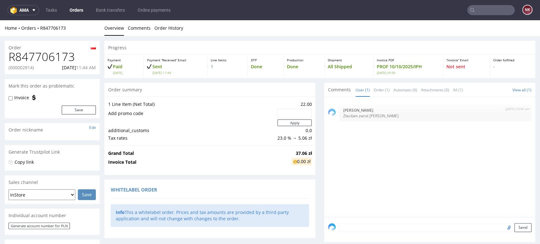
scroll to position [0, 0]
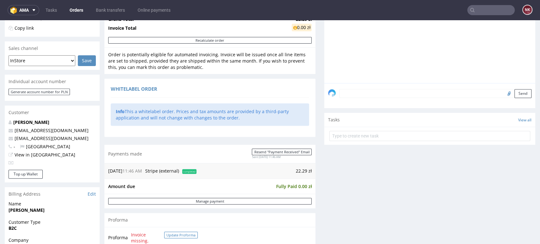
scroll to position [211, 0]
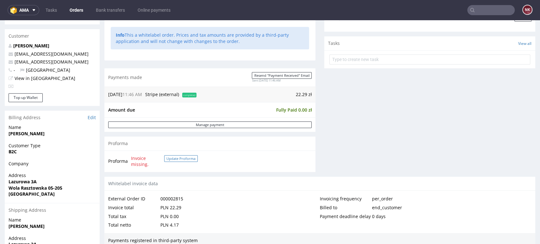
click at [183, 158] on button "Update Proforma" at bounding box center [181, 158] width 34 height 7
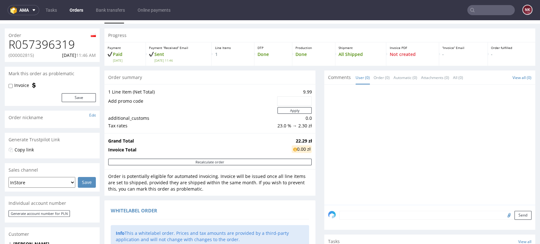
scroll to position [0, 0]
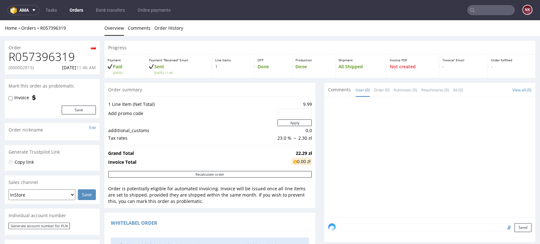
click at [21, 69] on p "(000002815)" at bounding box center [21, 68] width 25 height 6
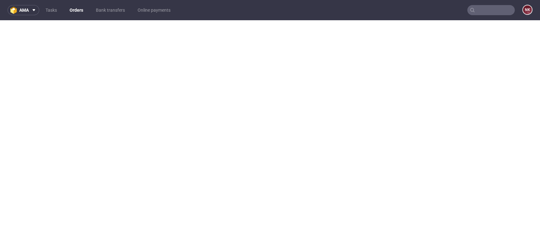
copy p "000002815"
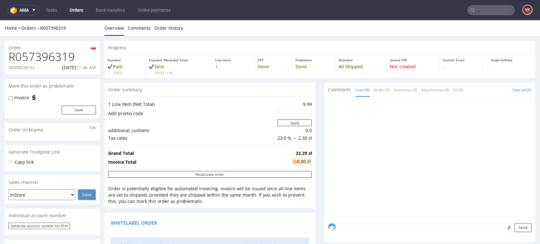
click at [25, 68] on p "(000002815)" at bounding box center [21, 68] width 25 height 6
copy p "000002815"
click at [54, 57] on h1 "R057396319" at bounding box center [52, 57] width 87 height 13
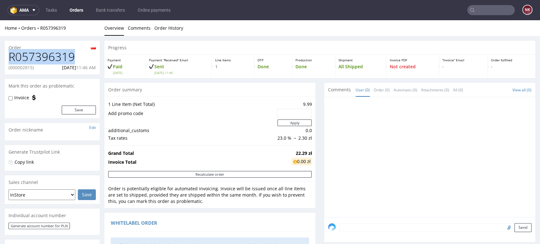
copy h1 "R057396319"
click at [519, 240] on div "Send" at bounding box center [429, 229] width 211 height 25
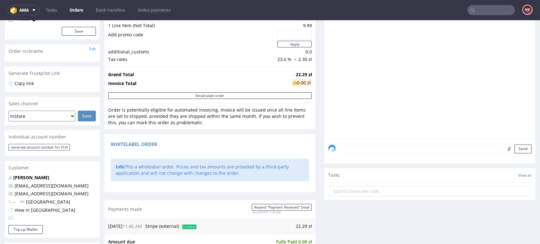
scroll to position [35, 0]
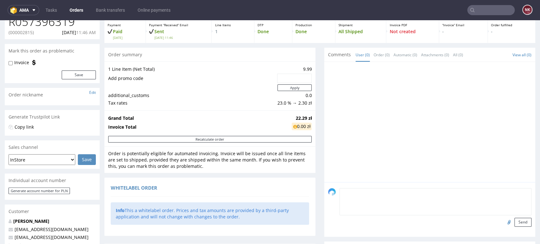
click at [359, 194] on textarea at bounding box center [435, 201] width 192 height 27
type textarea "Zleciłam zwrot [PERSON_NAME]"
click at [514, 219] on button "Send" at bounding box center [522, 222] width 17 height 9
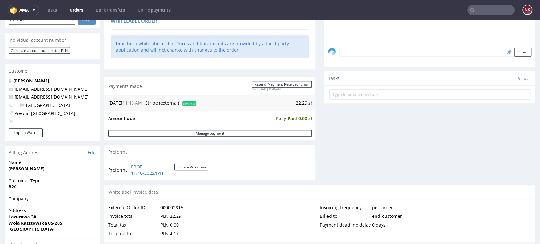
scroll to position [211, 0]
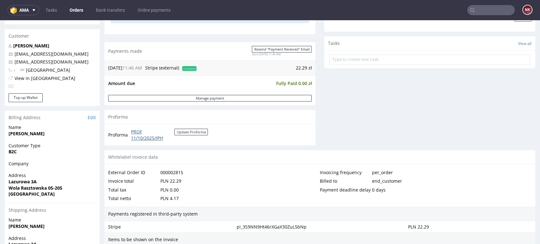
click at [156, 139] on link "PROF 11/10/2025/IPH" at bounding box center [152, 135] width 43 height 12
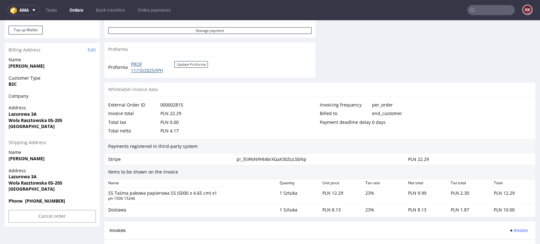
scroll to position [339, 0]
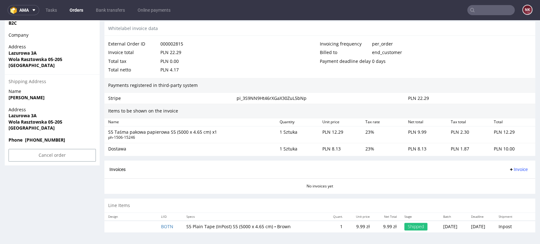
click at [505, 163] on div "Invoices Invoice" at bounding box center [319, 170] width 431 height 18
click at [510, 168] on span "Invoice" at bounding box center [518, 169] width 19 height 5
click at [506, 192] on span "Upload" at bounding box center [507, 194] width 31 height 6
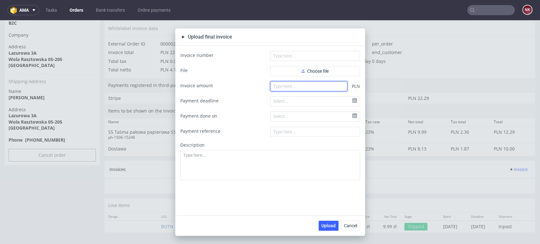
click at [302, 86] on input "number" at bounding box center [308, 86] width 77 height 10
type input "0"
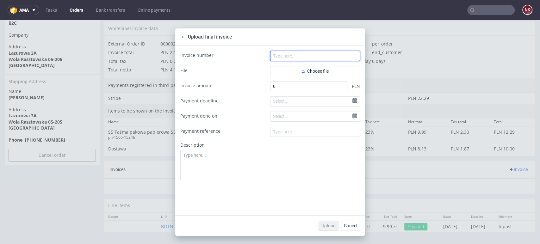
click at [301, 51] on input "text" at bounding box center [315, 56] width 90 height 10
paste input "https://app.powerbi.com/groups/6b46a488-a0e6-4718-8a34-0d95b6a6f89f/reports/81b…"
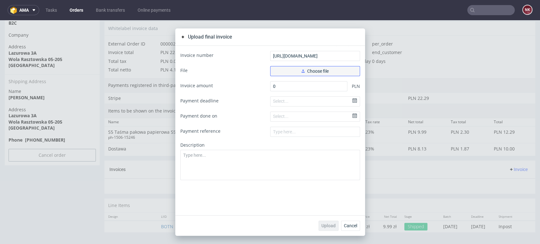
click at [290, 69] on button "Choose file" at bounding box center [315, 71] width 90 height 10
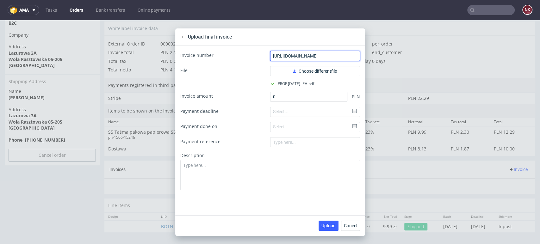
drag, startPoint x: 269, startPoint y: 53, endPoint x: 432, endPoint y: 63, distance: 162.8
click at [432, 63] on div "Upload final invoice Invoice number https://app.powerbi.com/groups/6b46a488-a0e…" at bounding box center [270, 132] width 540 height 224
paste input "PROF 11/10/2025/IPH"
type input "PROF 11/10/2025/IPH"
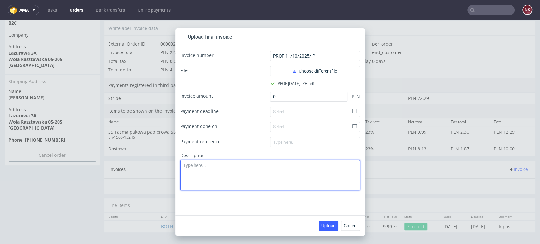
click at [263, 166] on textarea at bounding box center [270, 175] width 180 height 30
type textarea "TEST"
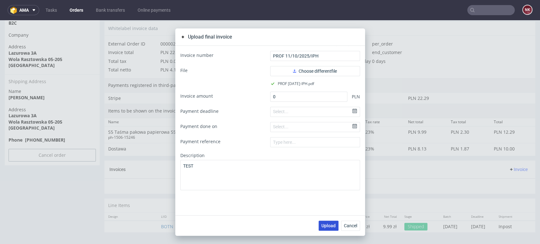
click at [322, 229] on button "Upload" at bounding box center [329, 226] width 20 height 10
click at [350, 227] on span "Cancel" at bounding box center [350, 226] width 13 height 4
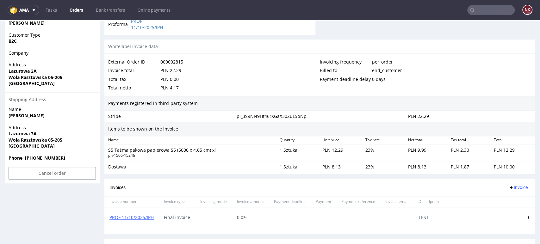
scroll to position [362, 0]
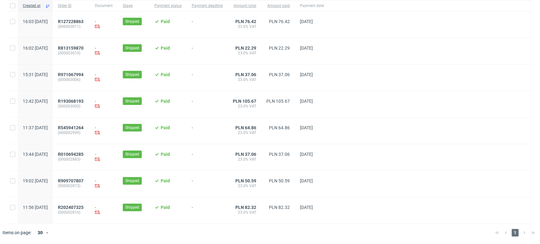
scroll to position [0, 1050]
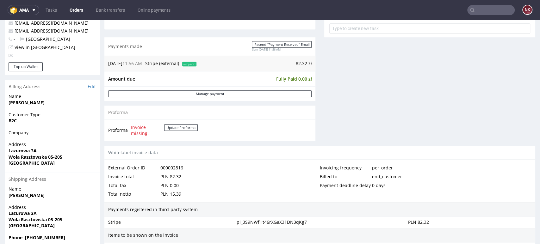
scroll to position [246, 0]
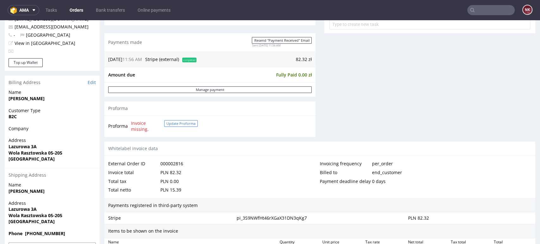
click at [178, 123] on button "Update Proforma" at bounding box center [181, 123] width 34 height 7
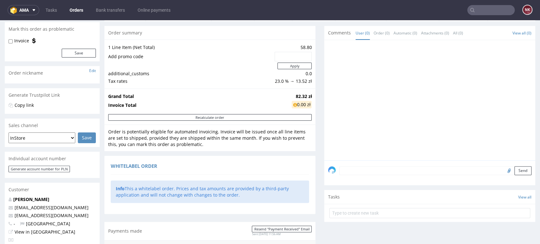
scroll to position [0, 0]
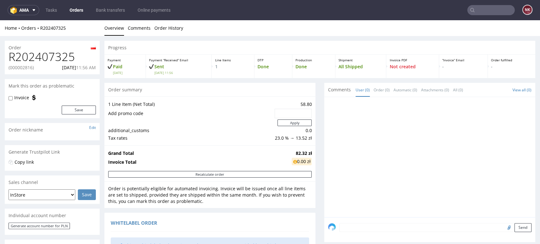
click at [25, 70] on p "(000002816)" at bounding box center [21, 68] width 25 height 6
copy p "000002816"
click at [57, 54] on h1 "R202407325" at bounding box center [52, 57] width 87 height 13
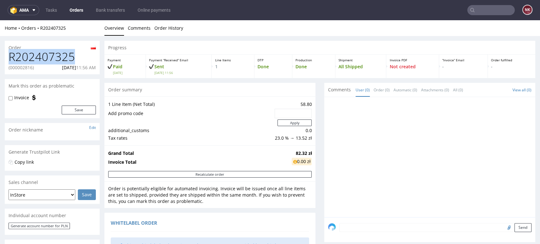
click at [57, 54] on h1 "R202407325" at bounding box center [52, 57] width 87 height 13
copy h1 "R202407325"
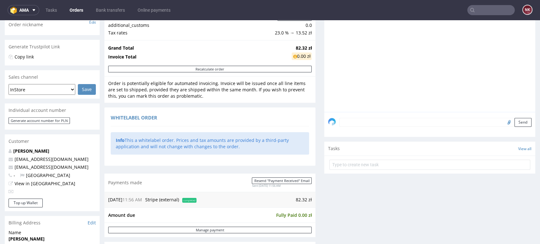
click at [353, 123] on textarea at bounding box center [435, 122] width 192 height 9
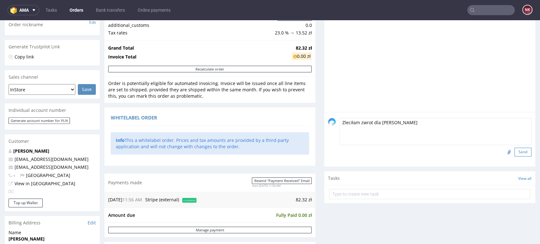
type textarea "Zleciłam zwrot dla [PERSON_NAME]"
click at [514, 150] on button "Send" at bounding box center [522, 152] width 17 height 9
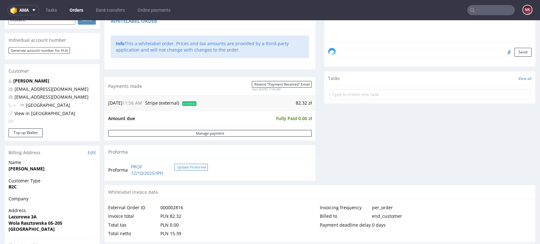
scroll to position [316, 0]
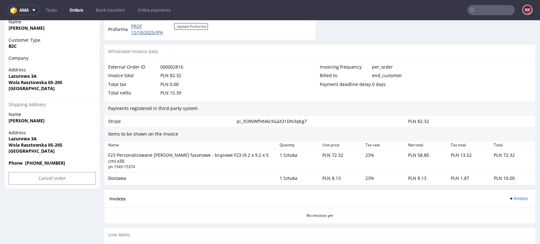
click at [148, 31] on link "PROF 12/10/2025/IPH" at bounding box center [152, 29] width 43 height 12
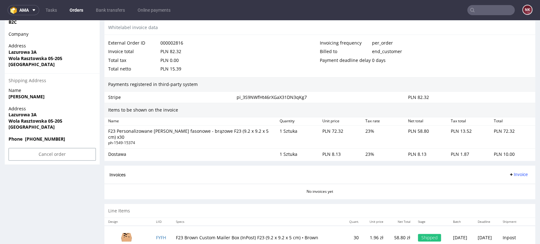
scroll to position [351, 0]
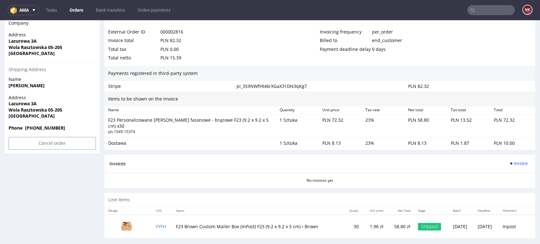
click at [509, 161] on icon at bounding box center [511, 163] width 5 height 5
click at [503, 181] on span "Upload" at bounding box center [507, 182] width 31 height 6
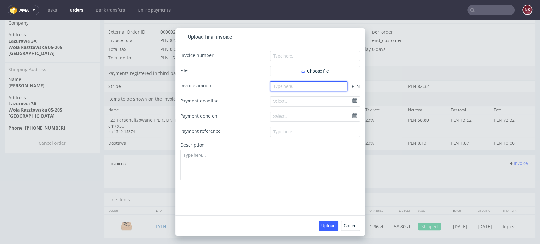
click at [322, 83] on input "number" at bounding box center [308, 86] width 77 height 10
type input "0"
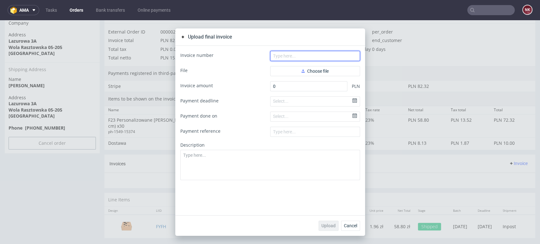
click at [293, 56] on input "text" at bounding box center [315, 56] width 90 height 10
paste input "PROF 12/10/2025/IPH"
type input "PROF 12/10/2025/IPH"
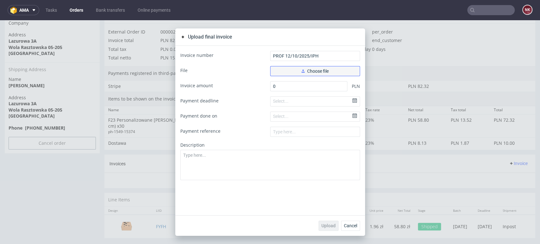
click at [294, 69] on button "Choose file" at bounding box center [315, 71] width 90 height 10
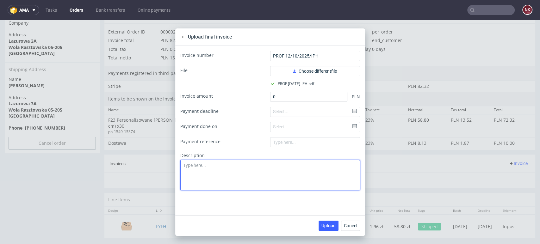
click at [223, 182] on textarea at bounding box center [270, 175] width 180 height 30
type textarea "TEST"
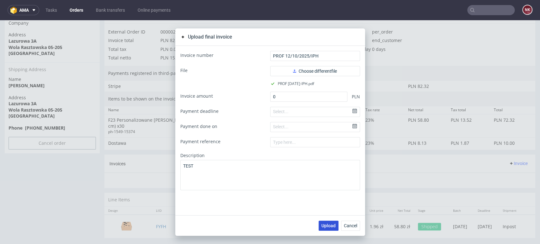
click at [327, 225] on span "Upload" at bounding box center [328, 226] width 14 height 4
click at [351, 229] on button "Cancel" at bounding box center [350, 226] width 19 height 10
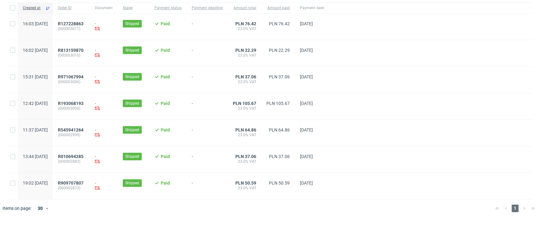
scroll to position [0, 1050]
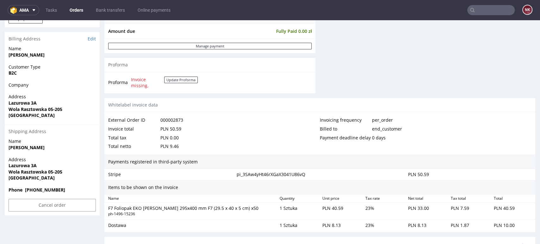
scroll to position [316, 0]
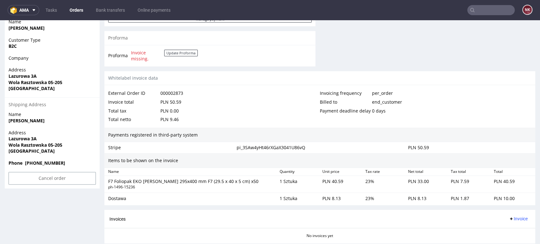
click at [298, 98] on div "Invoice total PLN 50.59" at bounding box center [214, 102] width 212 height 9
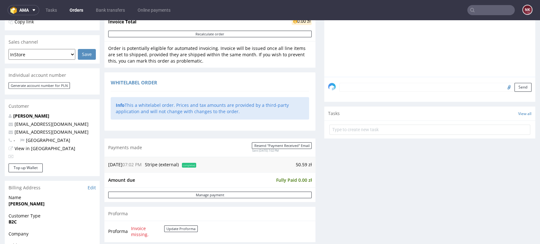
scroll to position [0, 0]
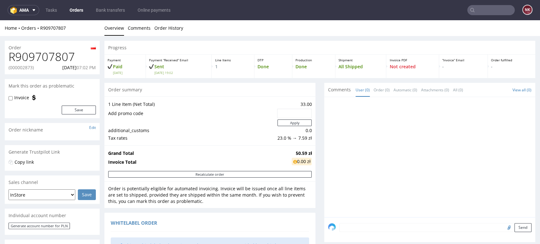
click at [25, 68] on p "(000002873)" at bounding box center [21, 68] width 25 height 6
copy p "000002873"
click at [62, 51] on h1 "R909707807" at bounding box center [52, 57] width 87 height 13
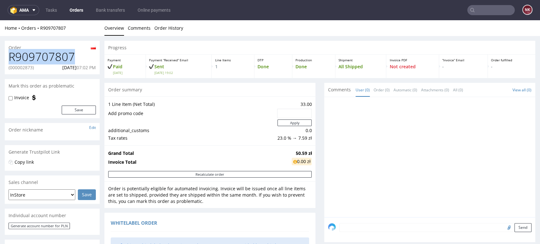
copy h1 "R909707807"
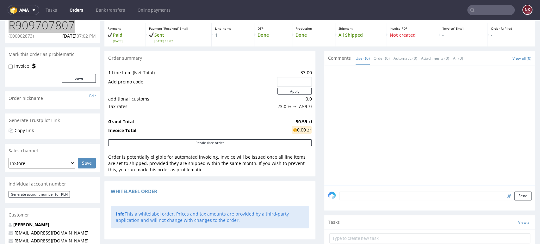
scroll to position [35, 0]
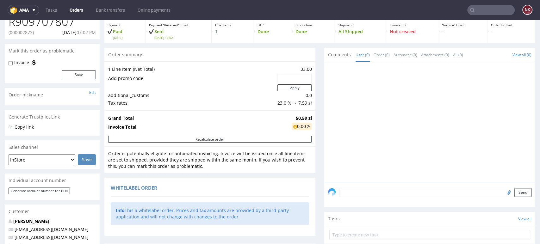
click at [359, 191] on textarea at bounding box center [435, 192] width 192 height 9
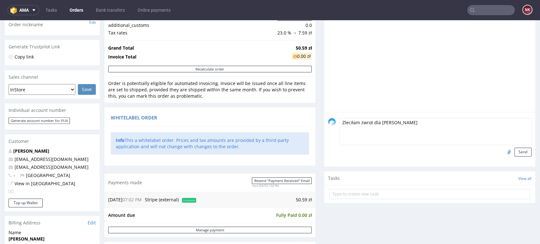
type textarea "Zleciłam zwrot dla [PERSON_NAME]"
click at [516, 145] on form "Zleciłam zwrot dla Basi Send" at bounding box center [435, 137] width 192 height 39
click at [515, 149] on button "Send" at bounding box center [522, 152] width 17 height 9
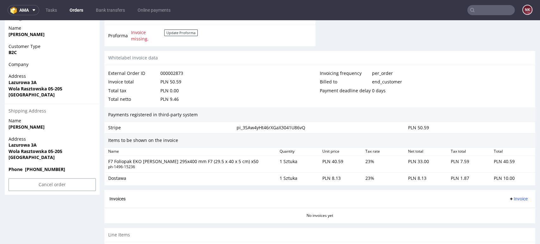
scroll to position [269, 0]
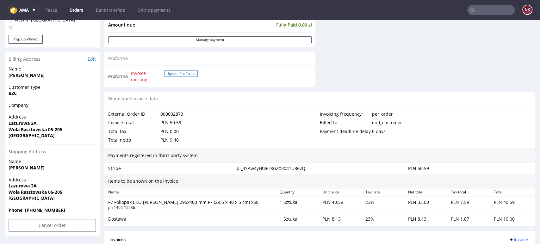
click at [178, 75] on button "Update Proforma" at bounding box center [181, 73] width 34 height 7
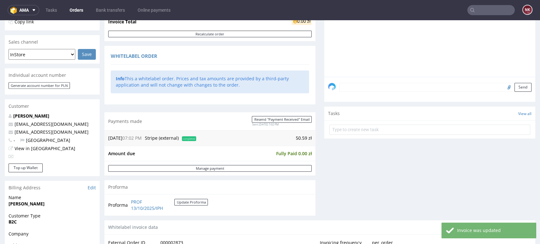
scroll to position [281, 0]
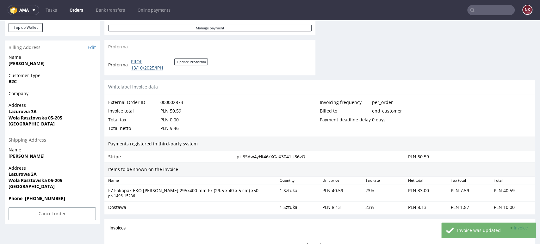
click at [144, 69] on link "PROF 13/10/2025/IPH" at bounding box center [152, 65] width 43 height 12
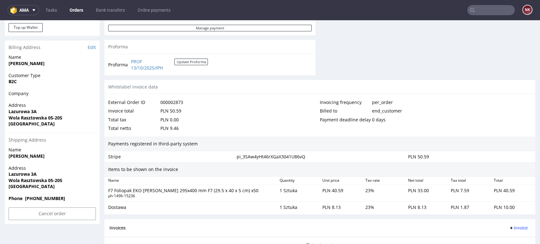
scroll to position [346, 0]
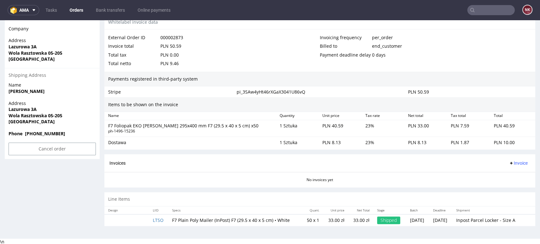
click at [509, 164] on span "Invoice" at bounding box center [518, 163] width 19 height 5
click at [505, 188] on span "Upload" at bounding box center [507, 187] width 31 height 6
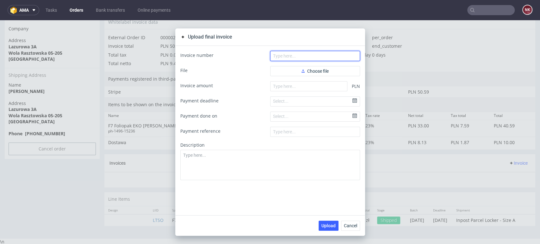
click at [291, 57] on input "text" at bounding box center [315, 56] width 90 height 10
paste input "PROF 13/10/2025/IPH"
type input "PROF 13/10/2025/IPH"
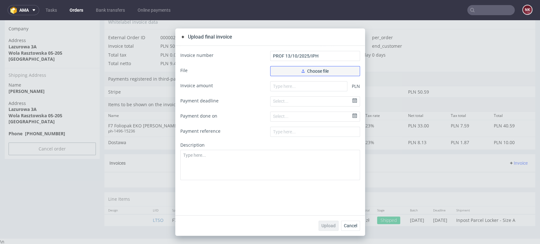
click at [285, 69] on button "Choose file" at bounding box center [315, 71] width 90 height 10
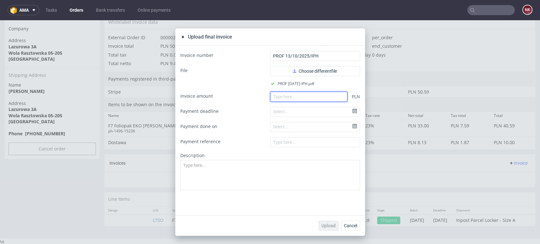
click at [288, 96] on input "number" at bounding box center [308, 97] width 77 height 10
type input "0"
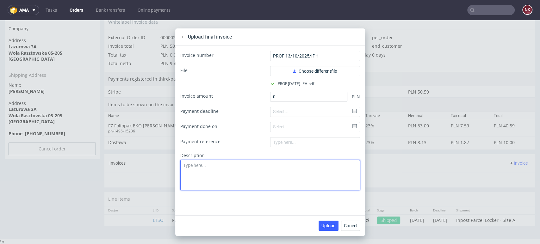
click at [238, 179] on textarea at bounding box center [270, 175] width 180 height 30
type textarea "TEST"
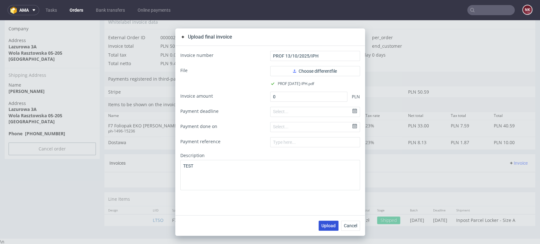
click at [326, 222] on button "Upload" at bounding box center [329, 226] width 20 height 10
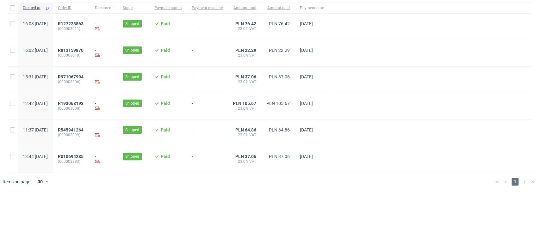
scroll to position [0, 1050]
click at [83, 154] on span "R010694285" at bounding box center [71, 156] width 26 height 5
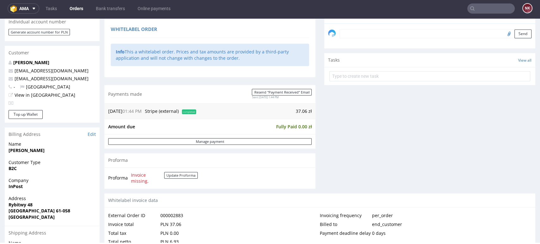
scroll to position [246, 0]
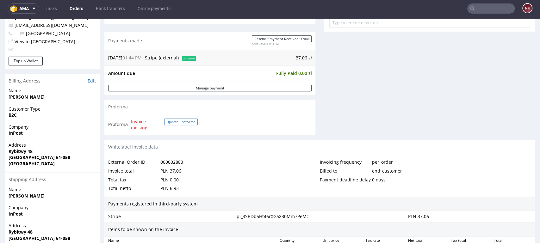
click at [182, 123] on button "Update Proforma" at bounding box center [181, 122] width 34 height 7
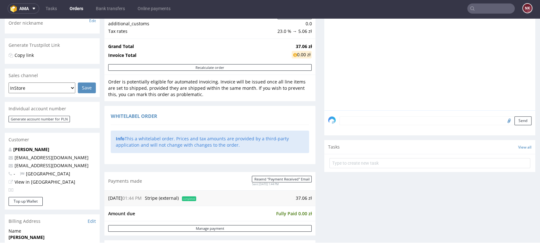
scroll to position [0, 0]
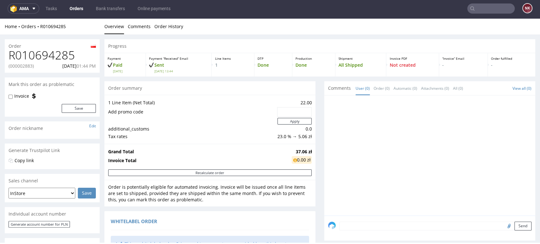
click at [26, 65] on p "(000002883)" at bounding box center [21, 66] width 25 height 6
copy p "000002883"
click at [22, 62] on h1 "R010694285" at bounding box center [52, 55] width 87 height 13
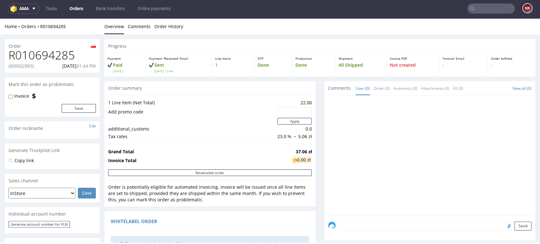
click at [22, 65] on p "(000002883)" at bounding box center [21, 66] width 25 height 6
copy p "000002883"
click at [23, 67] on p "(000002883)" at bounding box center [21, 66] width 25 height 6
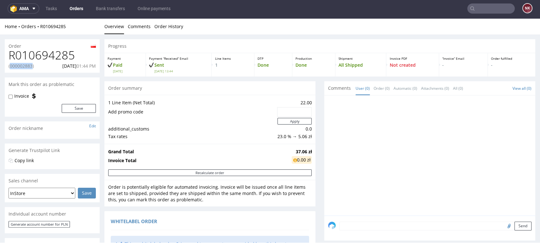
click at [23, 67] on p "(000002883)" at bounding box center [21, 66] width 25 height 6
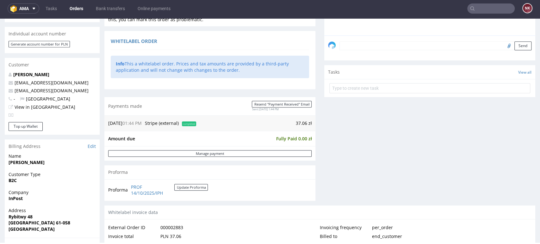
scroll to position [211, 0]
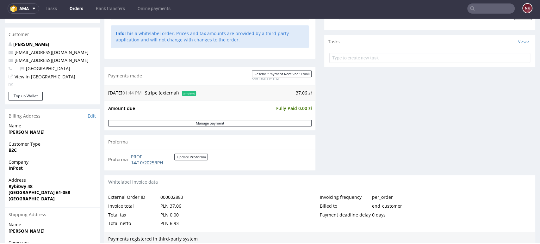
click at [154, 164] on link "PROF 14/10/2025/IPH" at bounding box center [152, 160] width 43 height 12
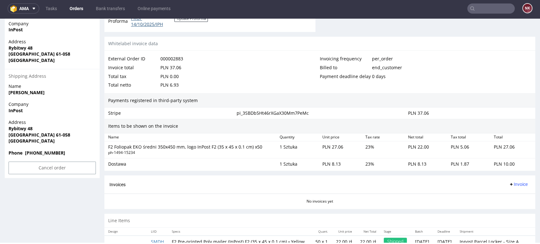
scroll to position [377, 0]
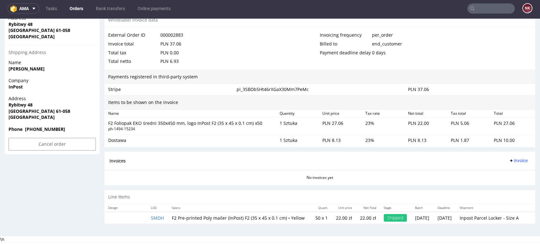
click at [511, 158] on span "Invoice" at bounding box center [518, 160] width 19 height 5
click at [511, 182] on span "Upload" at bounding box center [507, 185] width 31 height 6
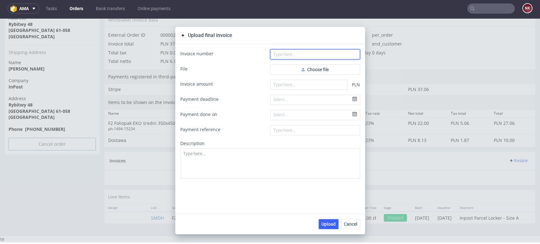
drag, startPoint x: 293, startPoint y: 58, endPoint x: 291, endPoint y: 61, distance: 3.6
click at [293, 58] on input "text" at bounding box center [315, 54] width 90 height 10
paste input "PROF 14/10/2025/IPH"
type input "PROF 14/10/2025/IPH"
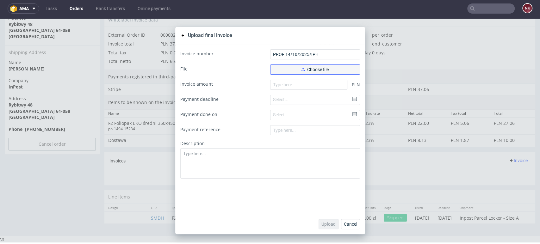
click at [286, 71] on button "Choose file" at bounding box center [315, 70] width 90 height 10
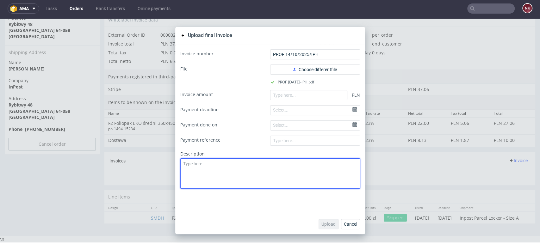
click at [228, 166] on textarea at bounding box center [270, 173] width 180 height 30
type textarea "TEST"
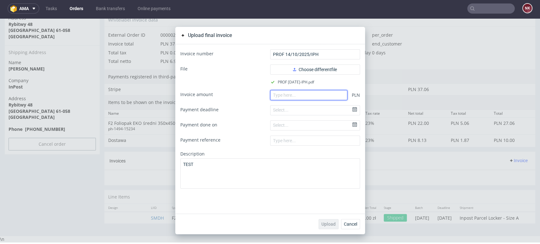
click at [309, 96] on input "number" at bounding box center [308, 95] width 77 height 10
type input "0"
click at [324, 225] on span "Upload" at bounding box center [328, 224] width 14 height 4
click at [348, 228] on button "Cancel" at bounding box center [350, 224] width 19 height 10
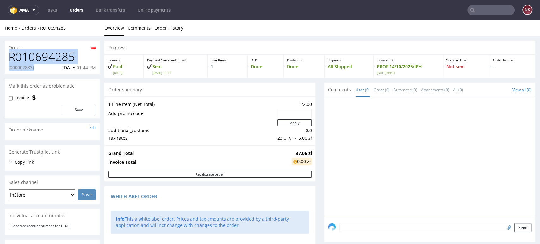
drag, startPoint x: 35, startPoint y: 70, endPoint x: 8, endPoint y: 59, distance: 29.7
click at [8, 59] on div "R010694285 (000002883) [DATE] 01:44 PM" at bounding box center [52, 63] width 95 height 24
copy div "R010694285 (000002883)"
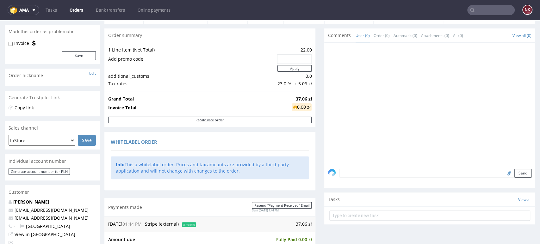
scroll to position [105, 0]
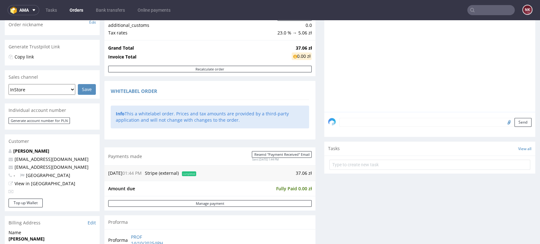
click at [349, 121] on textarea at bounding box center [435, 122] width 192 height 9
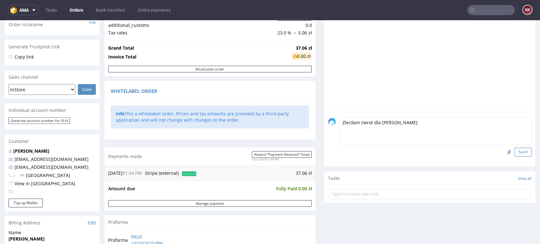
type textarea "Zleciłam zwrot dla [PERSON_NAME]"
click at [514, 152] on button "Send" at bounding box center [522, 152] width 17 height 9
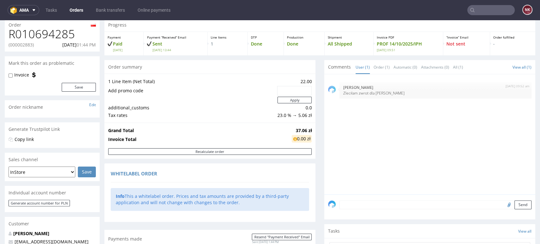
scroll to position [0, 0]
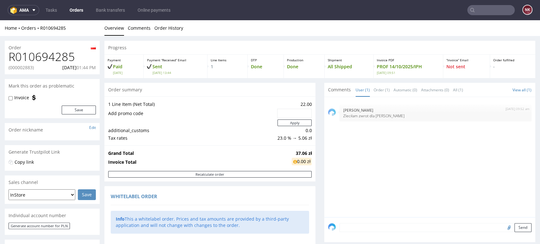
click at [80, 8] on link "Orders" at bounding box center [76, 10] width 21 height 10
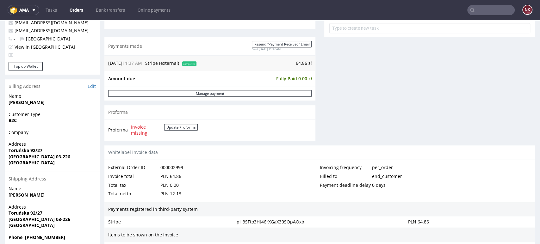
scroll to position [246, 0]
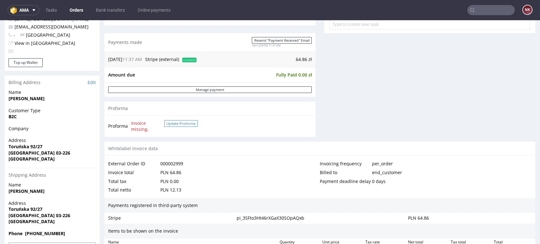
click at [185, 123] on button "Update Proforma" at bounding box center [181, 123] width 34 height 7
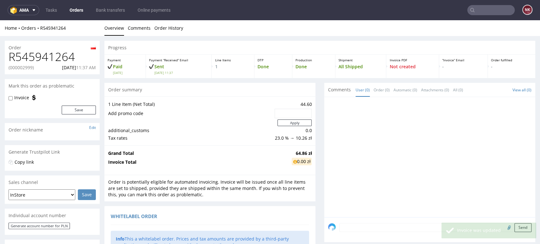
scroll to position [0, 0]
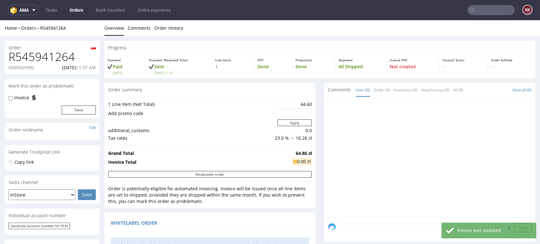
click at [21, 65] on p "(000002999)" at bounding box center [21, 68] width 25 height 6
click at [26, 69] on p "(000002999)" at bounding box center [21, 68] width 25 height 6
copy p "000002999"
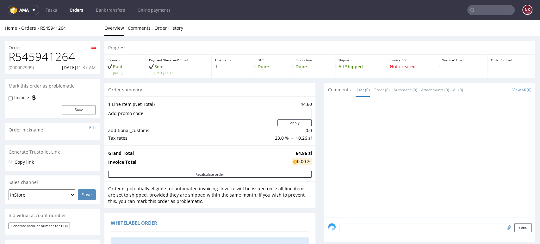
click at [51, 58] on h1 "R545941264" at bounding box center [52, 57] width 87 height 13
copy h1 "R545941264"
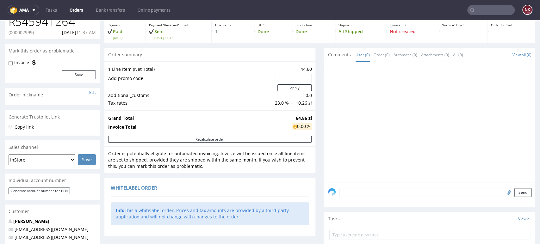
drag, startPoint x: 367, startPoint y: 185, endPoint x: 367, endPoint y: 190, distance: 4.4
click at [367, 185] on div "Send" at bounding box center [429, 194] width 211 height 25
click at [385, 192] on textarea at bounding box center [435, 201] width 192 height 27
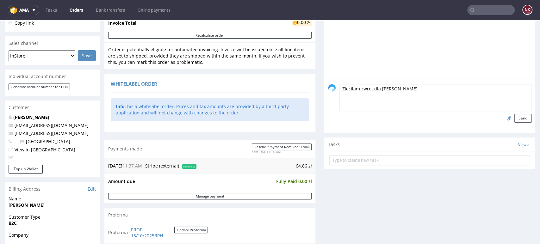
scroll to position [140, 0]
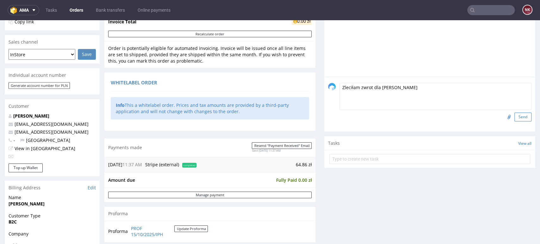
type textarea "Zleciłam zwrot dla Basi"
click at [514, 114] on button "Send" at bounding box center [522, 117] width 17 height 9
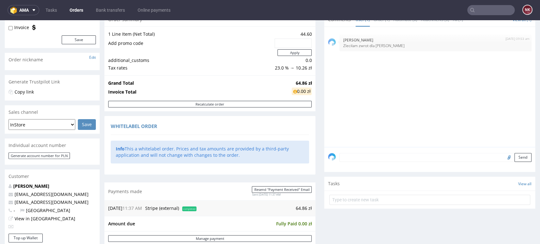
scroll to position [211, 0]
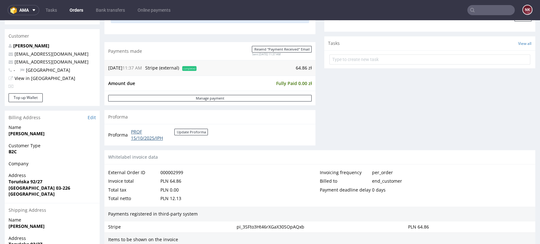
click at [156, 136] on link "PROF 15/10/2025/IPH" at bounding box center [152, 135] width 43 height 12
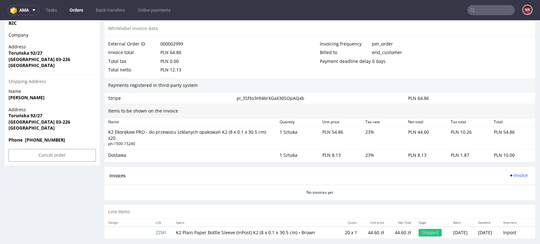
scroll to position [346, 0]
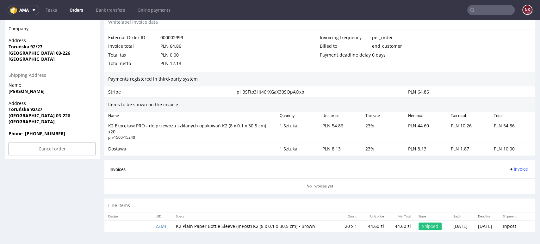
click at [509, 169] on span "Invoice" at bounding box center [518, 169] width 19 height 5
click at [503, 193] on span "Upload" at bounding box center [507, 194] width 31 height 6
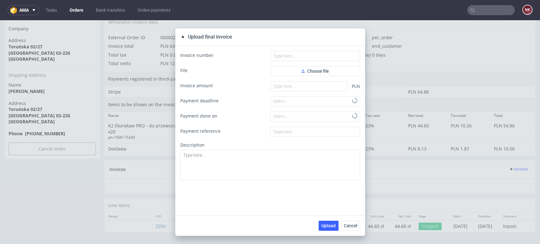
scroll to position [339, 0]
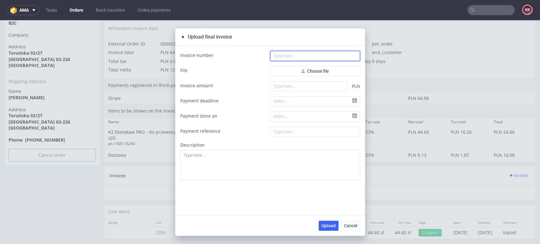
click at [304, 56] on input "text" at bounding box center [315, 56] width 90 height 10
paste input "PROF 15/10/2025/IPH"
type input "PROF 15/10/2025/IPH"
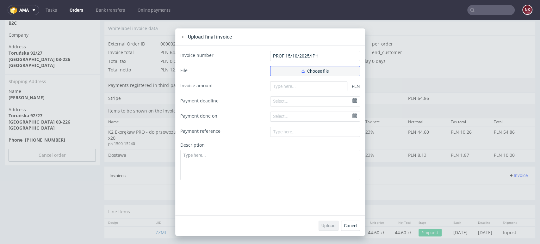
click at [291, 68] on button "Choose file" at bounding box center [315, 71] width 90 height 10
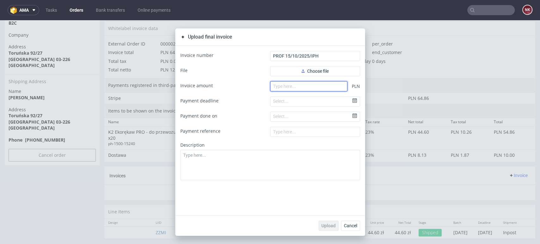
click at [301, 89] on input "number" at bounding box center [308, 86] width 77 height 10
type input "0"
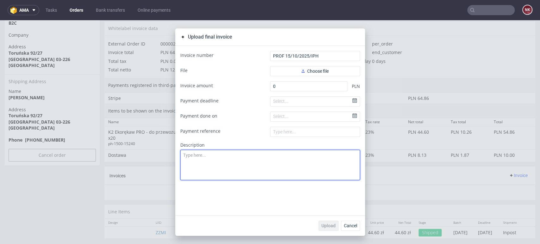
click at [284, 168] on textarea at bounding box center [270, 165] width 180 height 30
type textarea "TEST"
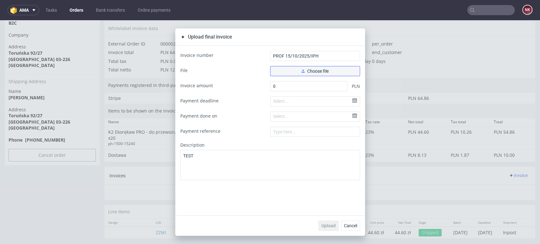
click at [307, 69] on span "Choose file" at bounding box center [314, 71] width 27 height 4
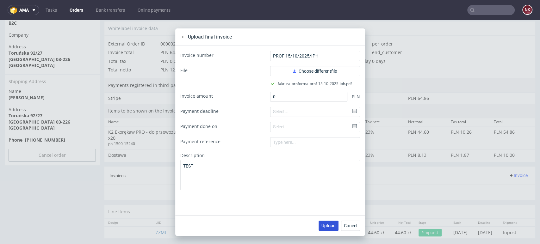
click at [330, 225] on span "Upload" at bounding box center [328, 226] width 14 height 4
click at [349, 228] on button "Cancel" at bounding box center [350, 226] width 19 height 10
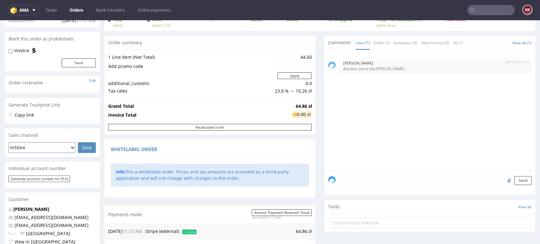
scroll to position [140, 0]
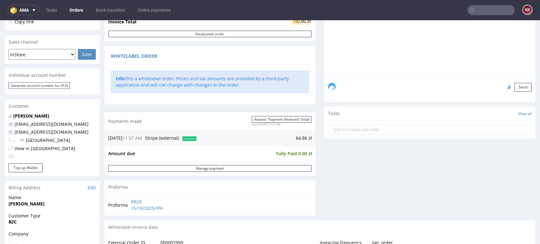
click at [510, 164] on div "Comments User (1) Order (1) Automatic (0) Attachments (0) All (1) View all (1) …" at bounding box center [429, 81] width 211 height 278
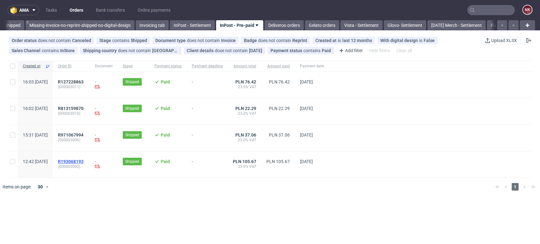
drag, startPoint x: 95, startPoint y: 158, endPoint x: 91, endPoint y: 161, distance: 5.2
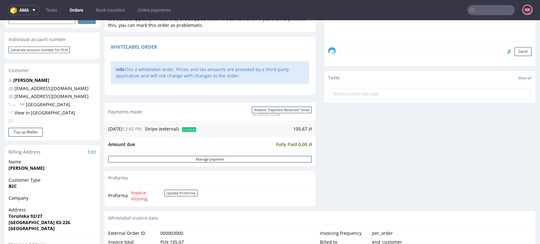
scroll to position [211, 0]
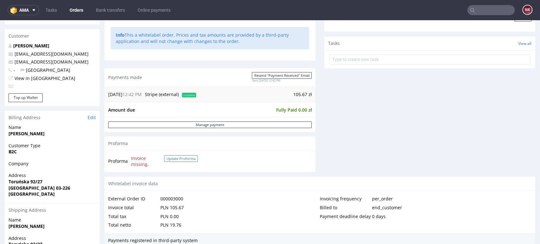
click at [181, 159] on button "Update Proforma" at bounding box center [181, 158] width 34 height 7
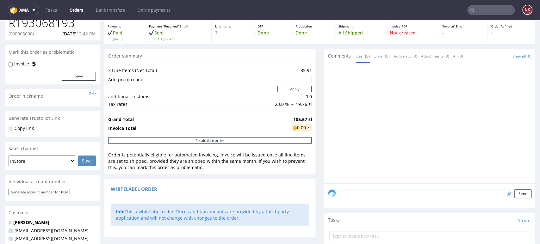
scroll to position [0, 0]
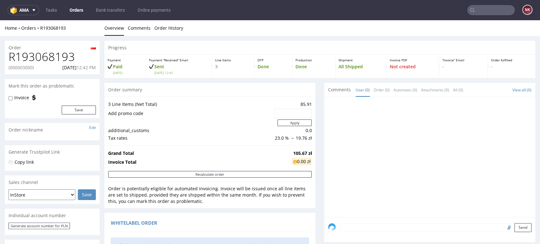
click at [17, 68] on p "(000003000)" at bounding box center [21, 68] width 25 height 6
click at [22, 65] on p "(000003000)" at bounding box center [21, 68] width 25 height 6
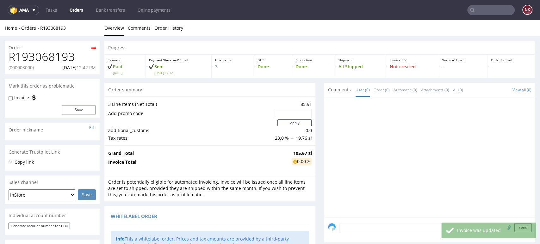
click at [24, 68] on p "(000003000)" at bounding box center [21, 68] width 25 height 6
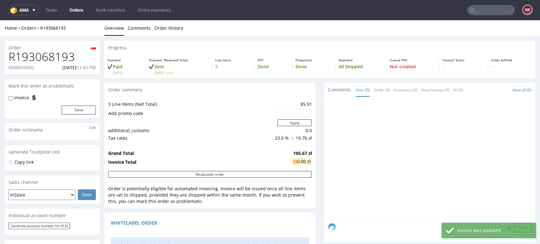
click at [24, 68] on p "(000003000)" at bounding box center [21, 68] width 25 height 6
copy p "000003000"
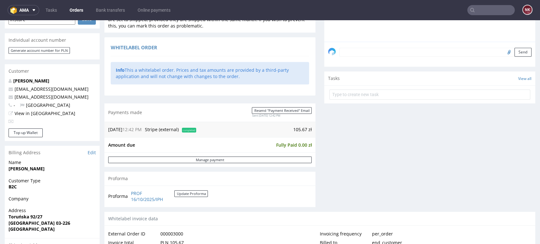
scroll to position [281, 0]
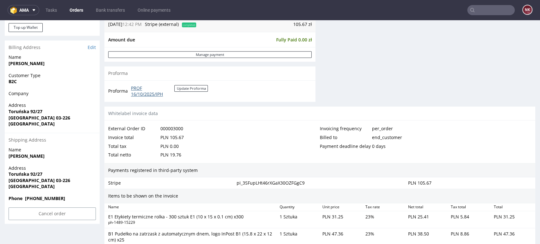
click at [156, 92] on link "PROF 16/10/2025/IPH" at bounding box center [152, 91] width 43 height 12
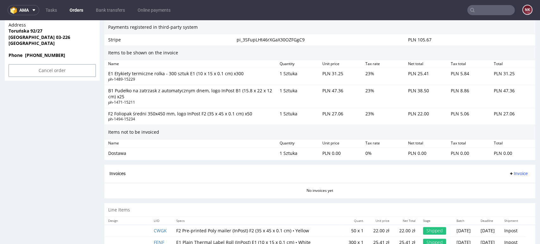
scroll to position [458, 0]
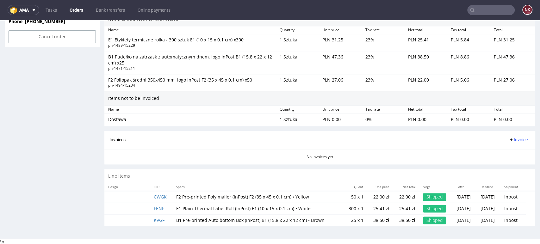
click at [509, 139] on span "Invoice" at bounding box center [518, 139] width 19 height 5
click at [505, 164] on span "Upload" at bounding box center [507, 164] width 31 height 6
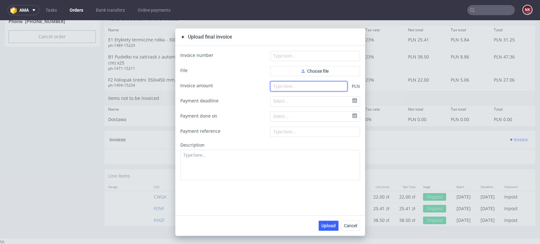
click at [306, 85] on input "number" at bounding box center [308, 86] width 77 height 10
type input "0"
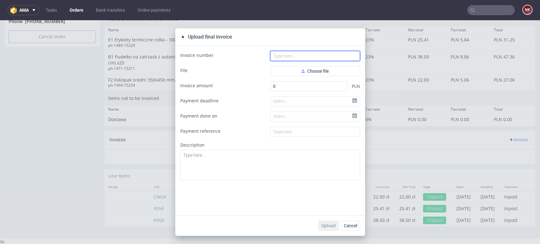
click at [304, 59] on input "text" at bounding box center [315, 56] width 90 height 10
paste input "PROF 16/10/2025/IPH"
type input "PROF 16/10/2025/IPH"
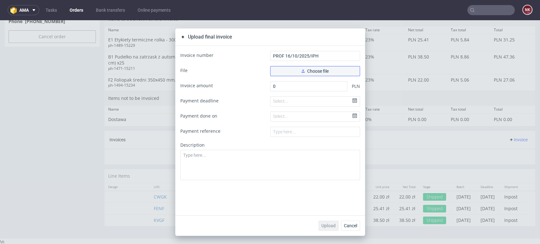
click at [294, 72] on button "Choose file" at bounding box center [315, 71] width 90 height 10
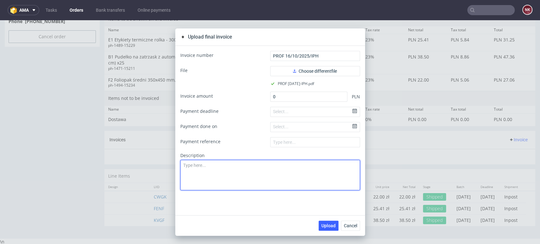
click at [294, 166] on textarea at bounding box center [270, 175] width 180 height 30
type textarea "TEST"
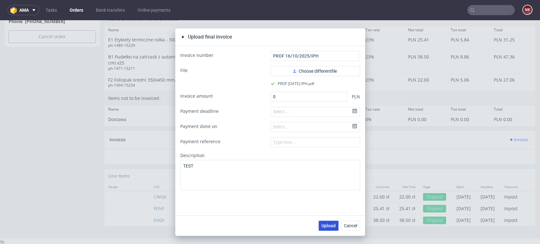
click at [326, 226] on span "Upload" at bounding box center [328, 226] width 14 height 4
click at [349, 226] on span "Cancel" at bounding box center [350, 226] width 13 height 4
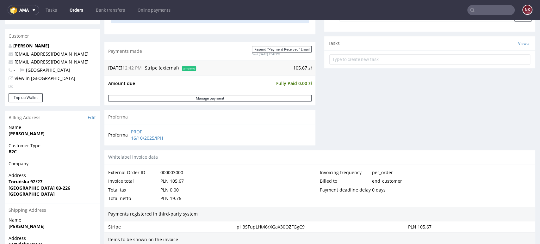
scroll to position [105, 0]
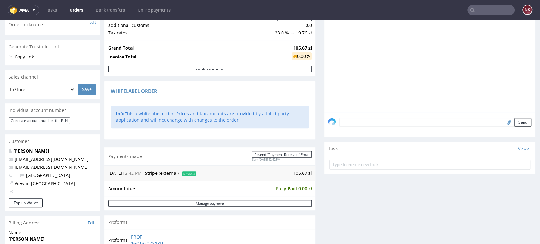
click at [496, 63] on div at bounding box center [431, 54] width 207 height 116
click at [333, 213] on div "Comments User (0) Order (0) Automatic (0) Attachments (0) All (0) View all (0) …" at bounding box center [429, 117] width 211 height 278
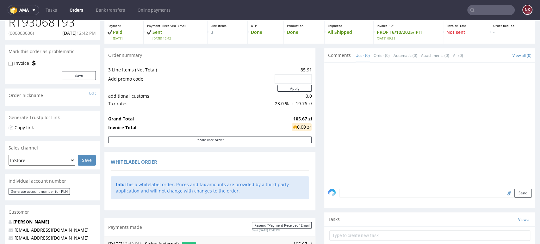
scroll to position [0, 0]
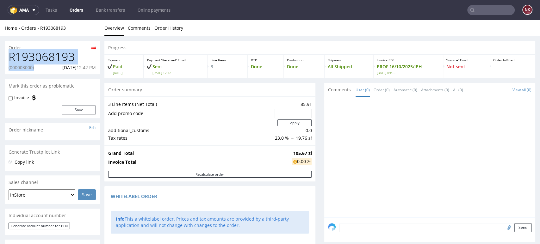
drag, startPoint x: 35, startPoint y: 67, endPoint x: 10, endPoint y: 60, distance: 25.6
click at [10, 60] on div "R193068193 (000003000) 08.10.2025 12:42 PM" at bounding box center [52, 63] width 95 height 24
copy div "R193068193 (000003000)"
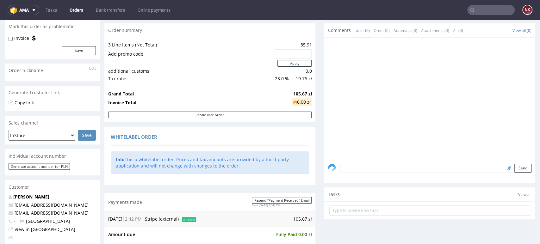
scroll to position [140, 0]
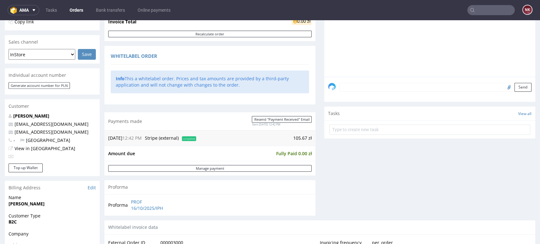
click at [354, 88] on textarea at bounding box center [435, 87] width 192 height 9
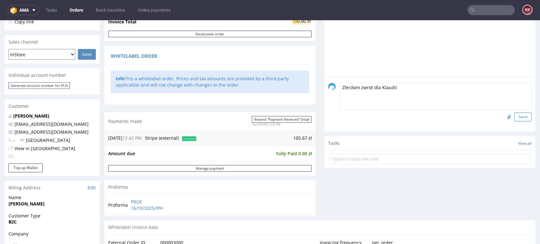
type textarea "Zleciłam zwrot dla Klaudii"
click at [516, 115] on button "Send" at bounding box center [522, 117] width 17 height 9
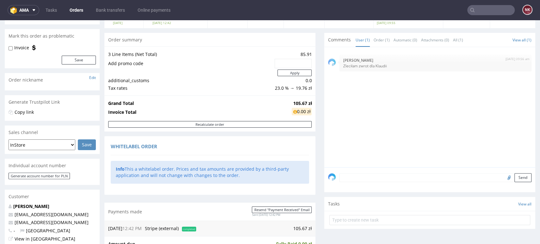
scroll to position [0, 0]
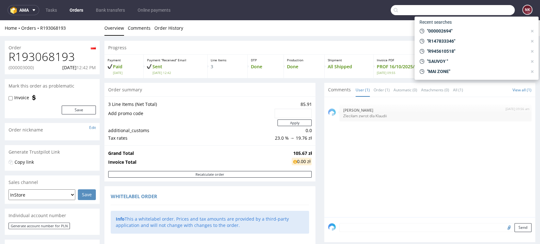
click at [488, 9] on input "text" at bounding box center [453, 10] width 124 height 10
paste input "000002999"
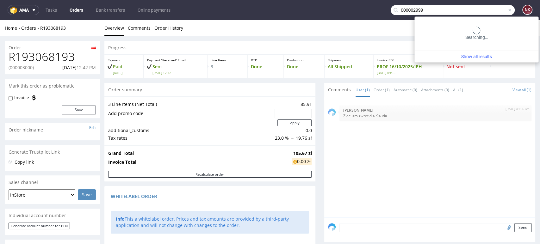
type input "000002999"
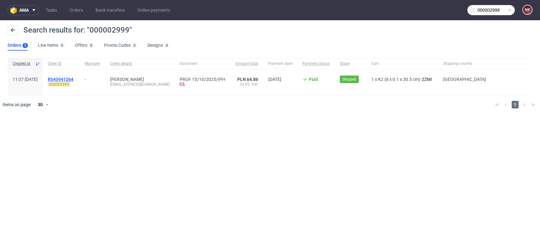
click at [73, 78] on span "R545941264" at bounding box center [61, 79] width 26 height 5
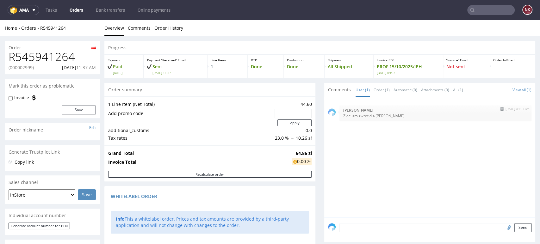
drag, startPoint x: 381, startPoint y: 117, endPoint x: 366, endPoint y: 115, distance: 15.9
click at [378, 116] on p "Zleciłam zwrot dla Basi" at bounding box center [435, 116] width 184 height 5
drag, startPoint x: 366, startPoint y: 115, endPoint x: 335, endPoint y: 116, distance: 30.4
click at [339, 116] on div "13th Oct 25 | 09:53 am Natalia Kaczorowska Zleciłam zwrot dla Basi" at bounding box center [435, 113] width 192 height 17
drag, startPoint x: 380, startPoint y: 116, endPoint x: 337, endPoint y: 117, distance: 43.4
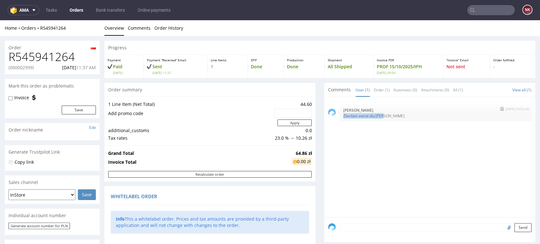
click at [339, 117] on div "13th Oct 25 | 09:53 am Natalia Kaczorowska Zleciłam zwrot dla Basi" at bounding box center [435, 113] width 192 height 17
copy p "Zleciłam zwrot dla Basi"
click at [376, 232] on form "Send" at bounding box center [435, 227] width 192 height 9
click at [388, 229] on textarea at bounding box center [435, 227] width 192 height 9
paste textarea "Zleciłam zwrot dla Basi"
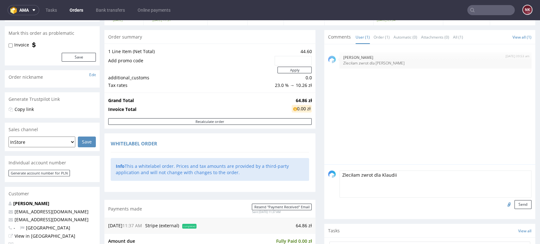
scroll to position [105, 0]
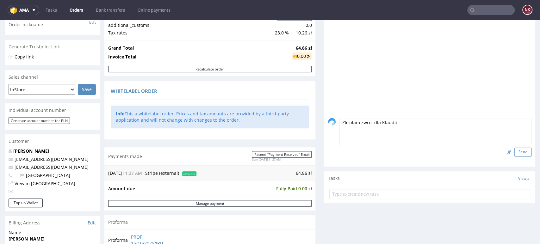
type textarea "Zleciłam zwrot dla Klaudii"
click at [514, 149] on button "Send" at bounding box center [522, 152] width 17 height 9
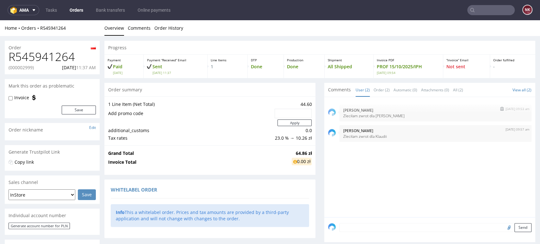
scroll to position [0, 0]
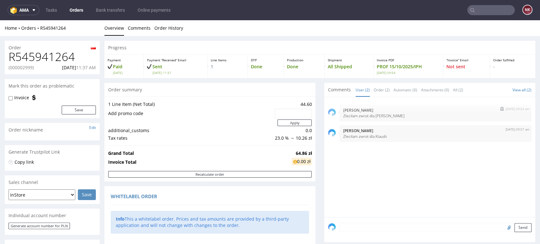
click at [500, 107] on img "submit" at bounding box center [501, 109] width 3 height 4
click at [478, 11] on input "text" at bounding box center [490, 10] width 47 height 10
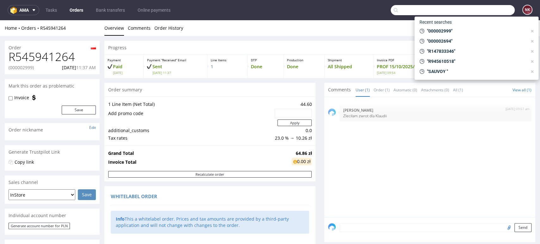
paste input "000002883"
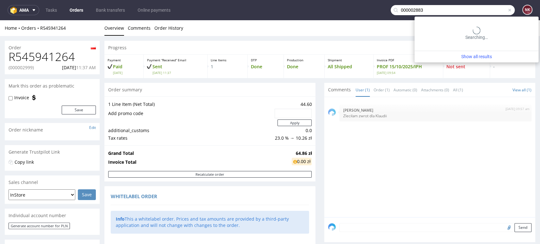
type input "000002883"
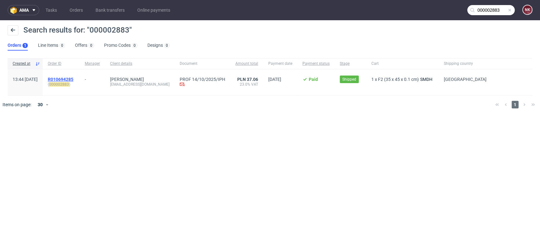
click at [73, 79] on span "R010694285" at bounding box center [61, 79] width 26 height 5
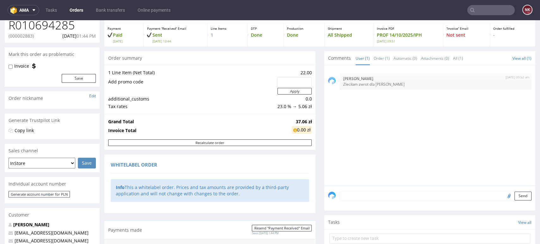
scroll to position [70, 0]
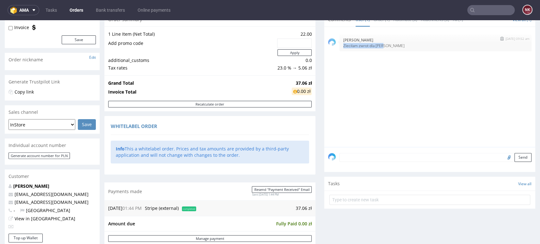
drag, startPoint x: 377, startPoint y: 46, endPoint x: 338, endPoint y: 46, distance: 39.2
click at [343, 46] on p "Zleciłam zwrot dla Basi" at bounding box center [435, 45] width 184 height 5
copy p "Zleciłam zwrot dla Basi"
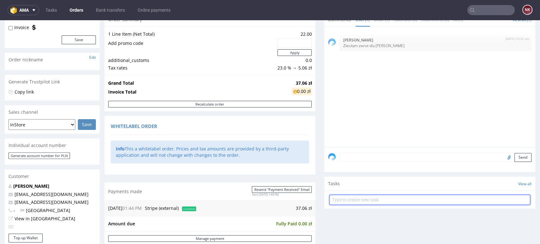
click at [367, 197] on input "text" at bounding box center [429, 200] width 201 height 10
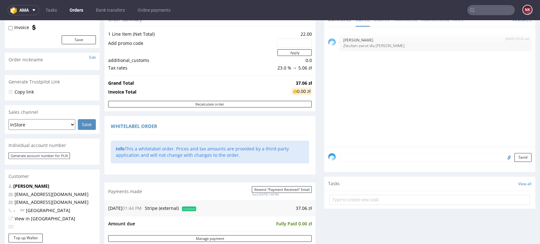
click at [362, 156] on textarea at bounding box center [435, 157] width 192 height 9
paste textarea "Zleciłam zwrot dla Basi"
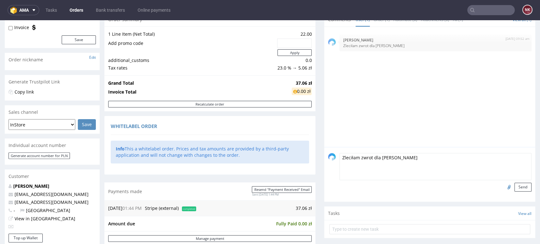
click at [377, 157] on textarea "Zleciłam zwrot dla Basi" at bounding box center [435, 166] width 192 height 27
type textarea "Zleciłam zwrot dla Marty"
click at [514, 189] on button "Send" at bounding box center [522, 187] width 17 height 9
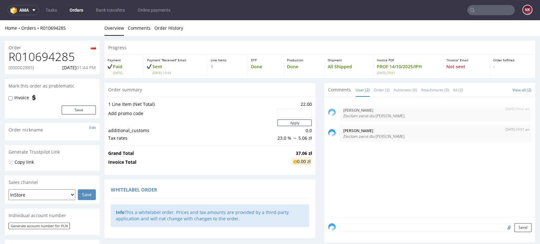
scroll to position [0, 0]
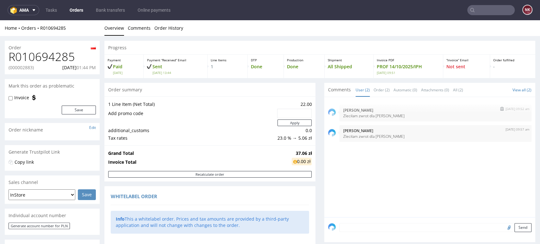
click at [500, 107] on img "submit" at bounding box center [501, 109] width 3 height 4
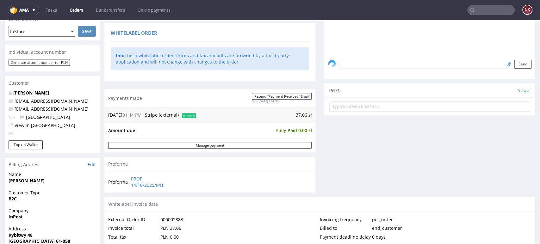
scroll to position [176, 0]
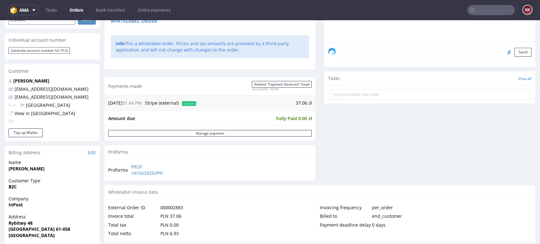
click at [470, 12] on input "text" at bounding box center [490, 10] width 47 height 10
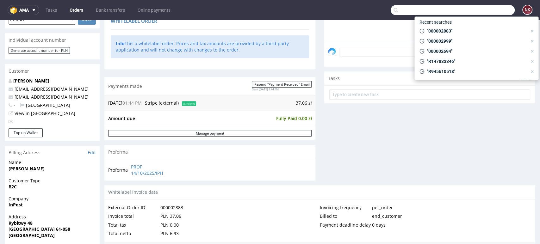
paste input "000002873"
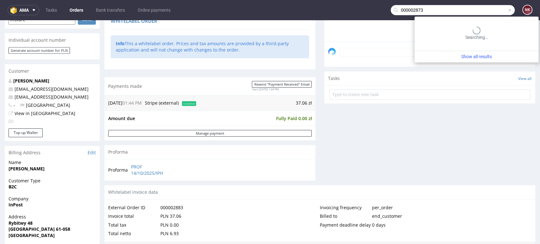
type input "000002873"
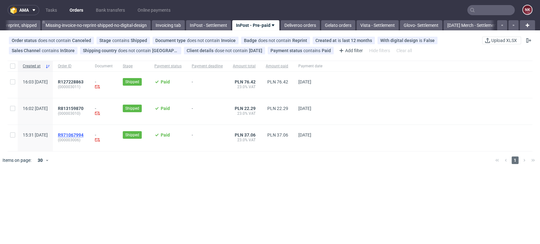
scroll to position [0, 1050]
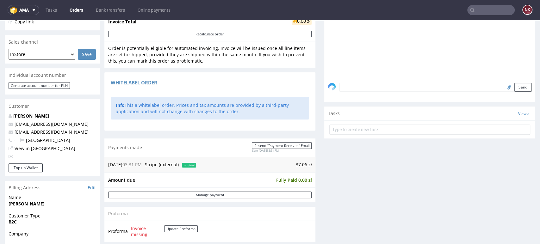
scroll to position [211, 0]
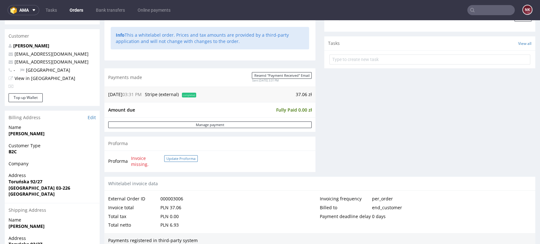
click at [181, 160] on button "Update Proforma" at bounding box center [181, 158] width 34 height 7
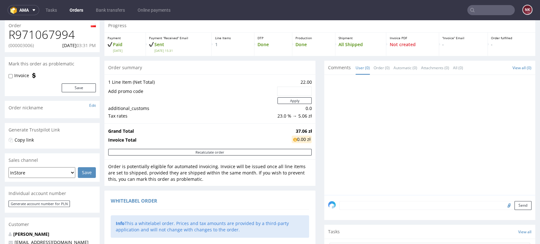
scroll to position [0, 0]
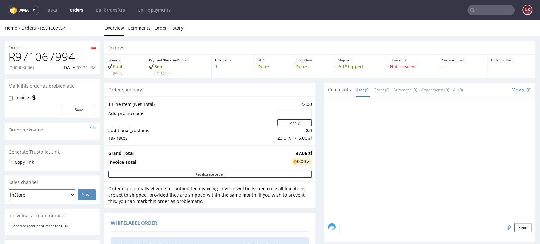
click at [23, 65] on p "(000003006)" at bounding box center [21, 68] width 25 height 6
copy p "000003006"
